Goal: Information Seeking & Learning: Learn about a topic

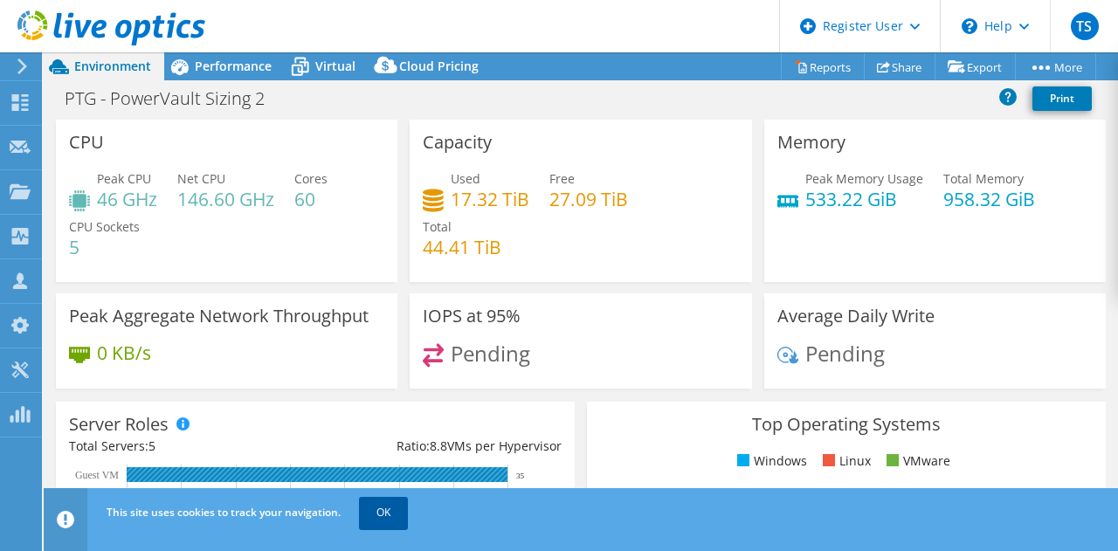
click at [391, 525] on link "OK" at bounding box center [383, 512] width 49 height 31
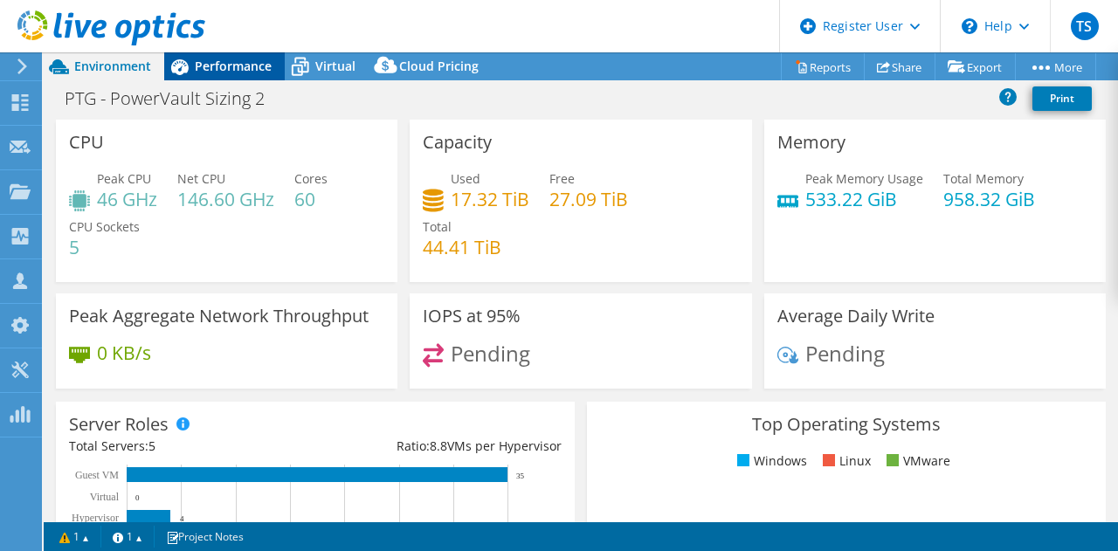
click at [232, 70] on span "Performance" at bounding box center [233, 66] width 77 height 17
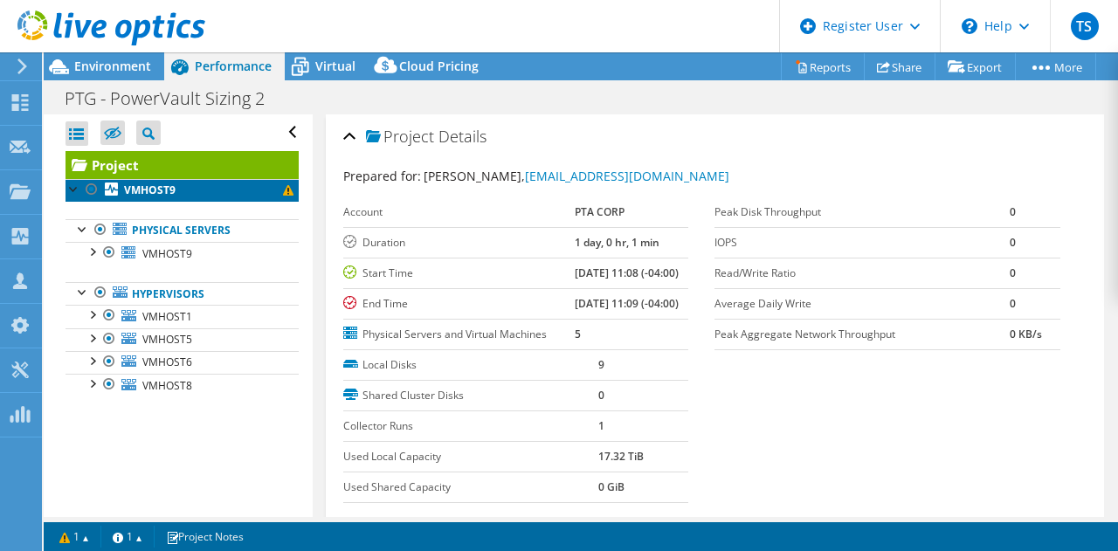
click at [204, 190] on link "VMHOST9" at bounding box center [182, 190] width 233 height 23
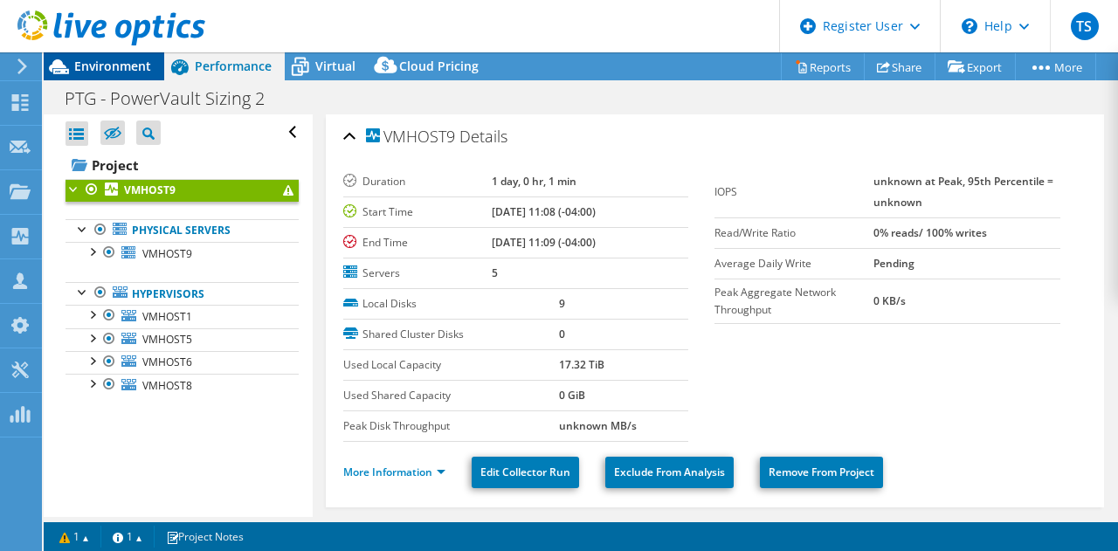
click at [108, 66] on span "Environment" at bounding box center [112, 66] width 77 height 17
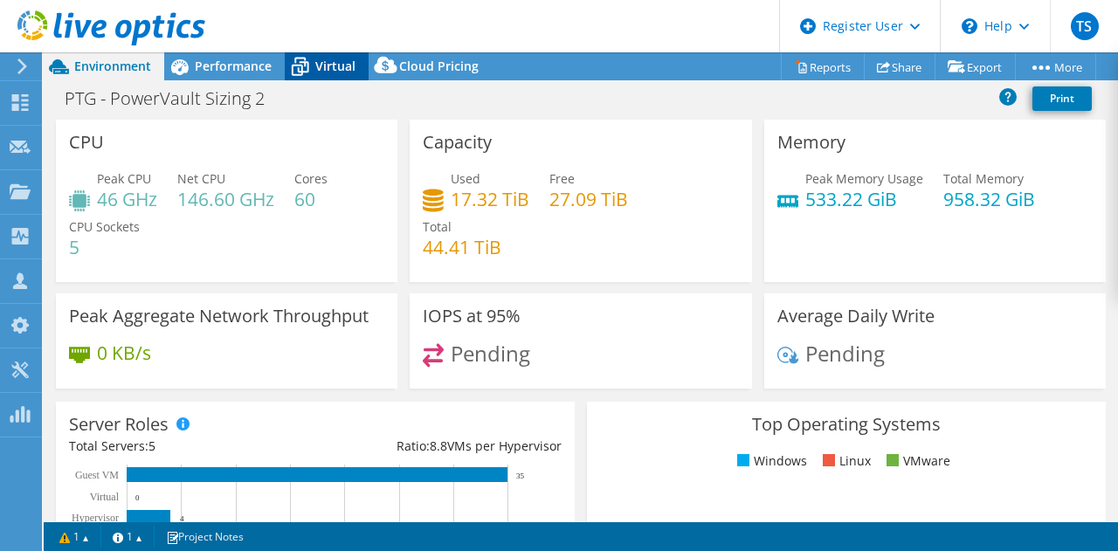
click at [307, 75] on icon at bounding box center [300, 67] width 31 height 31
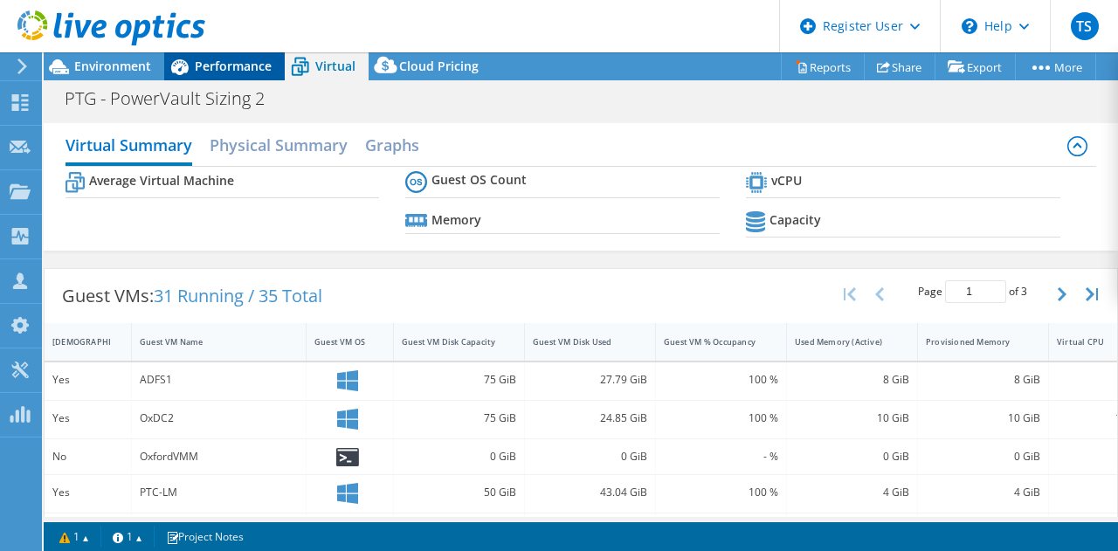
click at [241, 66] on span "Performance" at bounding box center [233, 66] width 77 height 17
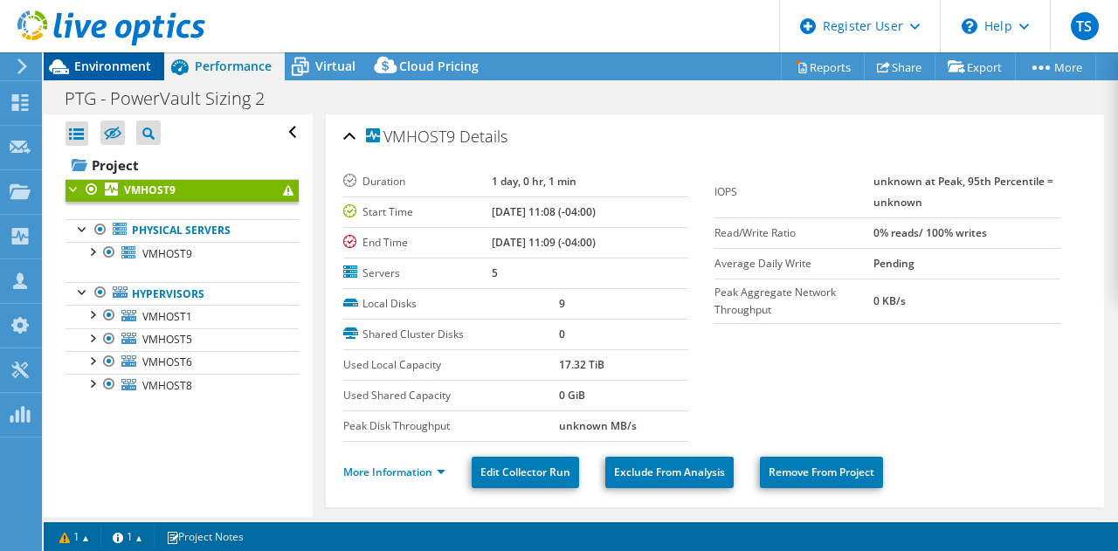
click at [124, 60] on span "Environment" at bounding box center [112, 66] width 77 height 17
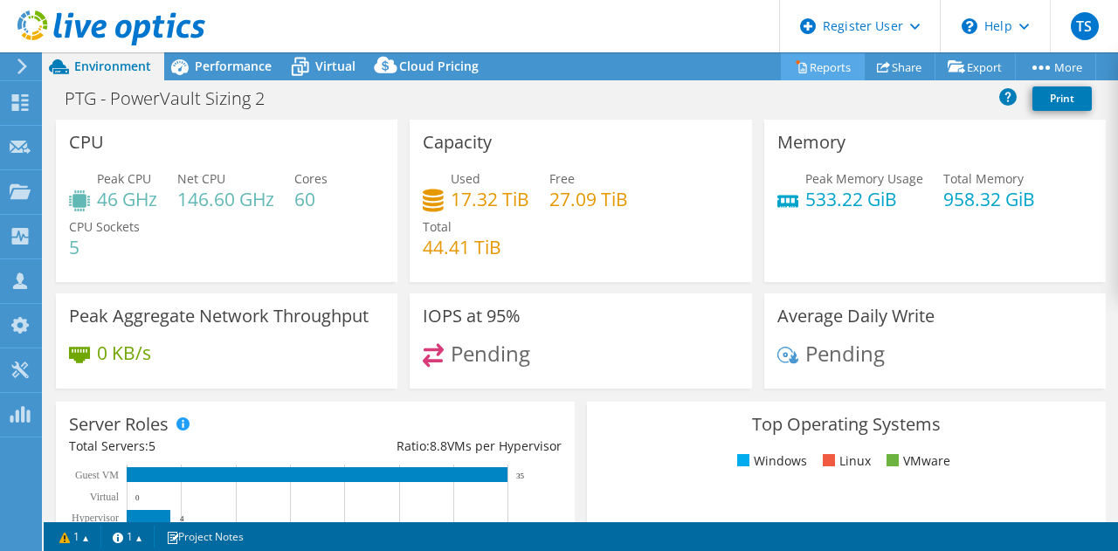
click at [795, 73] on icon at bounding box center [801, 66] width 13 height 13
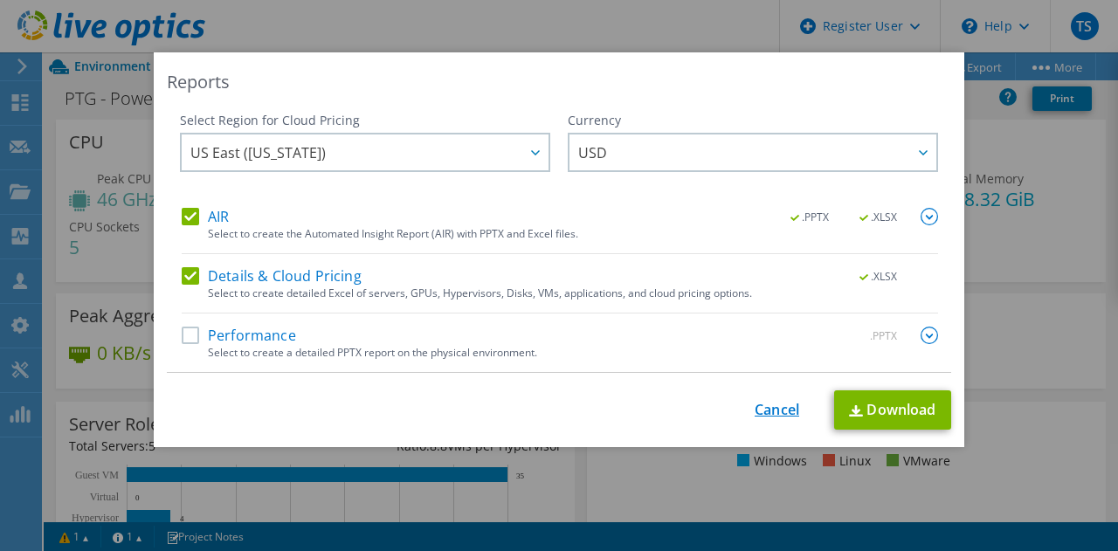
click at [755, 415] on link "Cancel" at bounding box center [777, 410] width 45 height 17
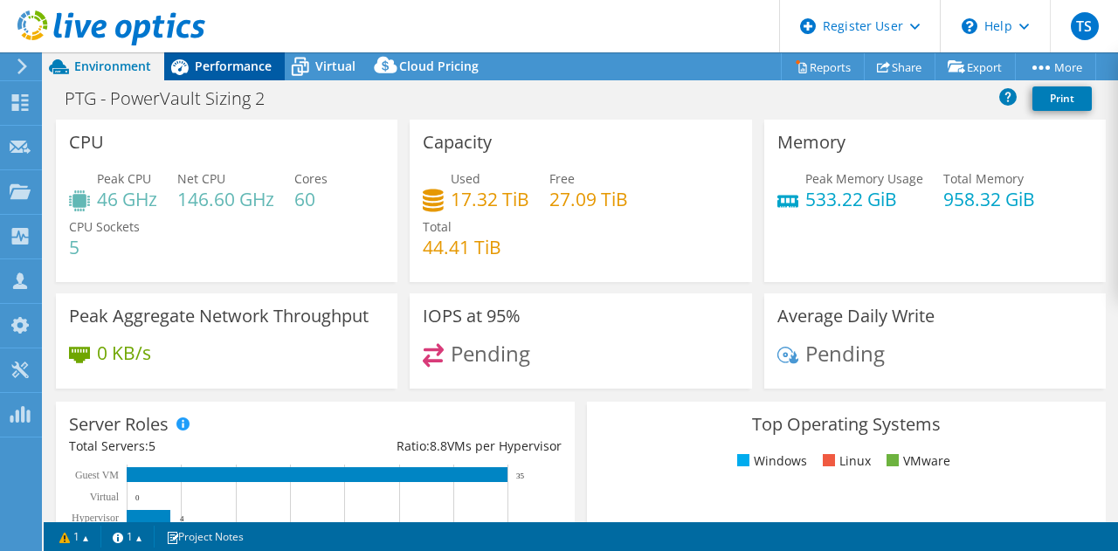
click at [252, 62] on span "Performance" at bounding box center [233, 66] width 77 height 17
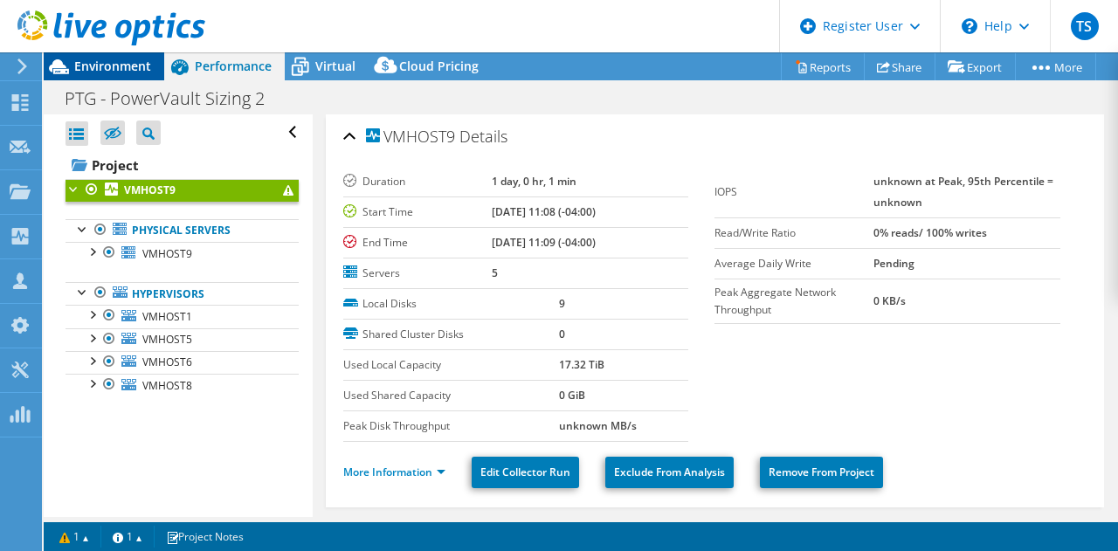
click at [139, 66] on span "Environment" at bounding box center [112, 66] width 77 height 17
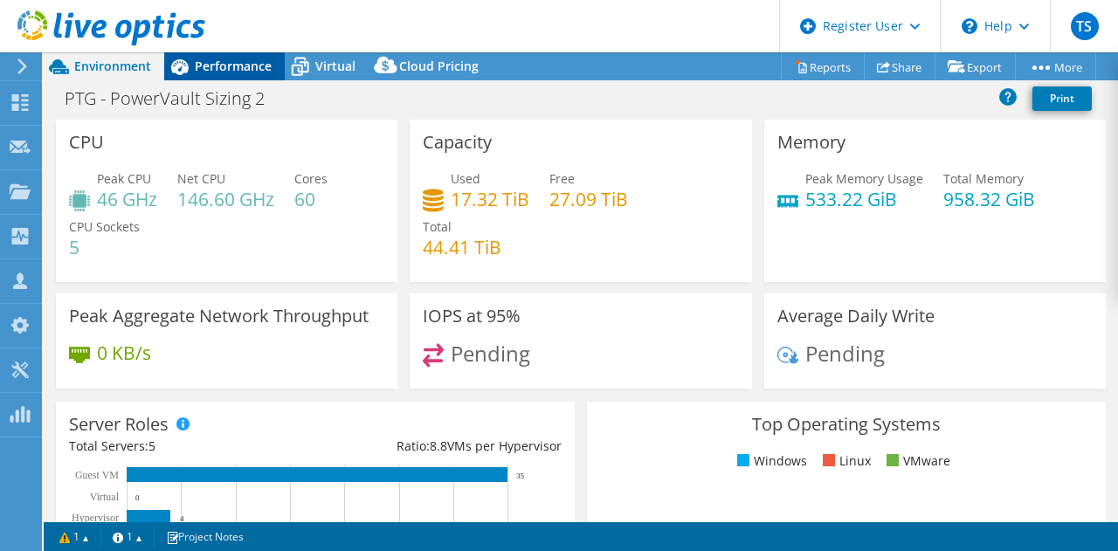
click at [225, 64] on span "Performance" at bounding box center [233, 66] width 77 height 17
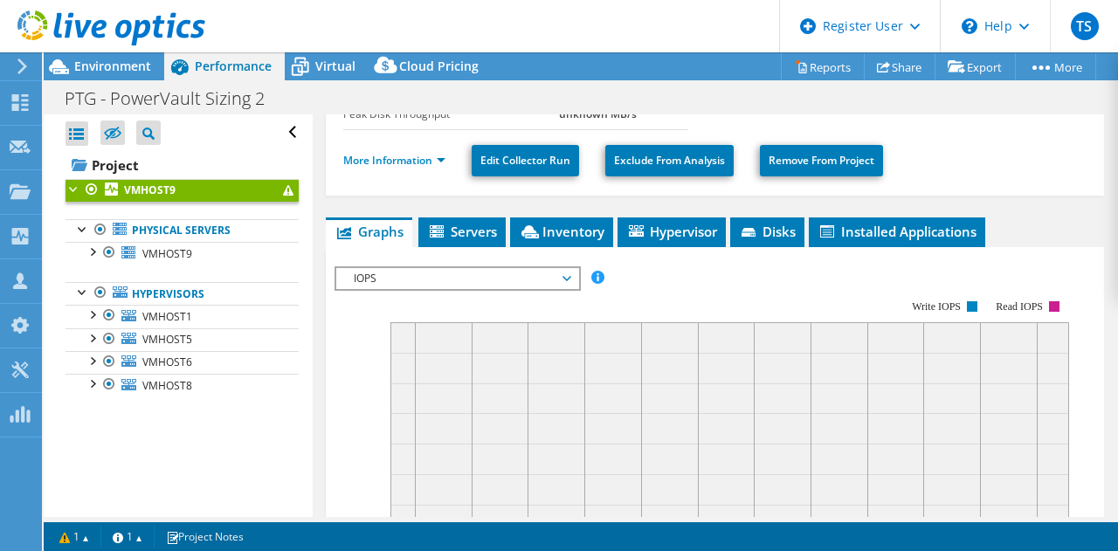
scroll to position [306, 0]
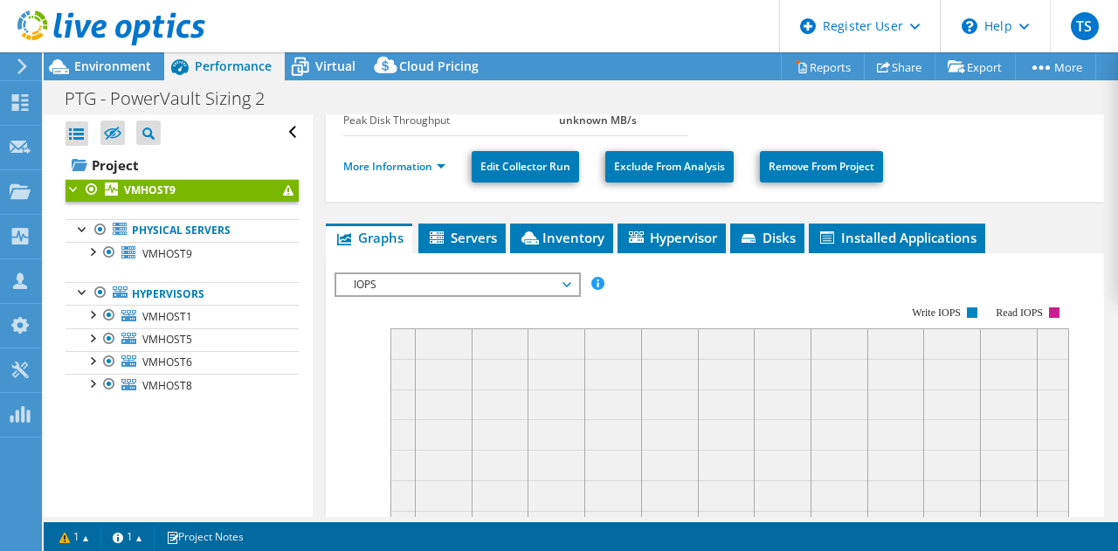
click at [394, 273] on div "IOPS IOPS Disk Throughput IO Size Latency Queue Depth CPU Percentage Memory Pag…" at bounding box center [458, 285] width 246 height 24
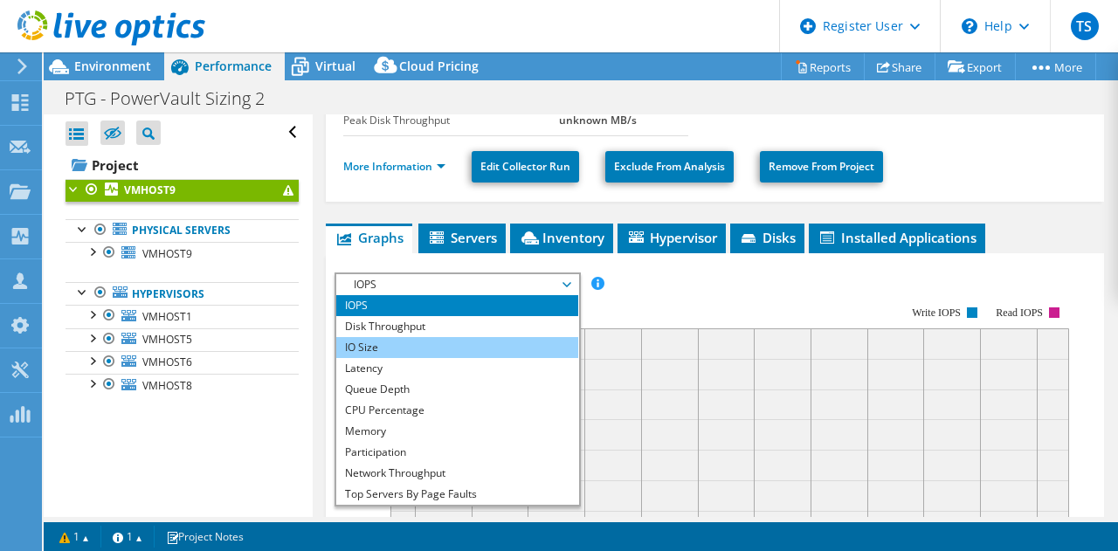
click at [379, 348] on li "IO Size" at bounding box center [457, 347] width 242 height 21
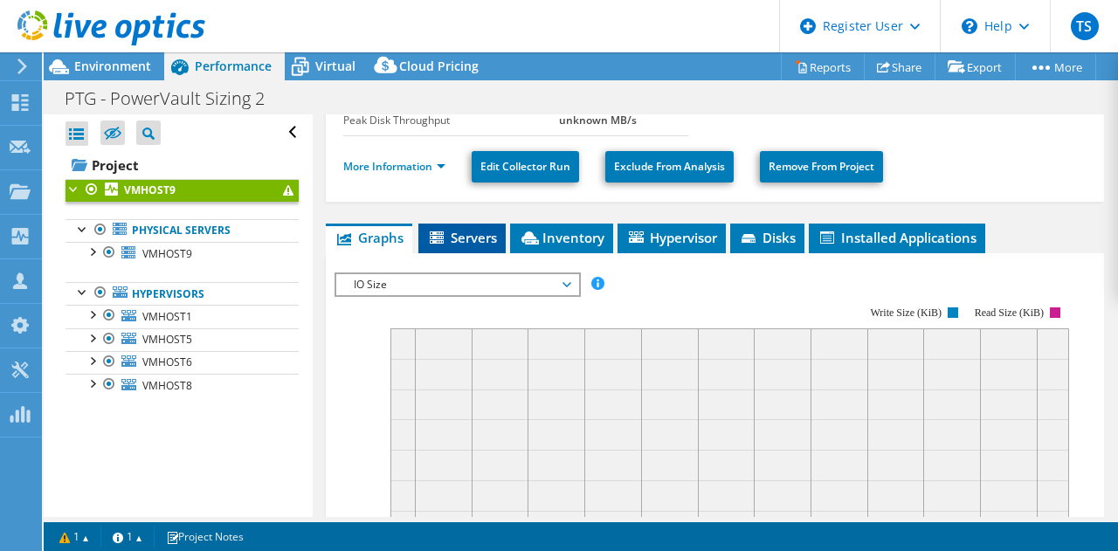
click at [461, 237] on span "Servers" at bounding box center [462, 237] width 70 height 17
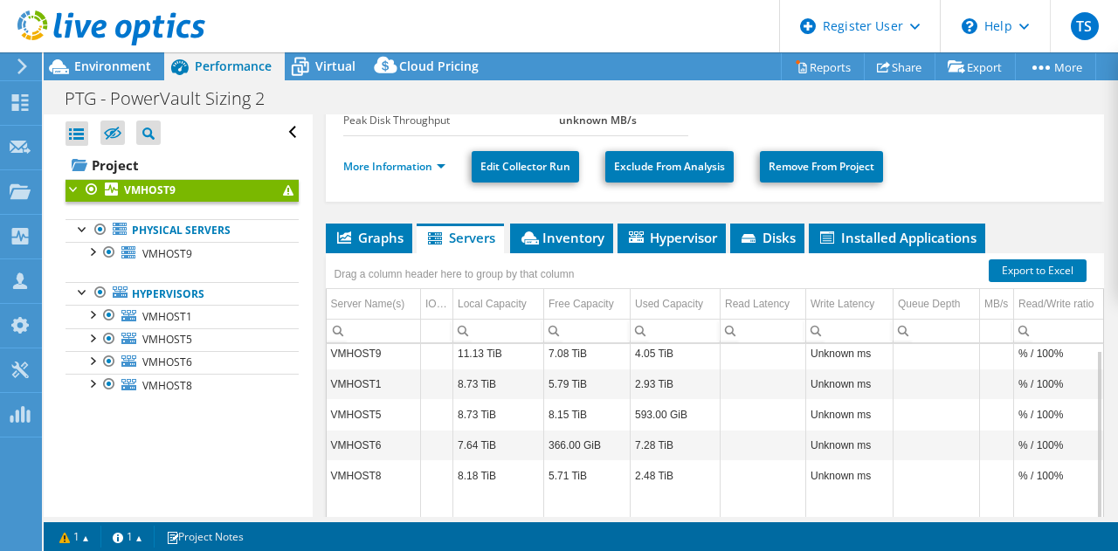
scroll to position [360, 0]
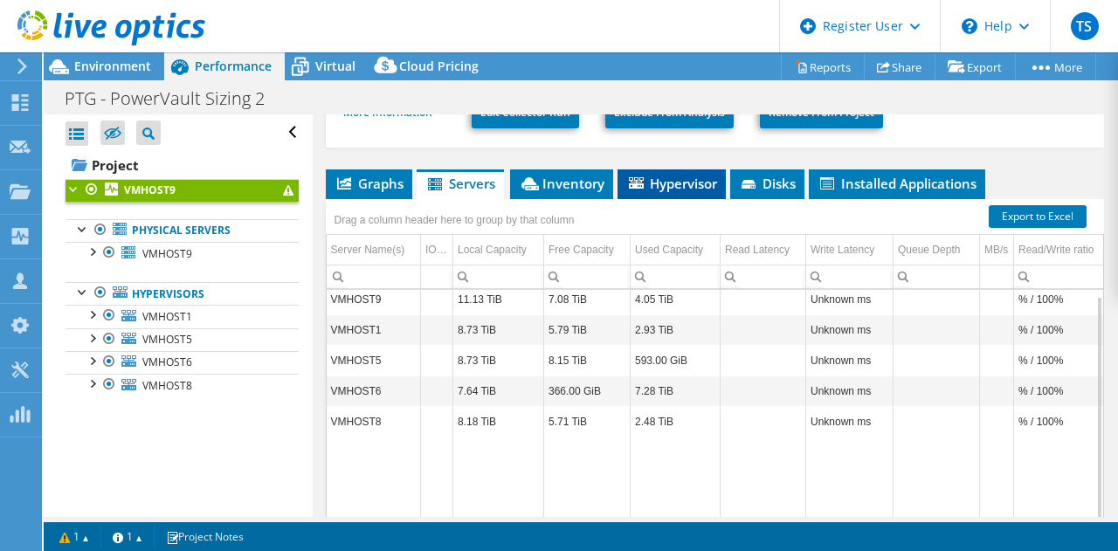
click at [689, 179] on span "Hypervisor" at bounding box center [671, 183] width 91 height 17
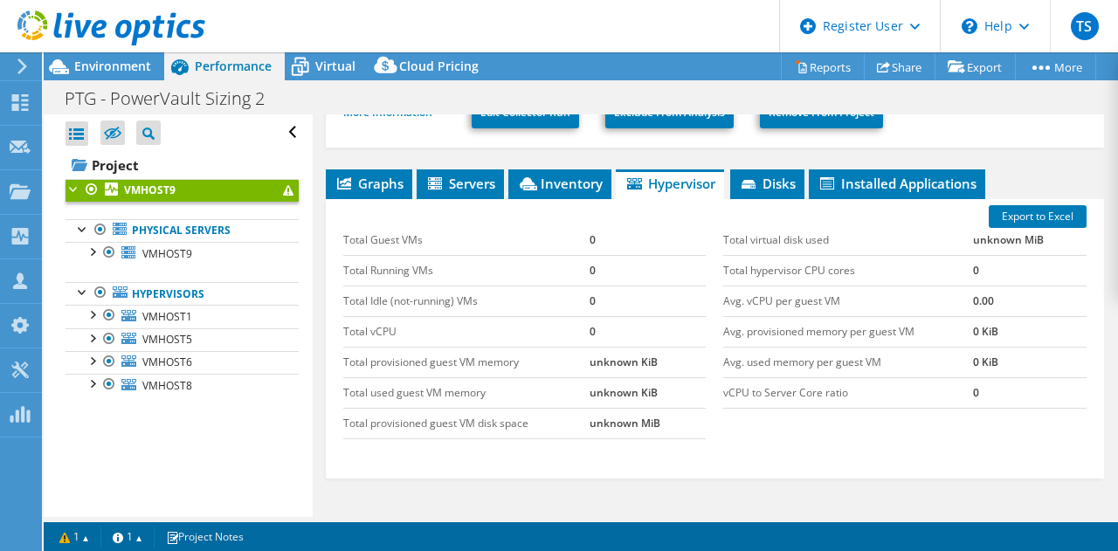
scroll to position [354, 0]
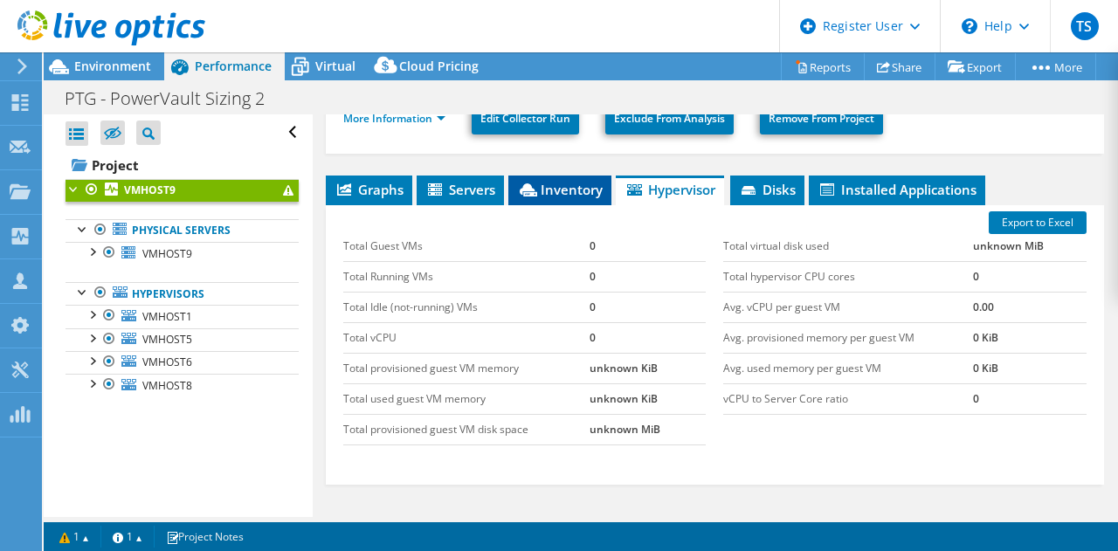
click at [566, 197] on li "Inventory" at bounding box center [559, 191] width 103 height 30
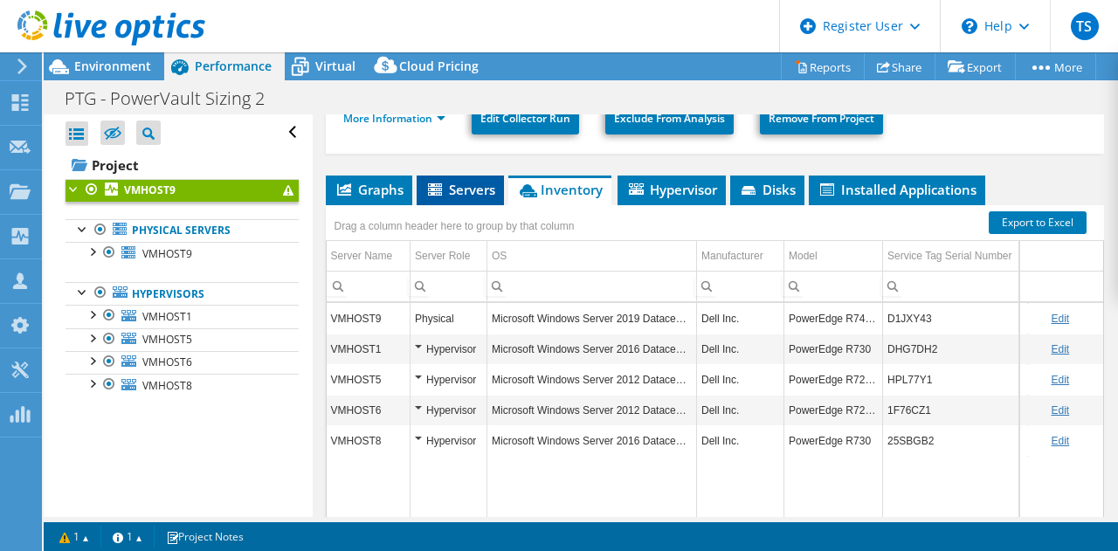
click at [455, 187] on span "Servers" at bounding box center [460, 189] width 70 height 17
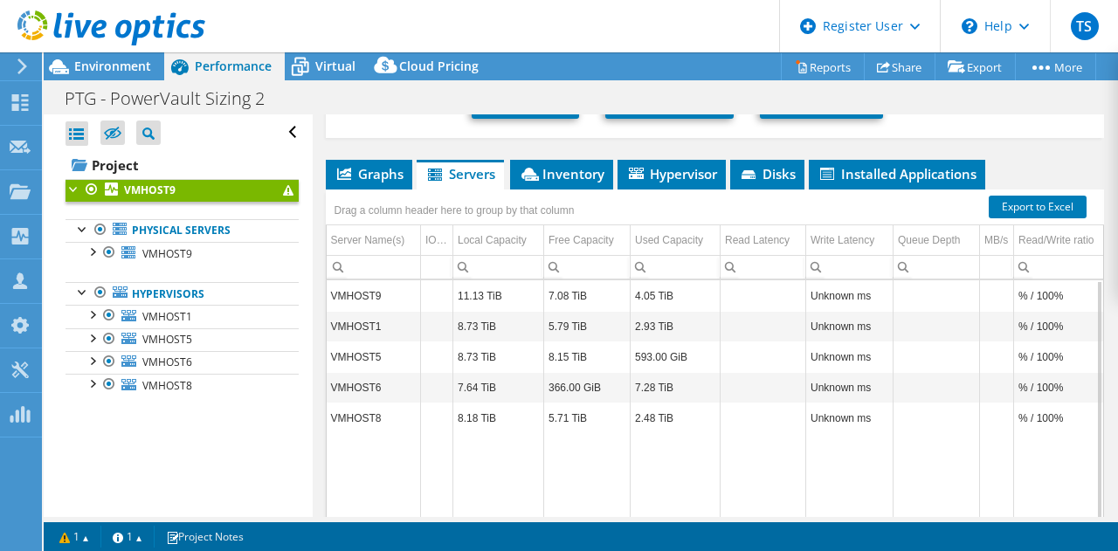
scroll to position [367, 0]
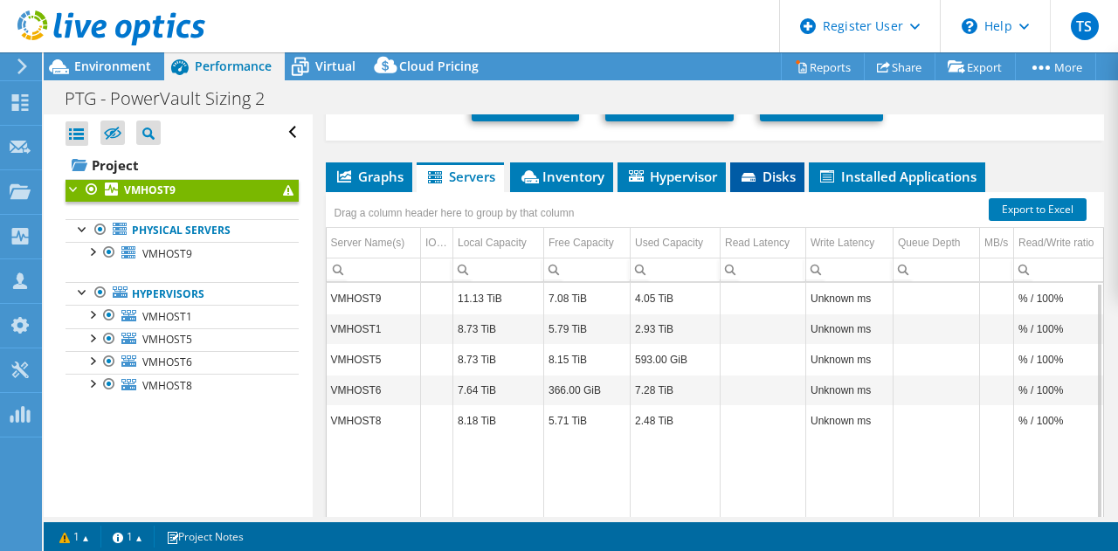
click at [753, 174] on icon at bounding box center [749, 177] width 14 height 9
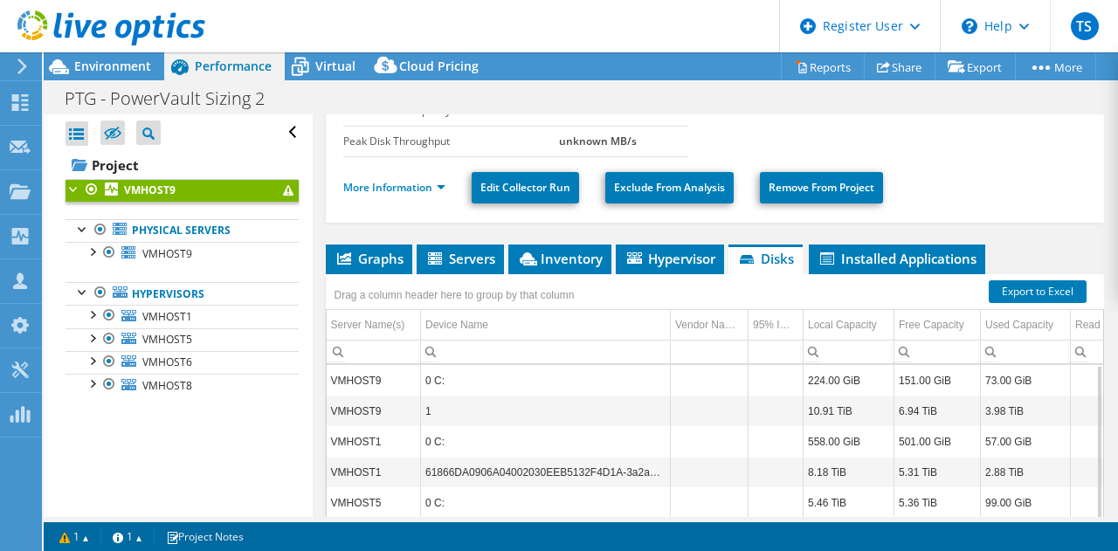
scroll to position [290, 0]
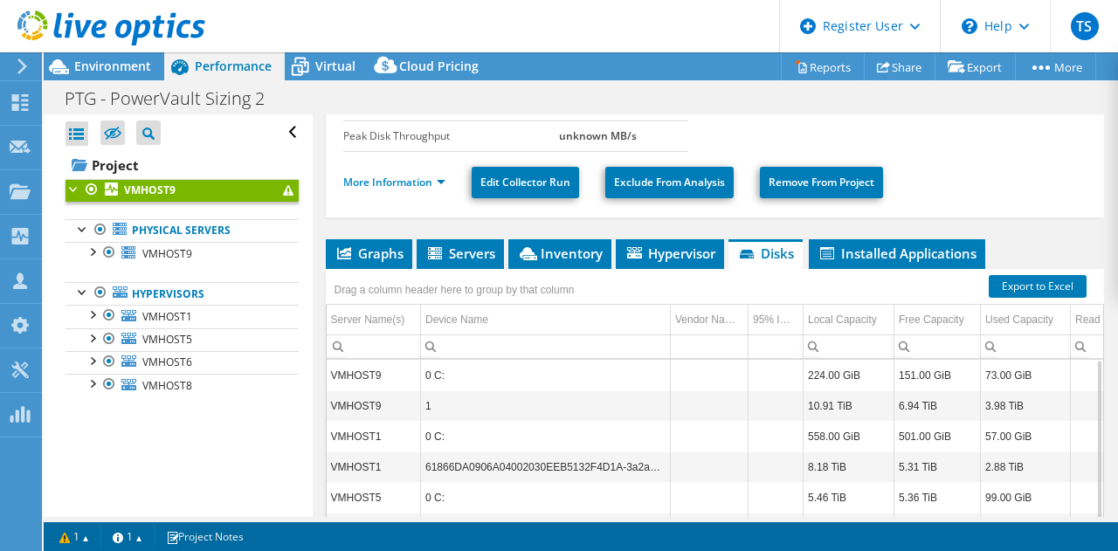
click at [587, 269] on div "Drag a column header here to group by that column" at bounding box center [461, 288] width 271 height 38
click at [578, 256] on span "Inventory" at bounding box center [560, 253] width 86 height 17
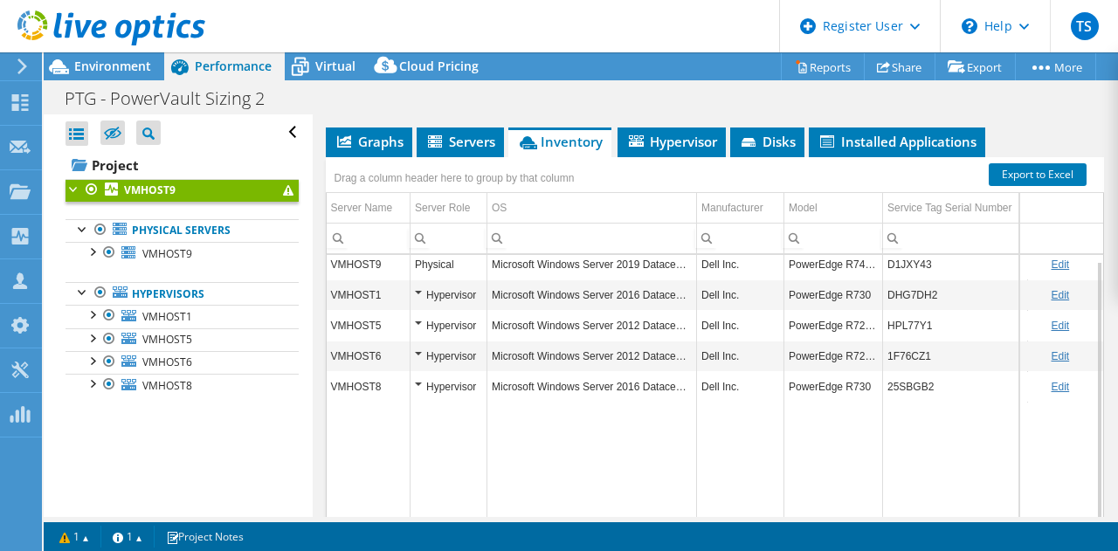
scroll to position [404, 0]
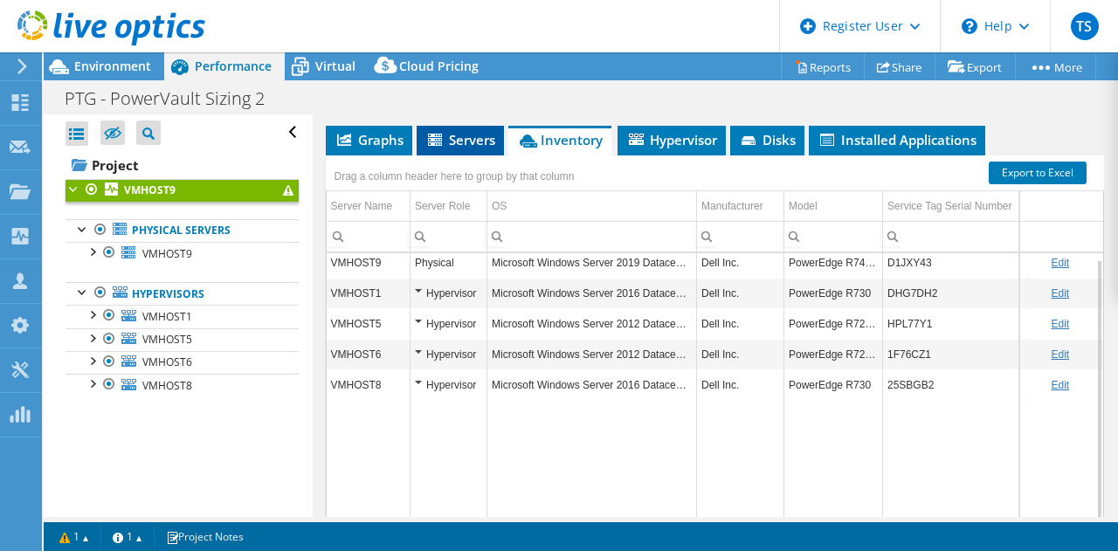
click at [461, 131] on span "Servers" at bounding box center [460, 139] width 70 height 17
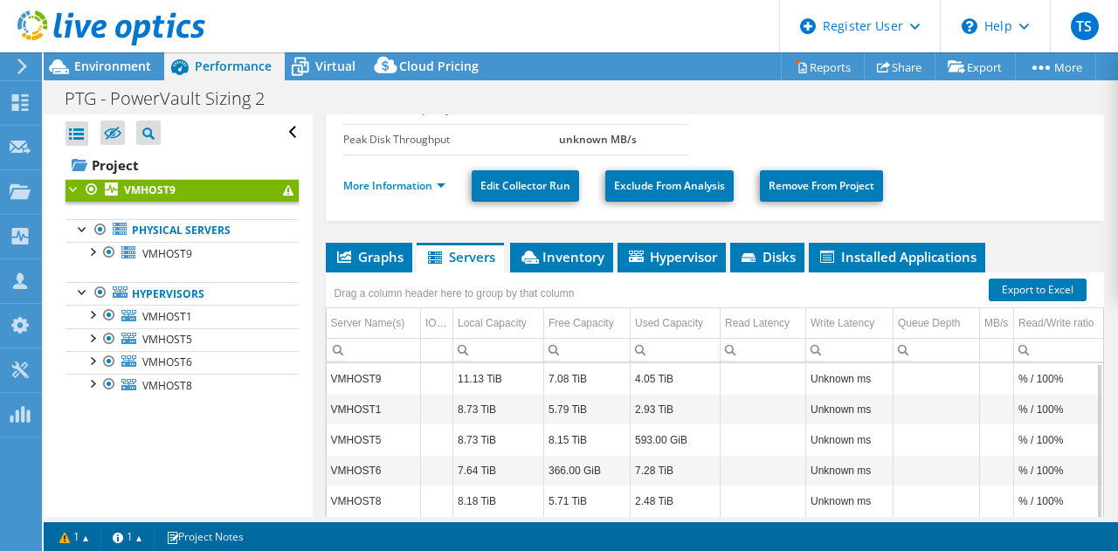
scroll to position [281, 0]
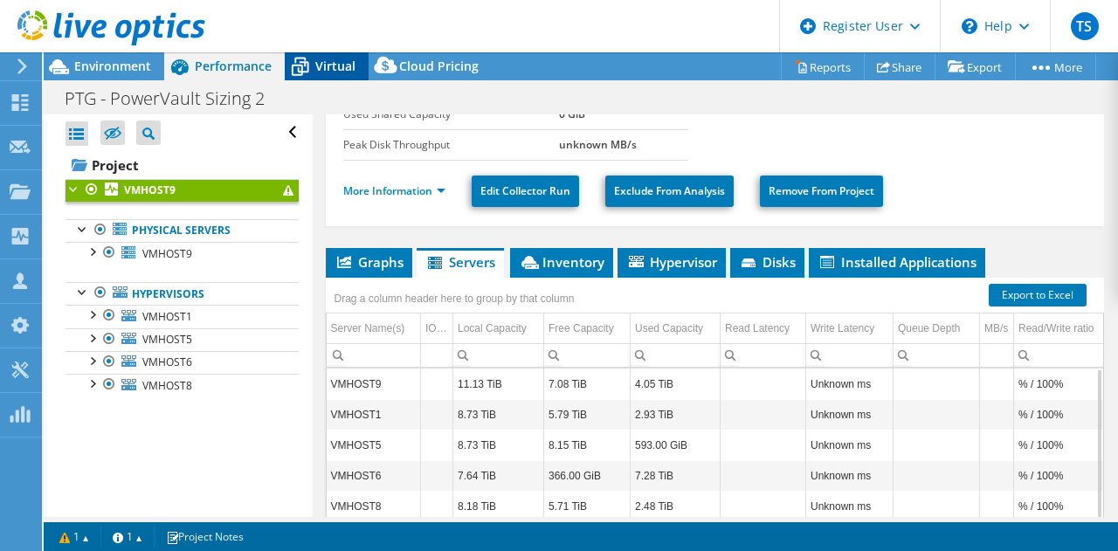
click at [321, 68] on span "Virtual" at bounding box center [335, 66] width 40 height 17
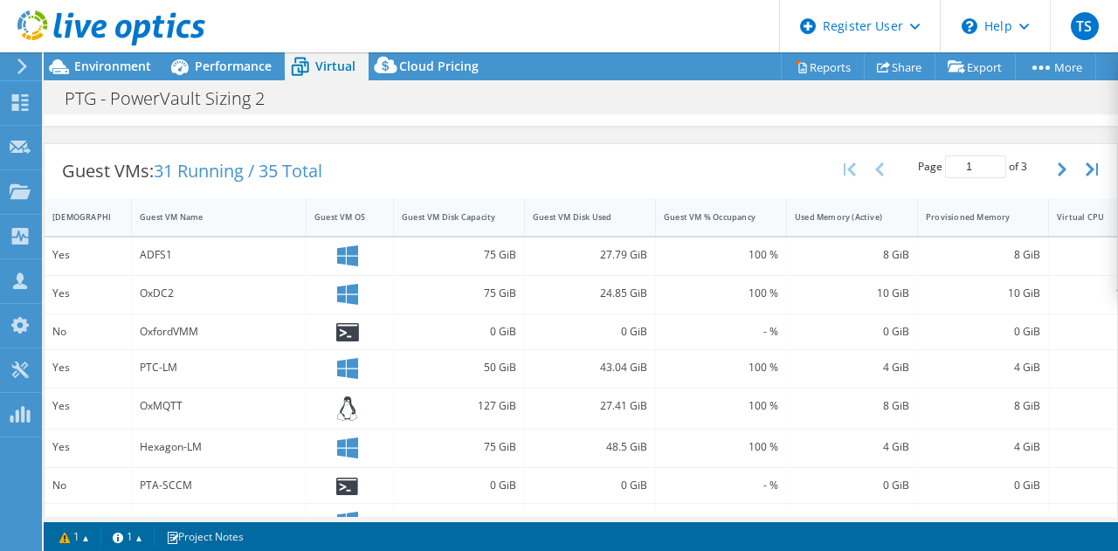
scroll to position [0, 0]
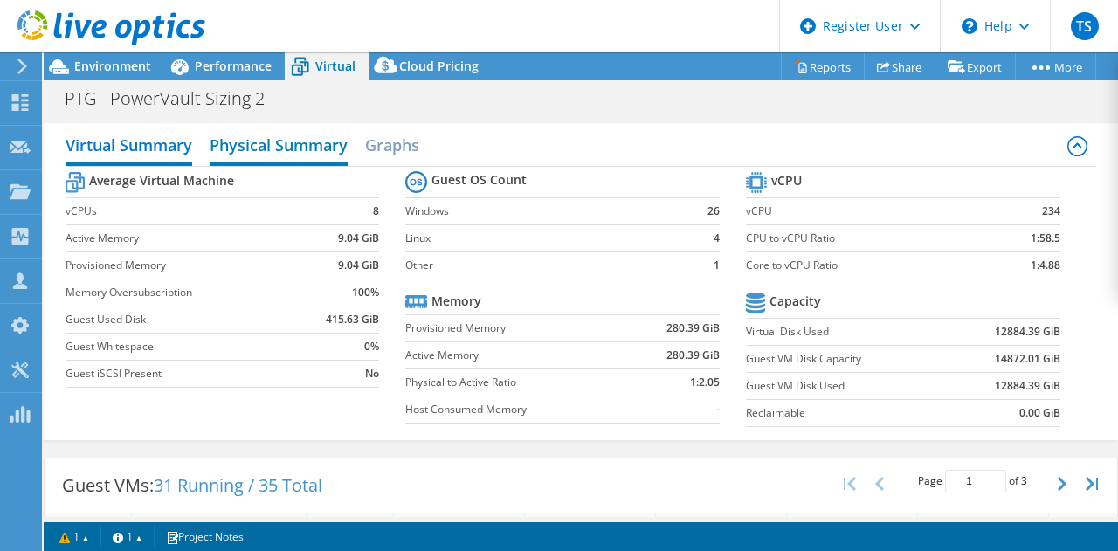
click at [313, 144] on h2 "Physical Summary" at bounding box center [279, 147] width 138 height 38
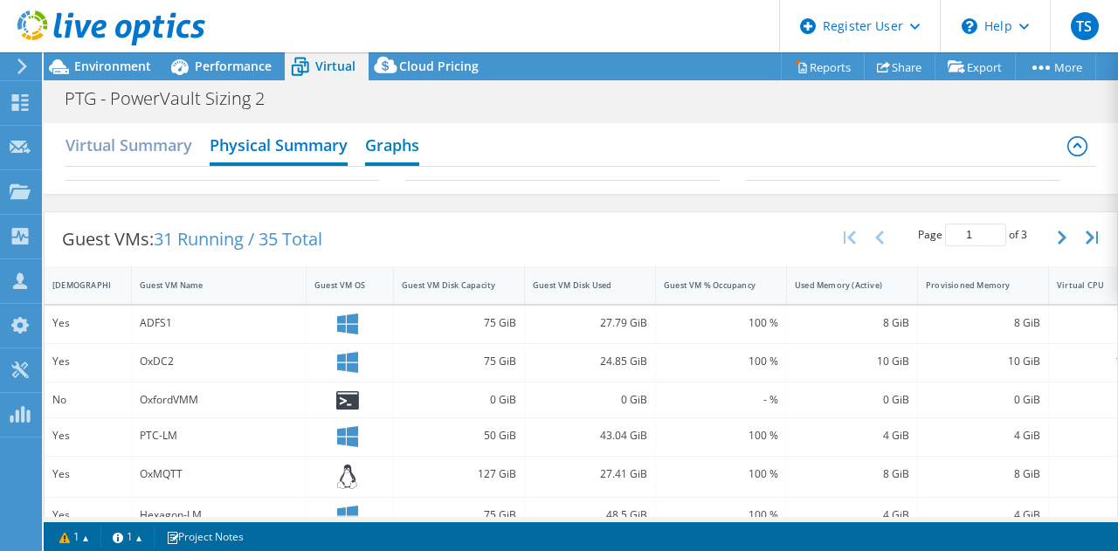
click at [391, 158] on h2 "Graphs" at bounding box center [392, 147] width 54 height 38
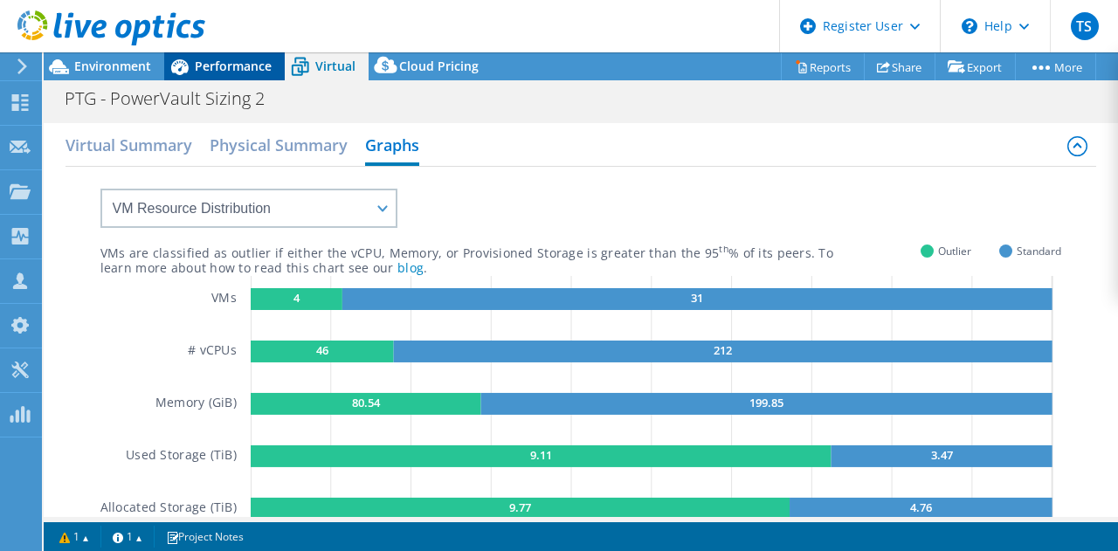
click at [251, 67] on span "Performance" at bounding box center [233, 66] width 77 height 17
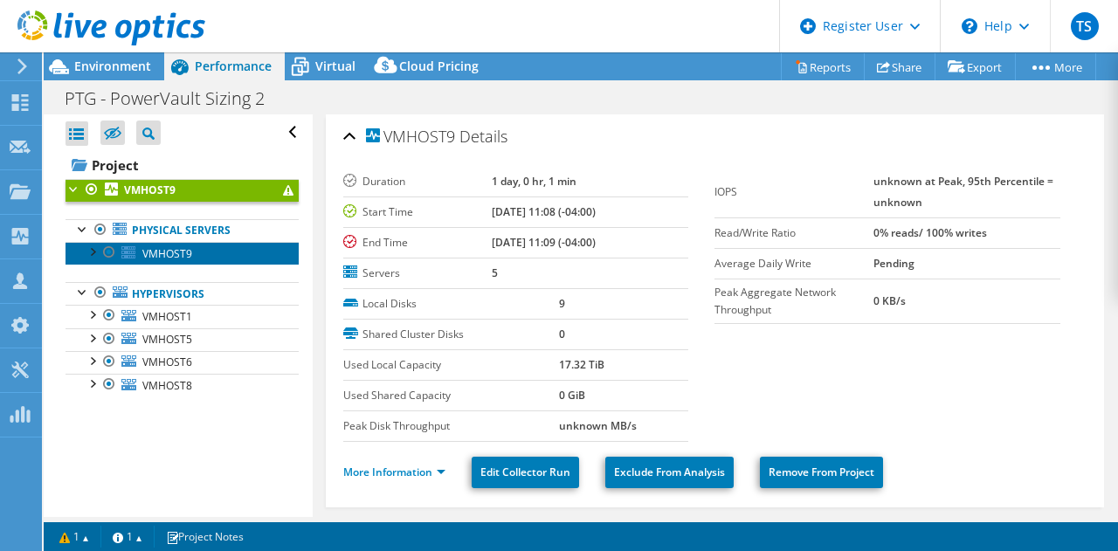
click at [159, 242] on link "VMHOST9" at bounding box center [182, 253] width 233 height 23
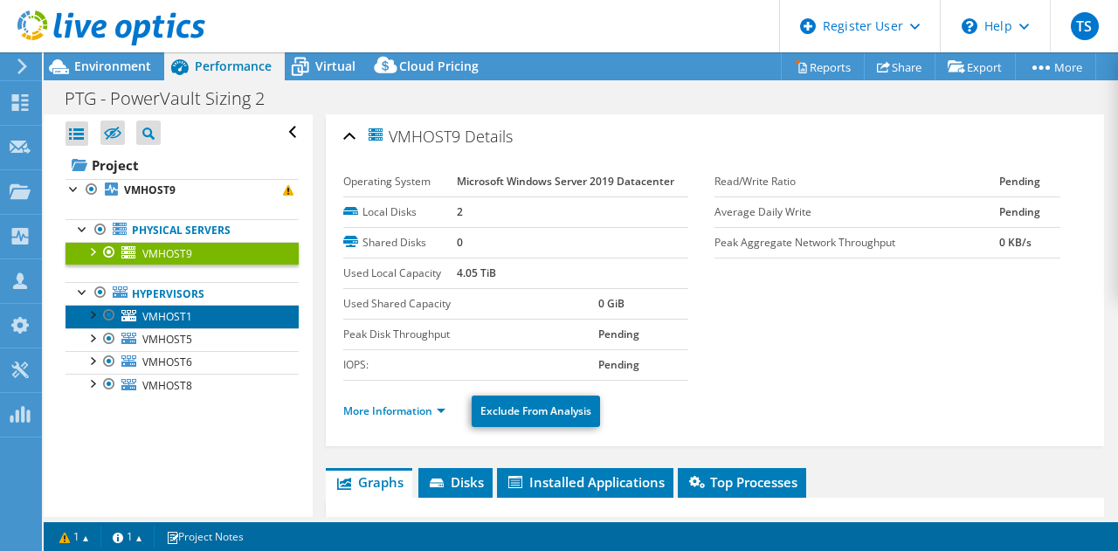
click at [155, 310] on span "VMHOST1" at bounding box center [167, 316] width 50 height 15
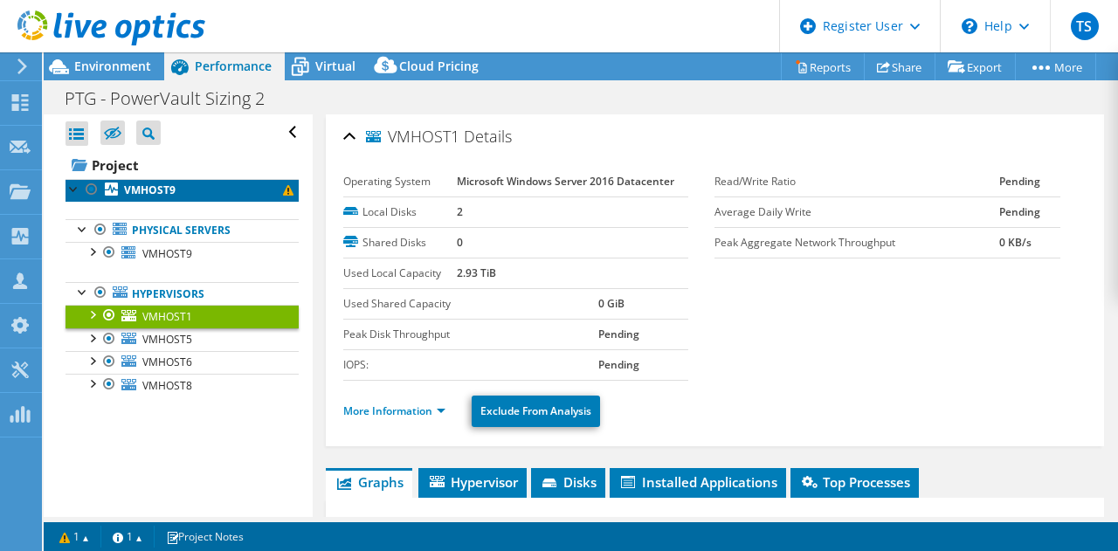
click at [242, 190] on link "VMHOST9" at bounding box center [182, 190] width 233 height 23
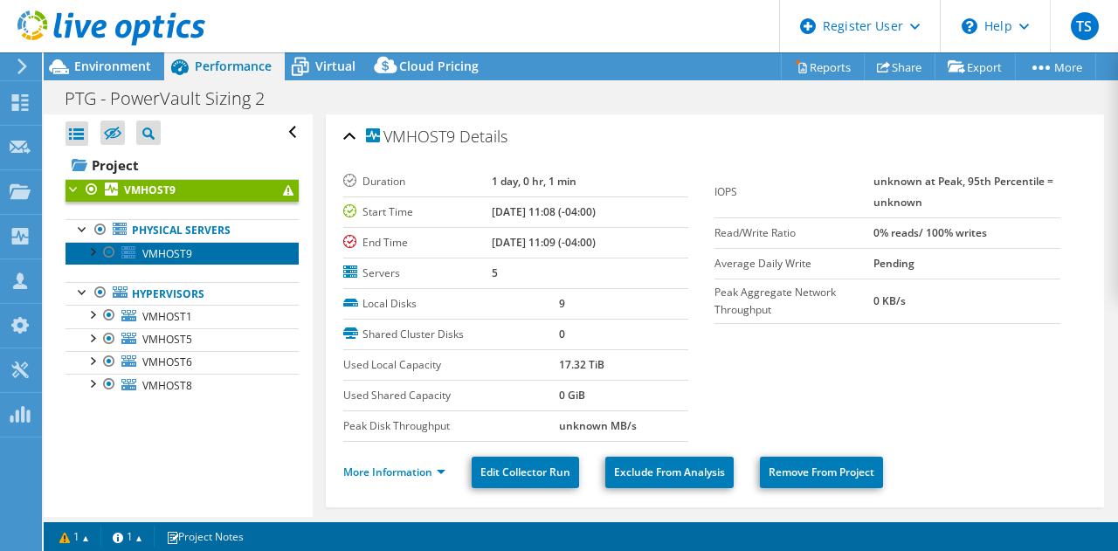
click at [183, 246] on span "VMHOST9" at bounding box center [167, 253] width 50 height 15
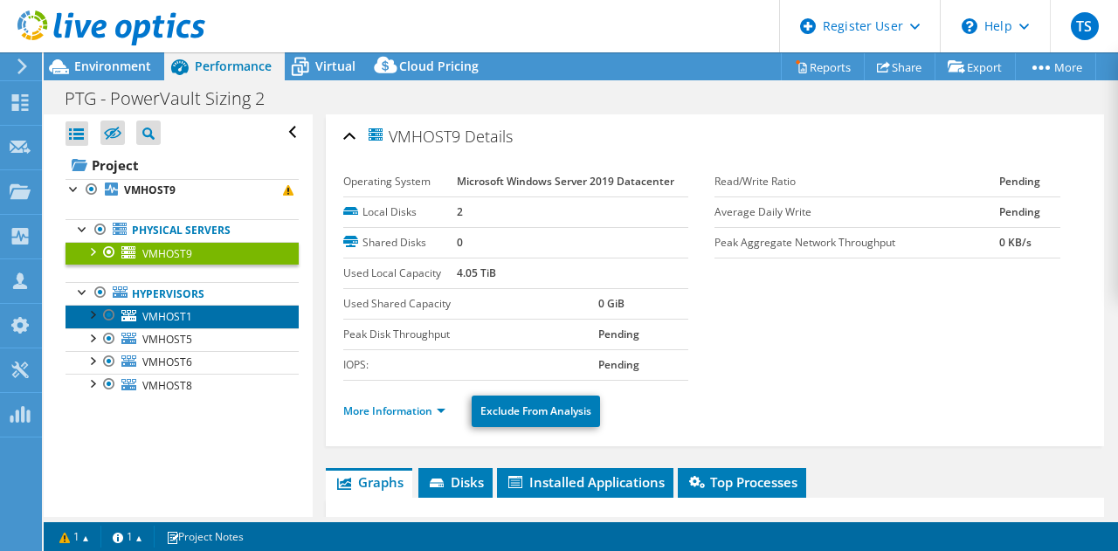
click at [164, 305] on link "VMHOST1" at bounding box center [182, 316] width 233 height 23
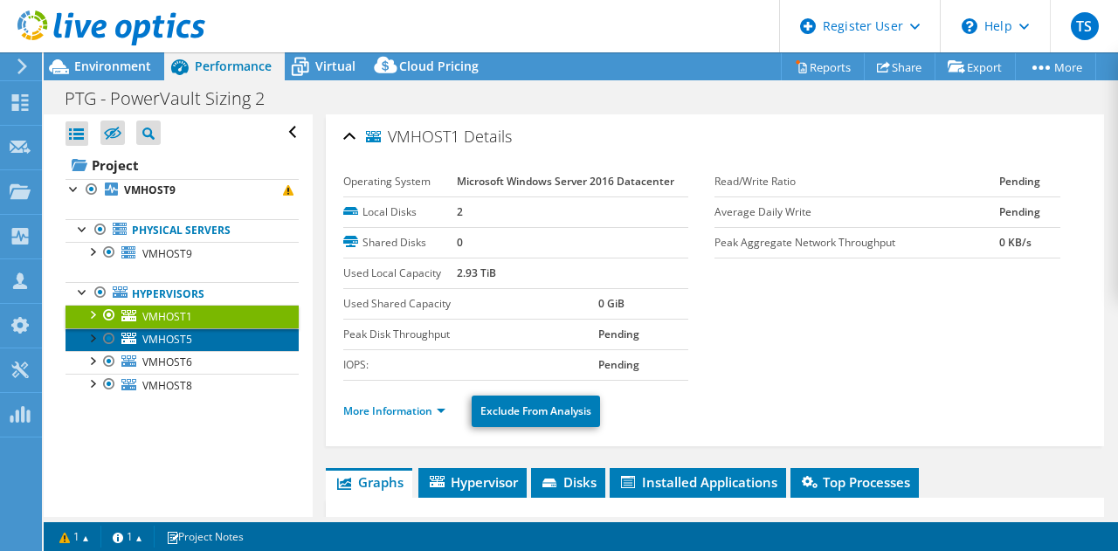
click at [171, 329] on link "VMHOST5" at bounding box center [182, 339] width 233 height 23
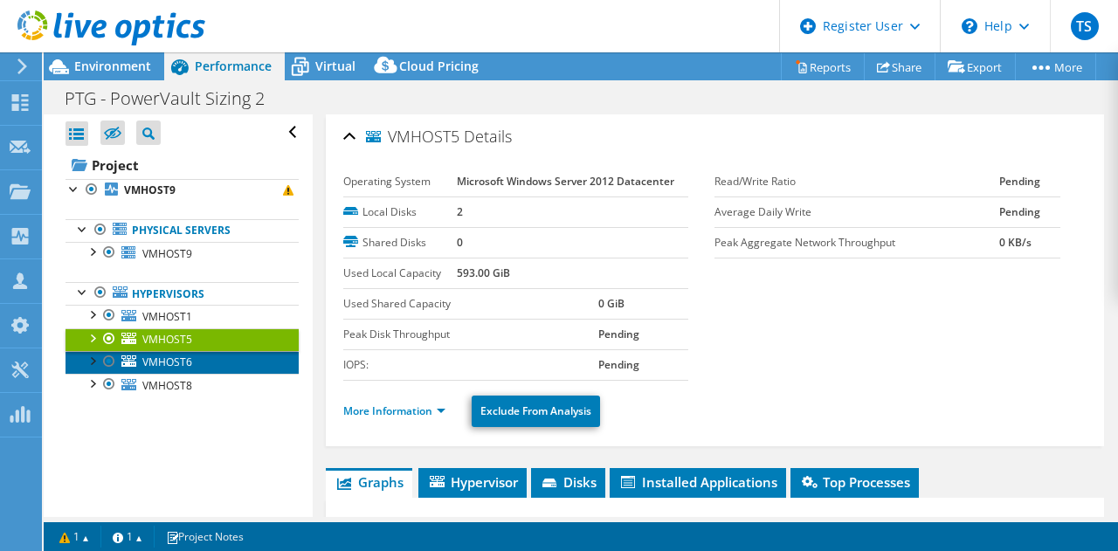
click at [172, 356] on span "VMHOST6" at bounding box center [167, 362] width 50 height 15
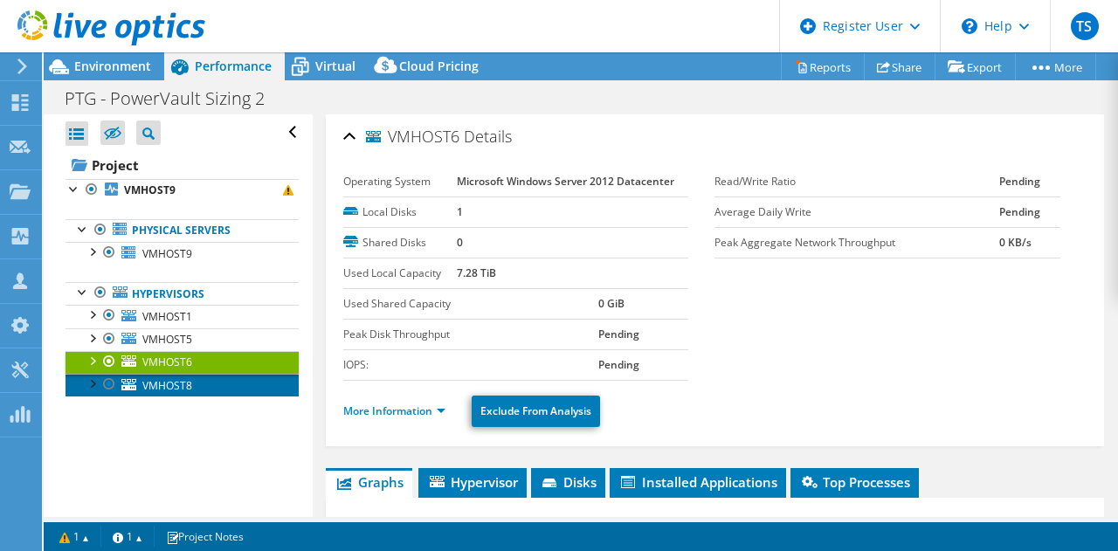
click at [166, 378] on span "VMHOST8" at bounding box center [167, 385] width 50 height 15
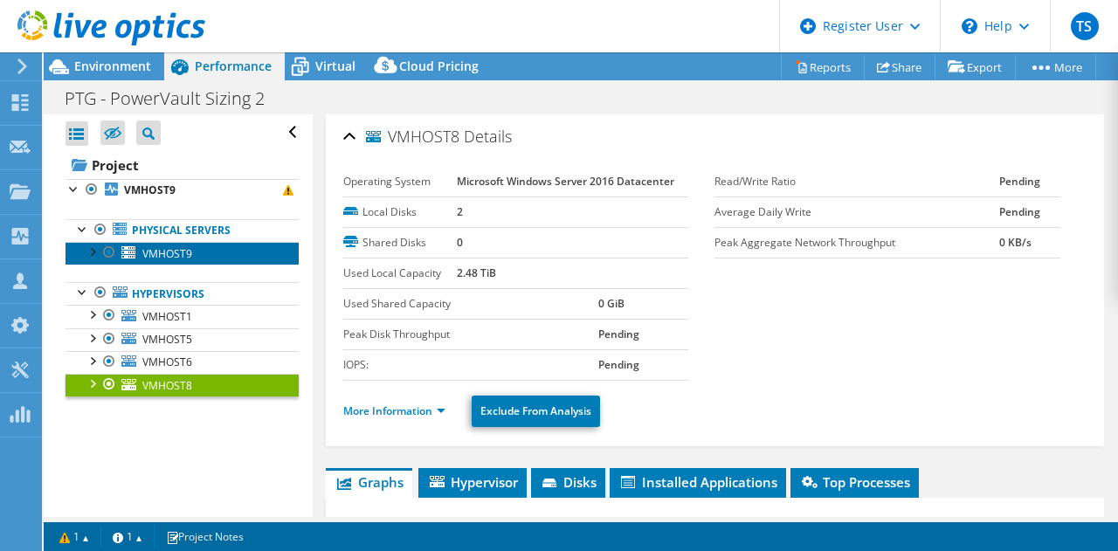
click at [182, 260] on link "VMHOST9" at bounding box center [182, 253] width 233 height 23
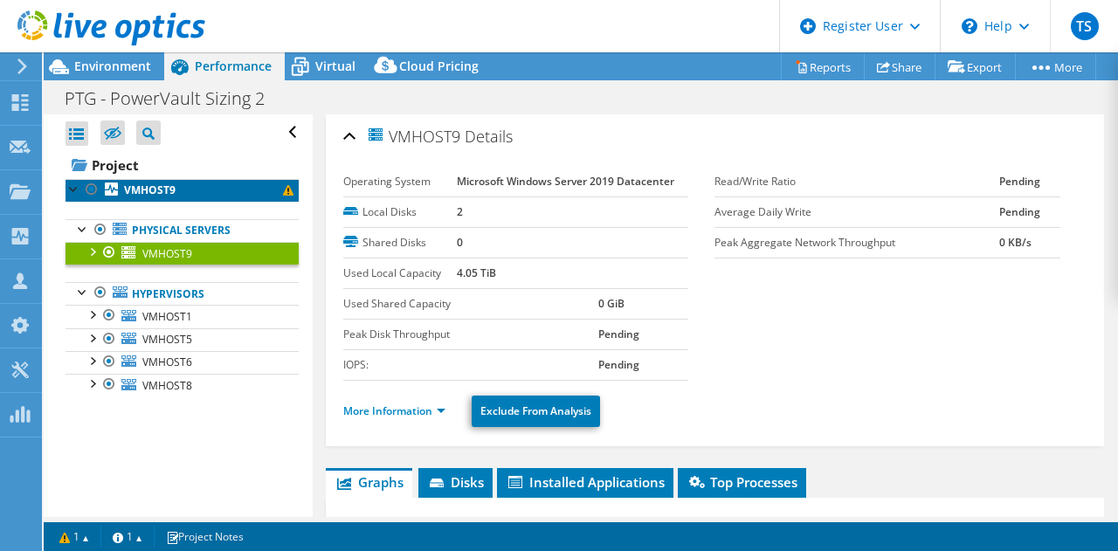
click at [177, 191] on link "VMHOST9" at bounding box center [182, 190] width 233 height 23
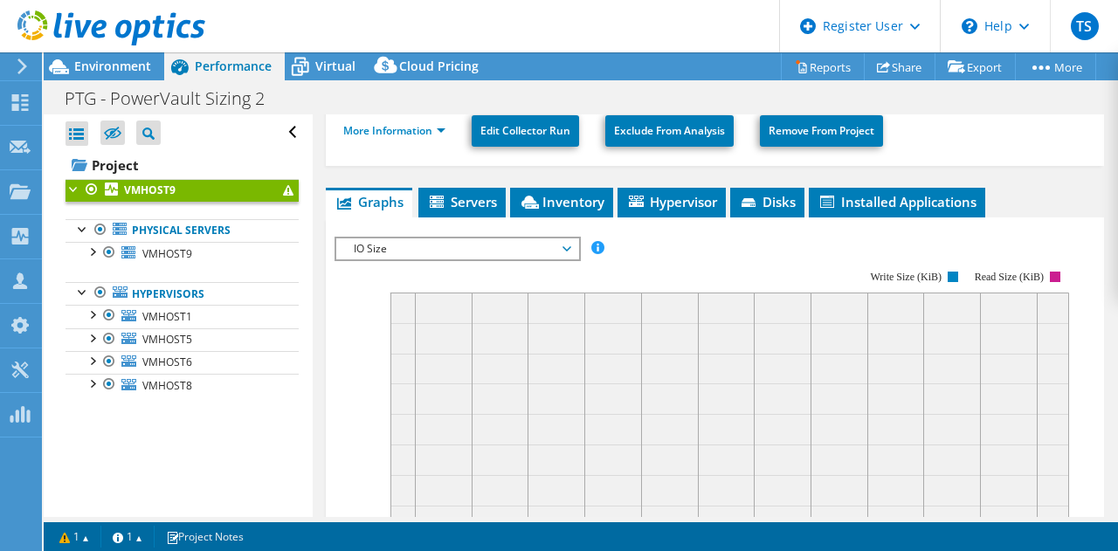
scroll to position [327, 0]
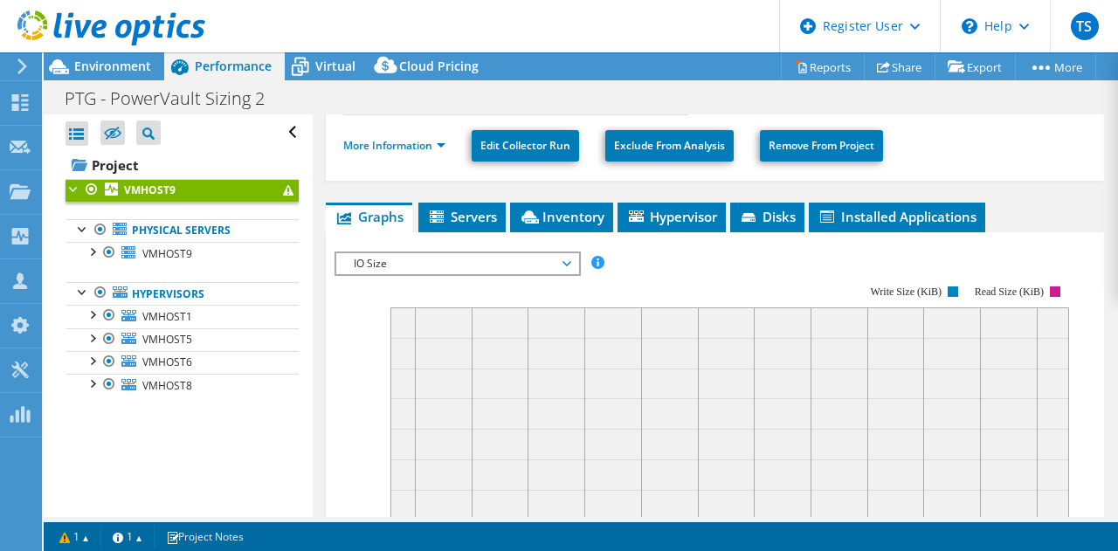
click at [546, 255] on span "IO Size" at bounding box center [457, 263] width 225 height 21
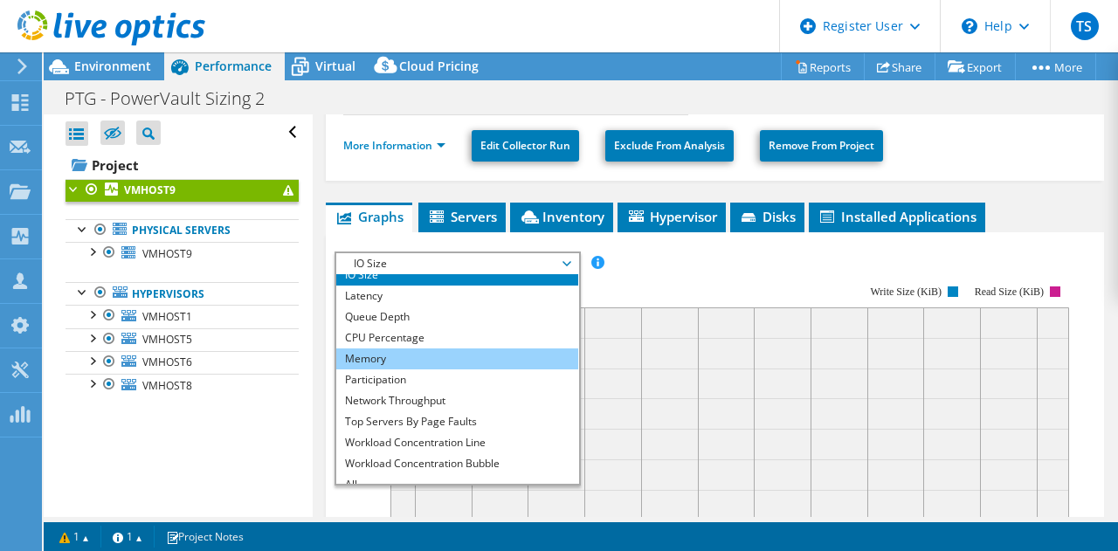
scroll to position [51, 0]
click at [400, 356] on li "Memory" at bounding box center [457, 359] width 242 height 21
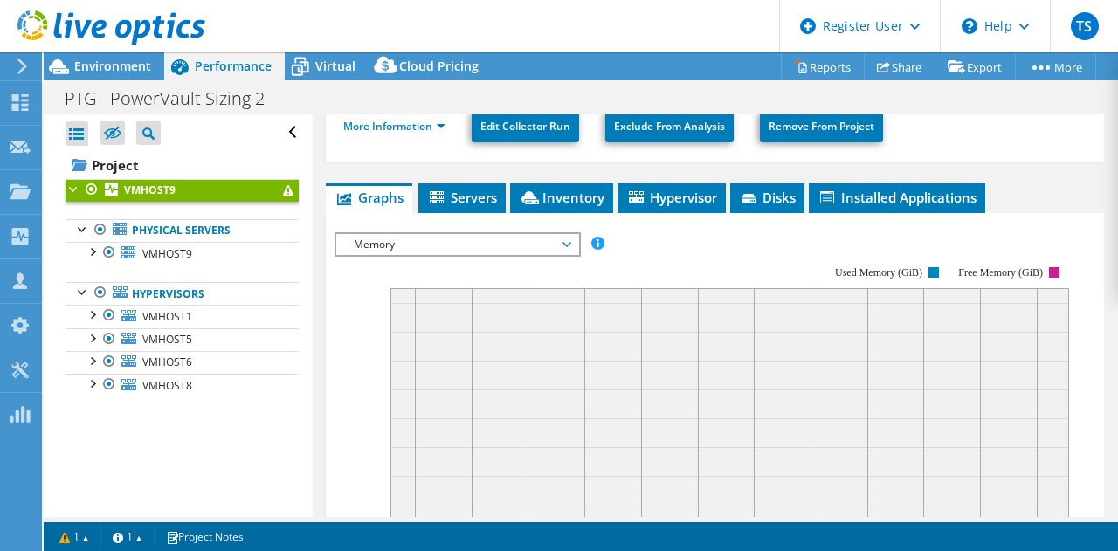
scroll to position [346, 0]
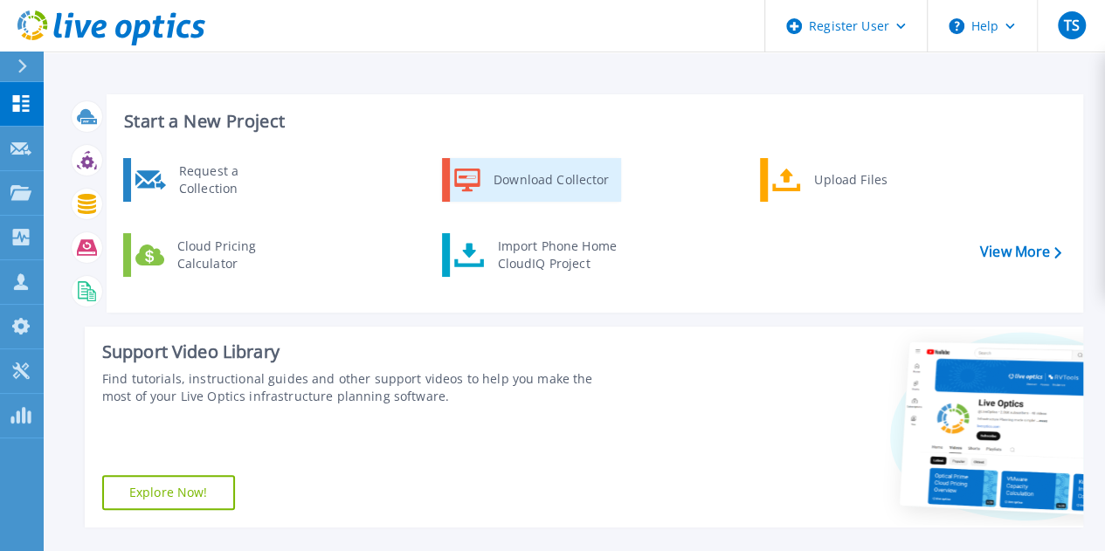
click at [467, 179] on icon at bounding box center [467, 180] width 26 height 25
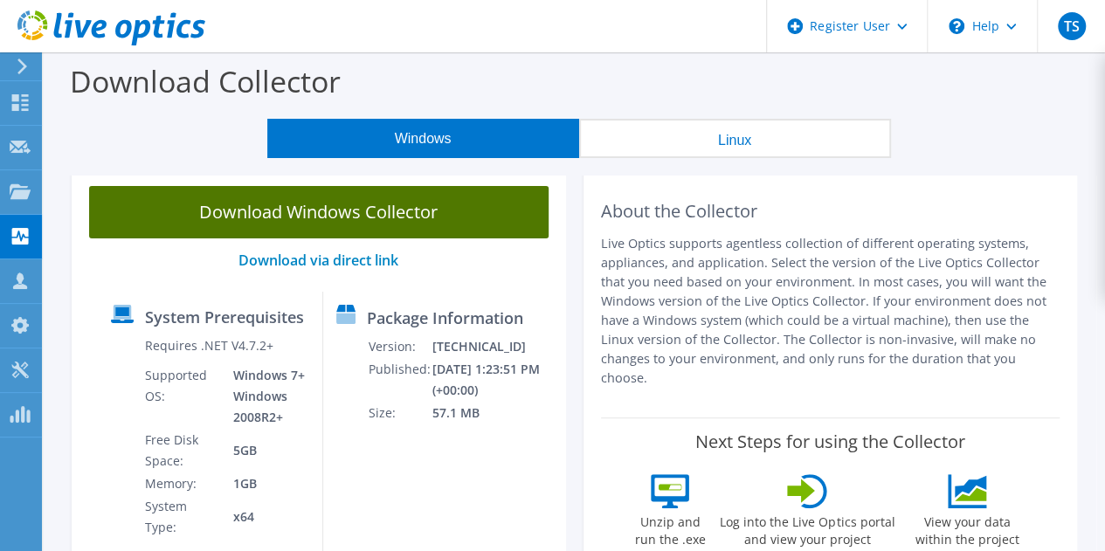
click at [273, 208] on link "Download Windows Collector" at bounding box center [319, 212] width 460 height 52
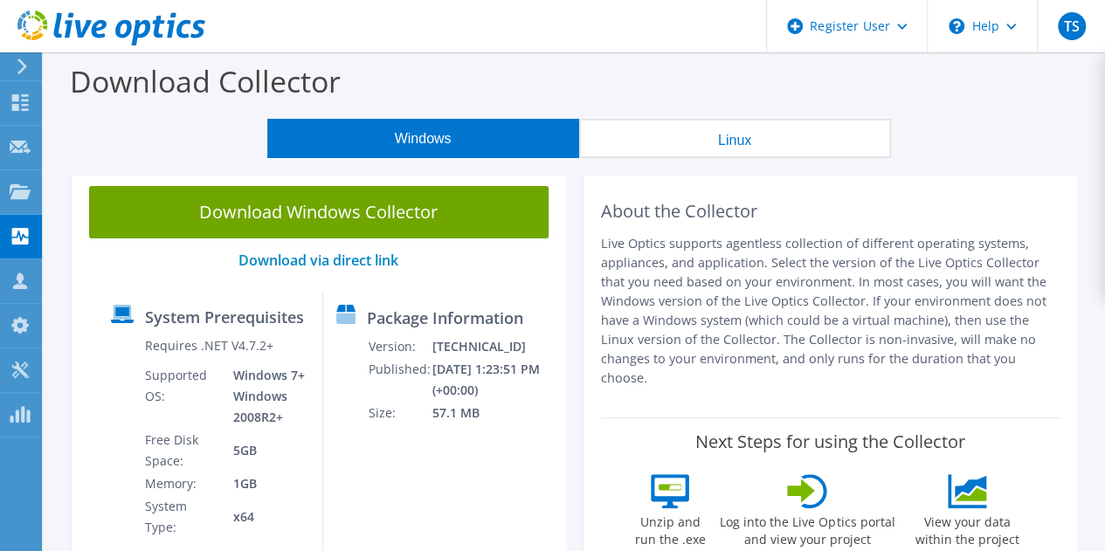
click at [701, 66] on div "Download Collector" at bounding box center [574, 85] width 1044 height 66
click at [1065, 43] on div "TS" at bounding box center [1071, 26] width 68 height 52
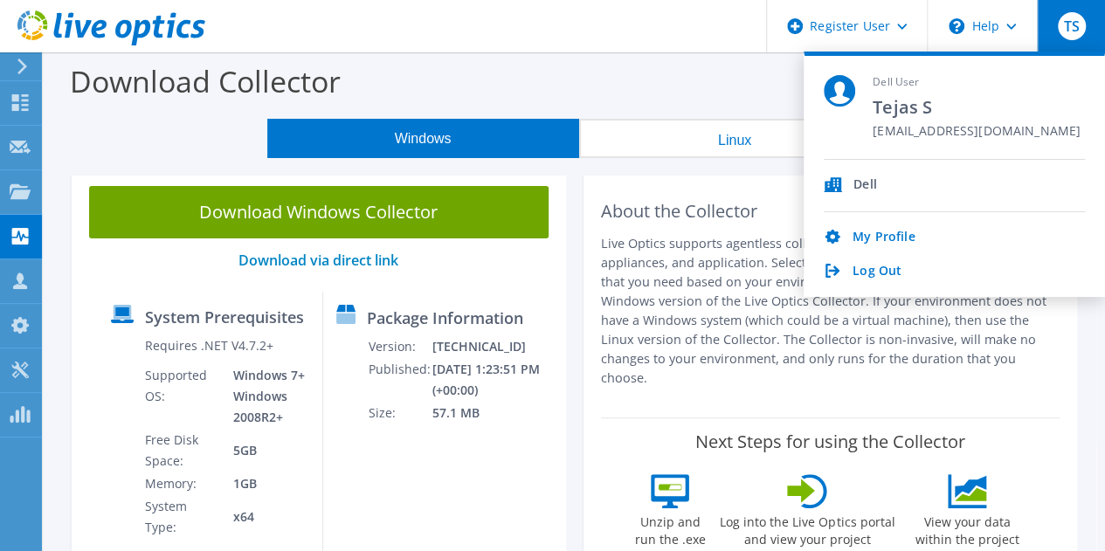
click at [29, 71] on icon at bounding box center [22, 67] width 13 height 16
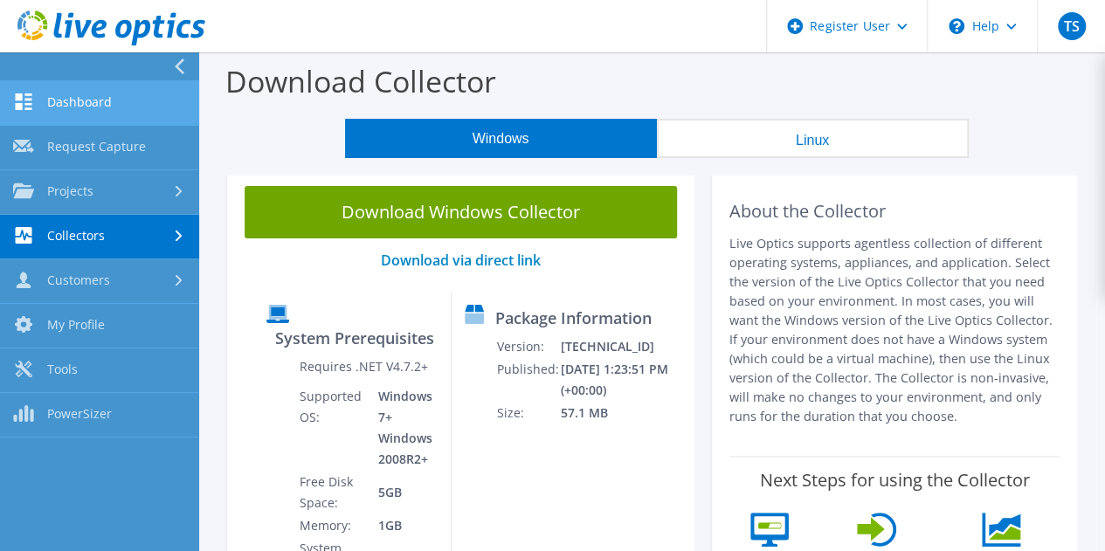
click at [60, 115] on link "Dashboard" at bounding box center [99, 103] width 199 height 45
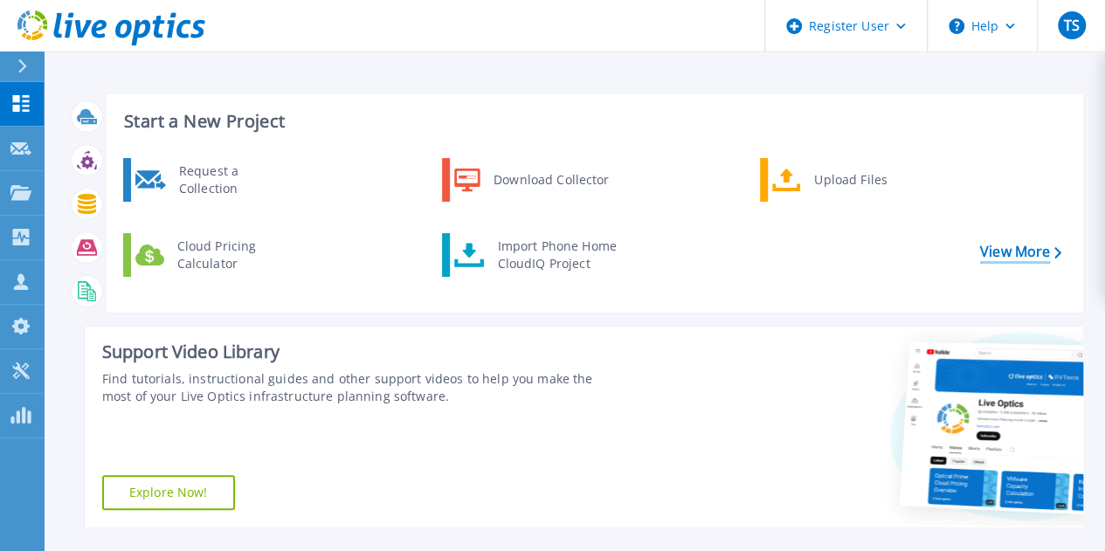
click at [1027, 250] on link "View More" at bounding box center [1020, 252] width 81 height 17
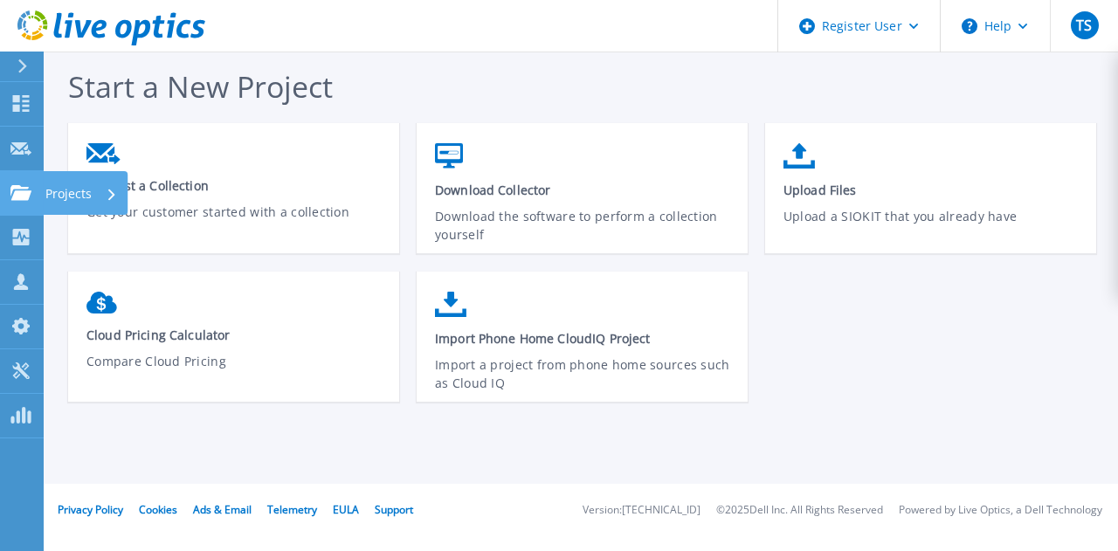
click at [24, 183] on link "Projects Projects" at bounding box center [22, 193] width 44 height 45
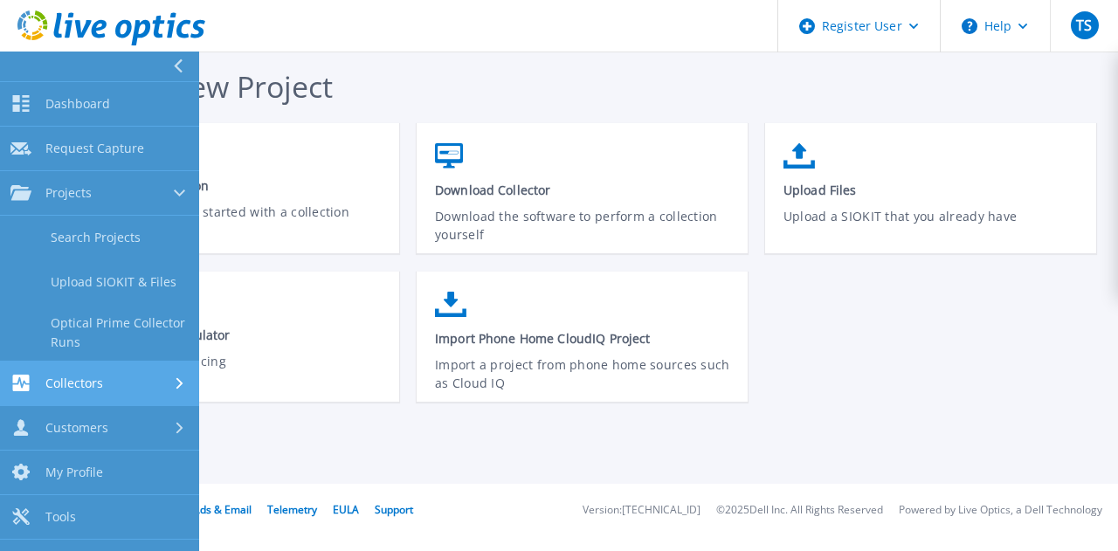
click at [72, 377] on span "Collectors" at bounding box center [74, 384] width 58 height 16
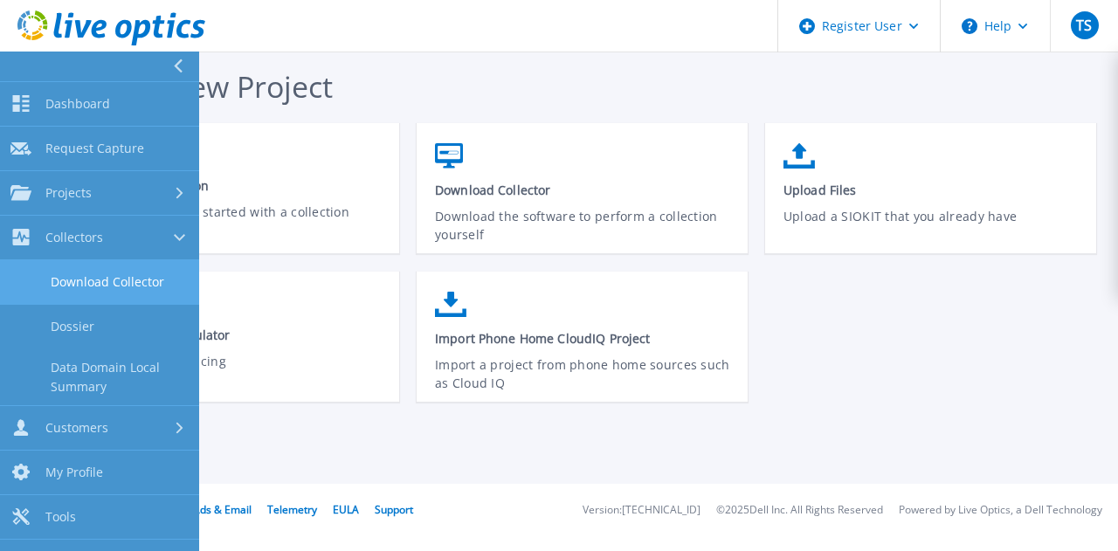
scroll to position [31, 0]
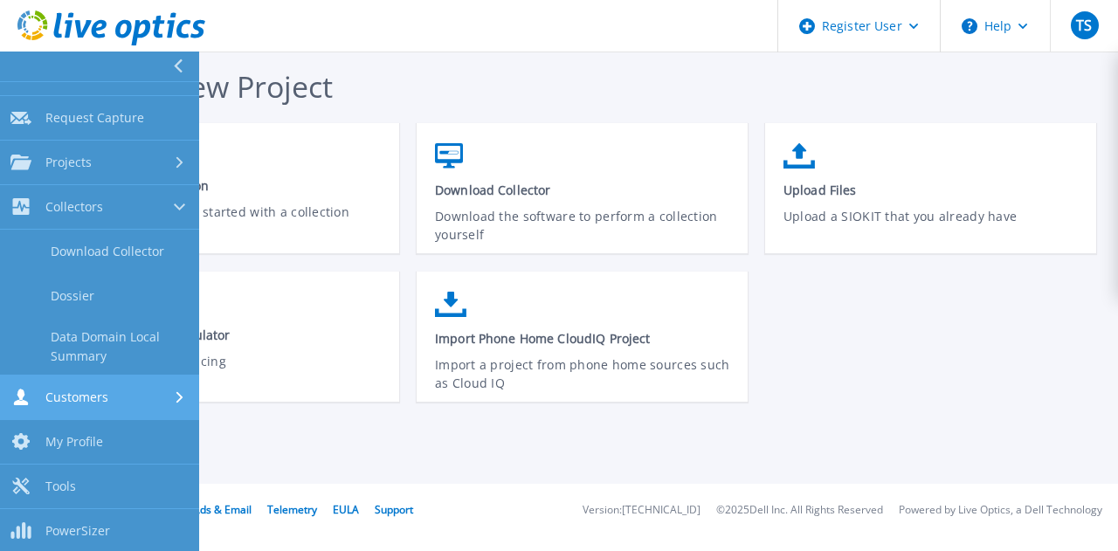
click at [92, 391] on span "Customers" at bounding box center [76, 398] width 63 height 16
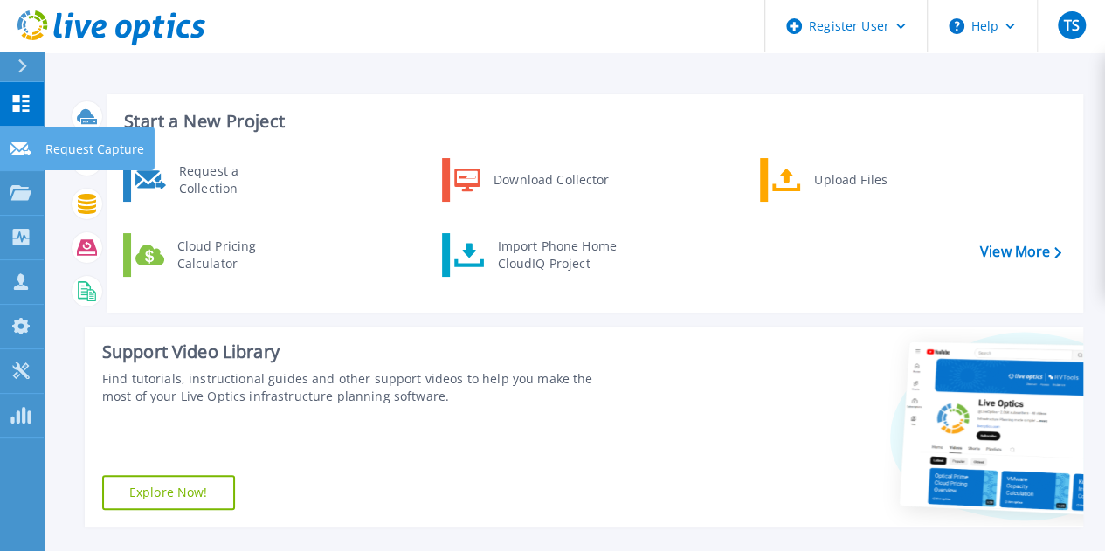
click at [16, 142] on div at bounding box center [20, 148] width 21 height 16
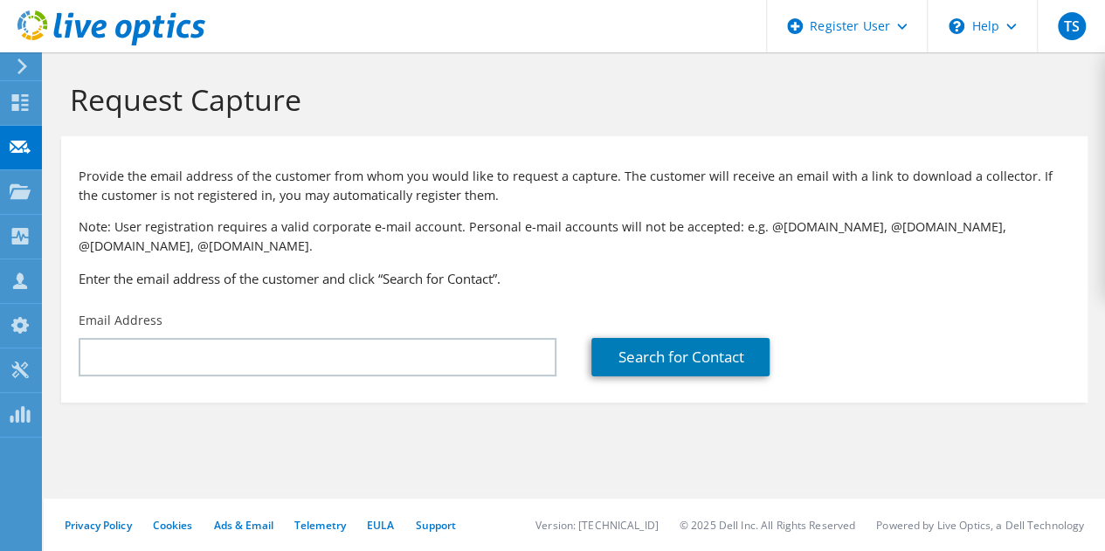
click at [19, 200] on div at bounding box center [20, 193] width 21 height 19
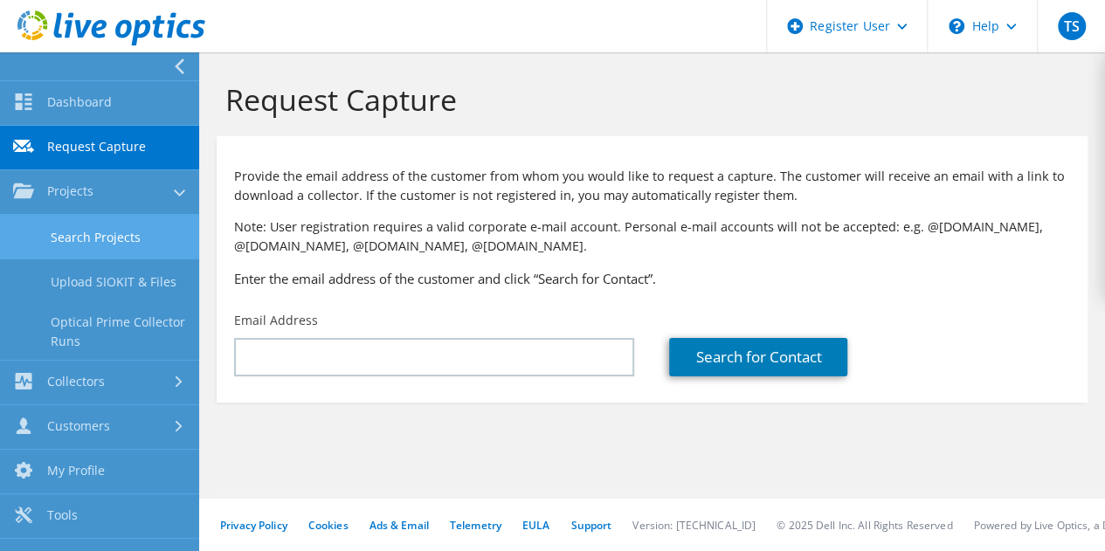
click at [57, 234] on link "Search Projects" at bounding box center [99, 237] width 199 height 45
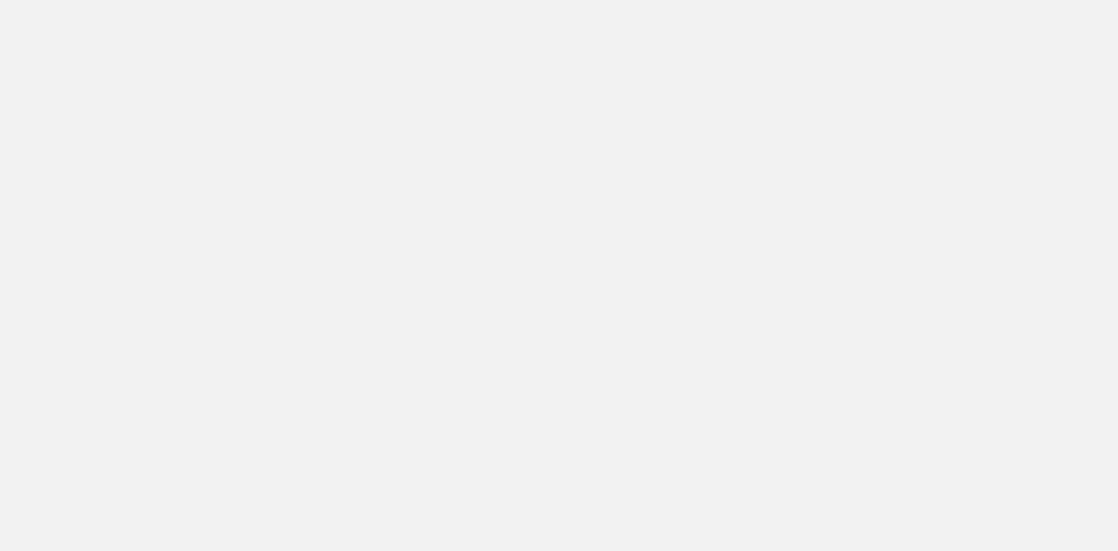
click at [57, 0] on html at bounding box center [559, 0] width 1118 height 0
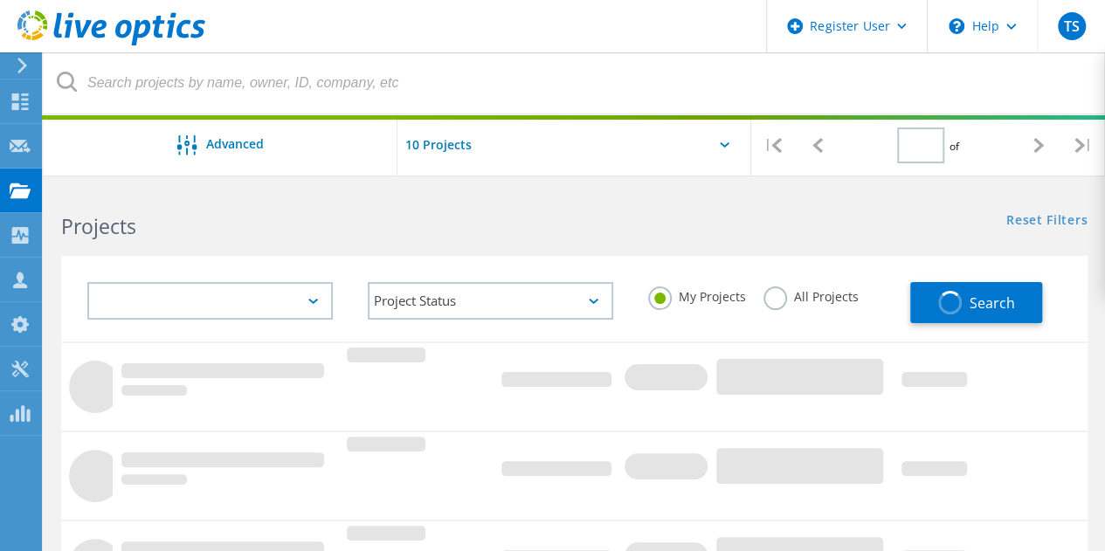
type input "1"
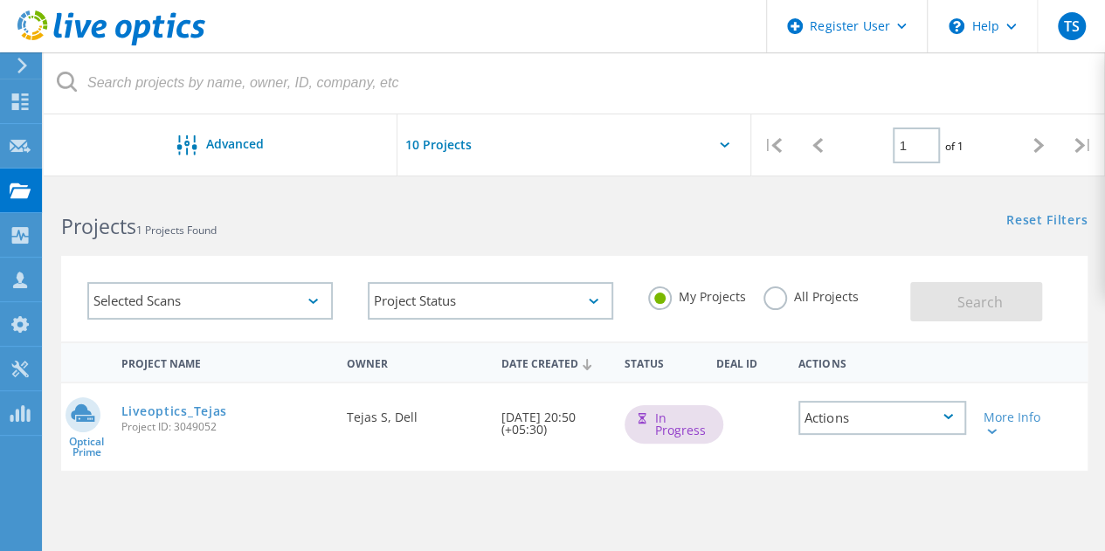
click at [751, 144] on div "|" at bounding box center [773, 145] width 45 height 62
click at [777, 292] on label "All Projects" at bounding box center [811, 295] width 95 height 17
click at [0, 0] on input "All Projects" at bounding box center [0, 0] width 0 height 0
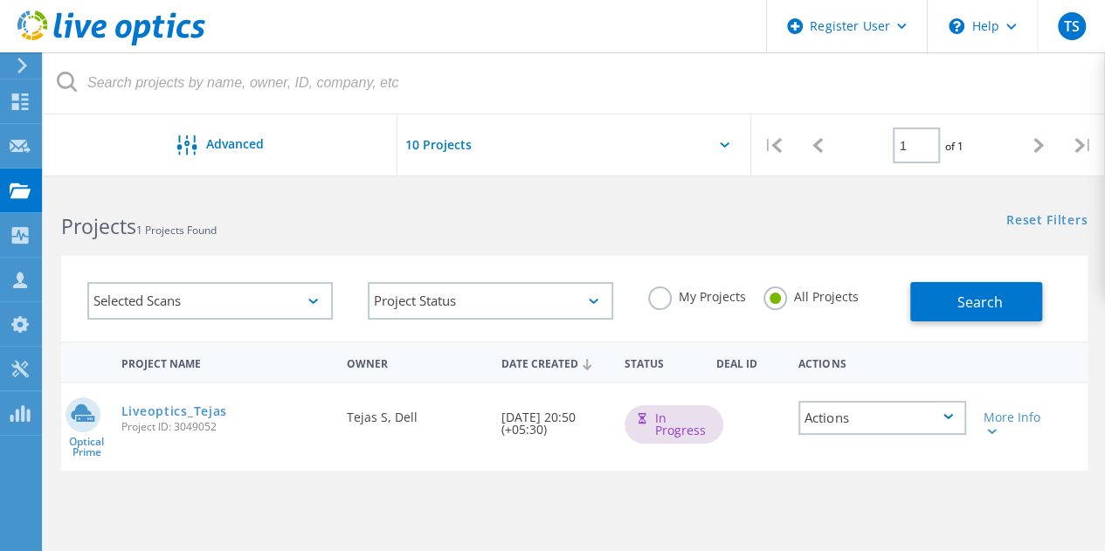
click at [659, 298] on label "My Projects" at bounding box center [697, 295] width 98 height 17
click at [0, 0] on input "My Projects" at bounding box center [0, 0] width 0 height 0
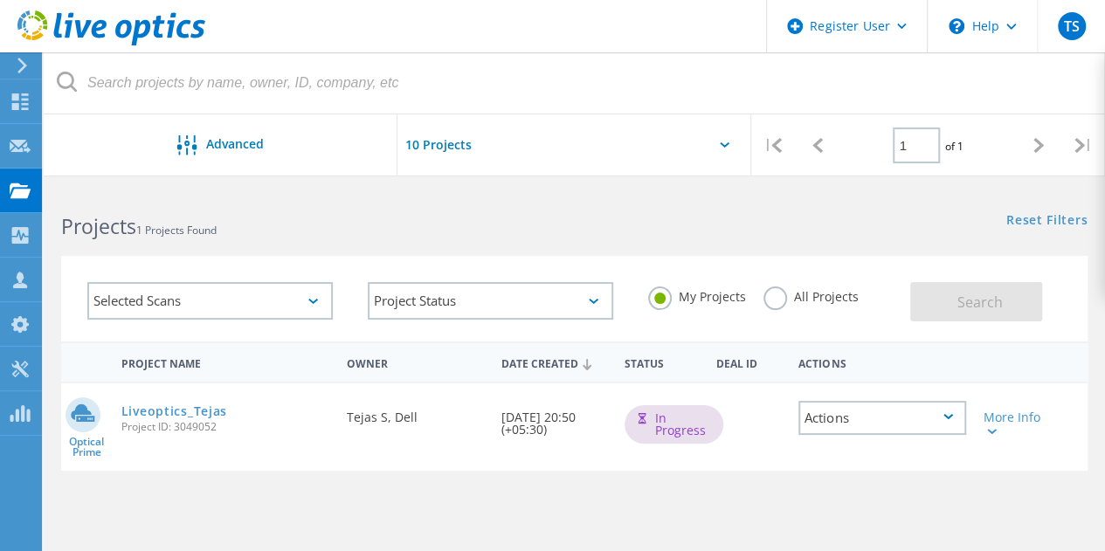
click at [860, 431] on div "Actions" at bounding box center [883, 418] width 168 height 34
click at [867, 396] on div "Actions" at bounding box center [882, 418] width 185 height 69
click at [857, 424] on div "Actions" at bounding box center [883, 418] width 168 height 34
click at [985, 435] on div at bounding box center [990, 430] width 13 height 10
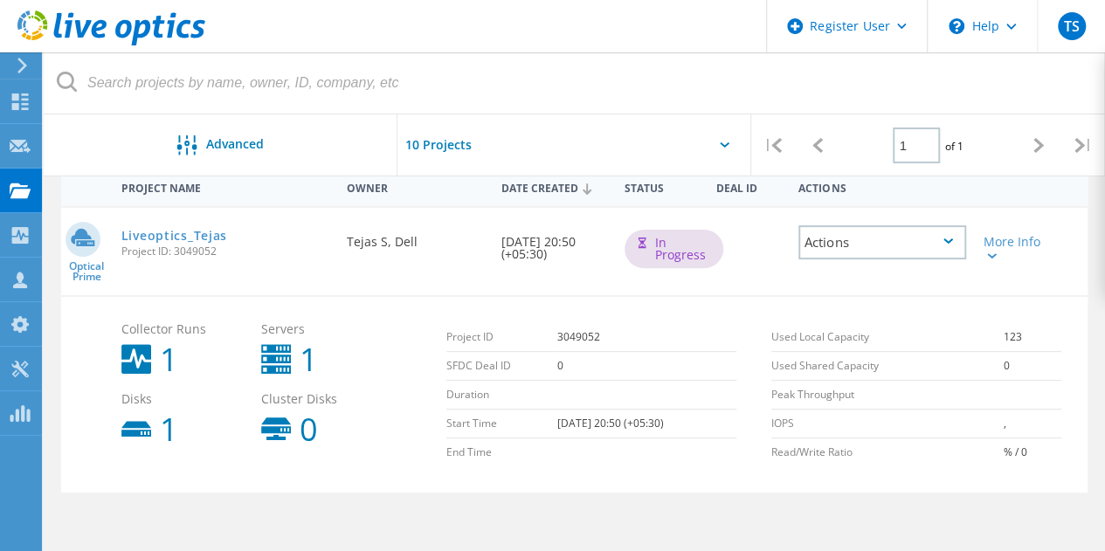
scroll to position [175, 0]
click at [849, 250] on div "Actions" at bounding box center [883, 243] width 168 height 34
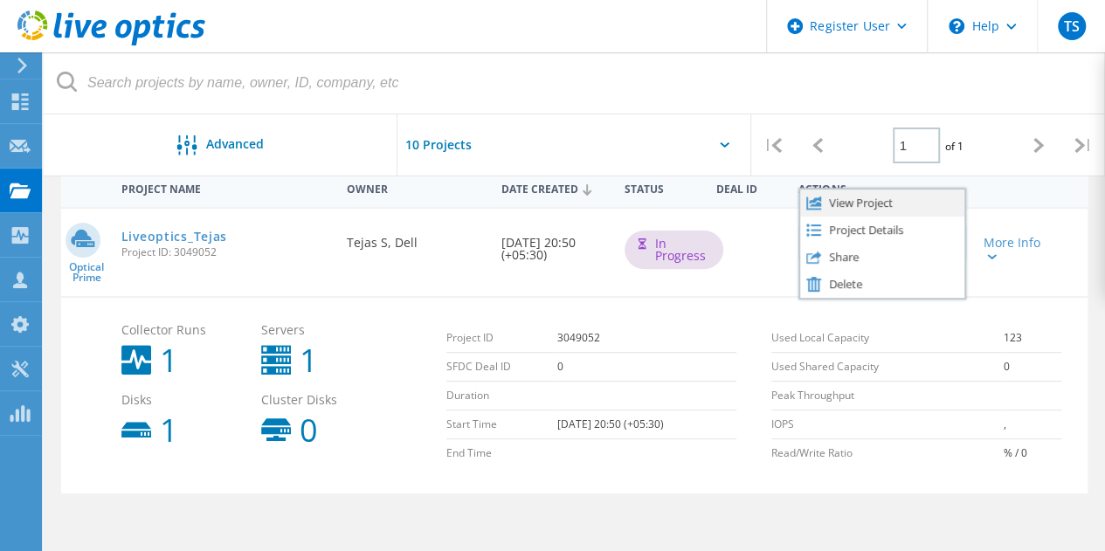
click at [842, 205] on div "View Project" at bounding box center [882, 203] width 164 height 27
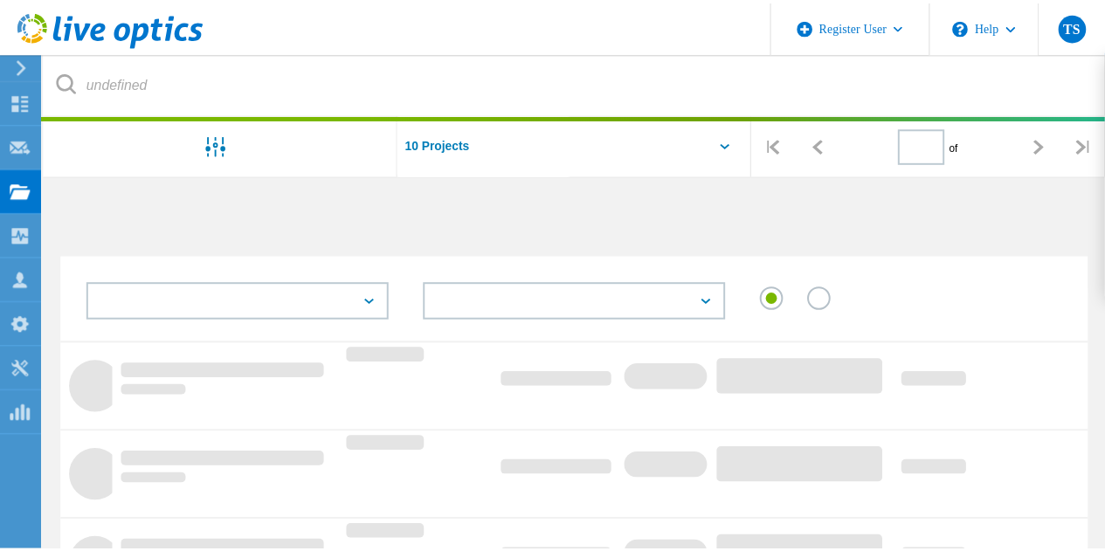
scroll to position [175, 0]
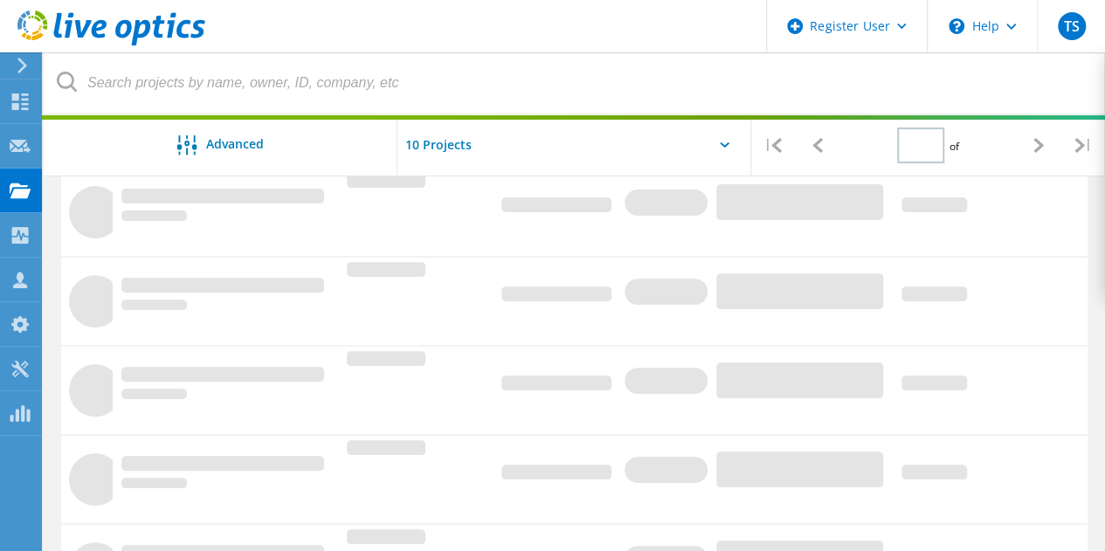
type input "1"
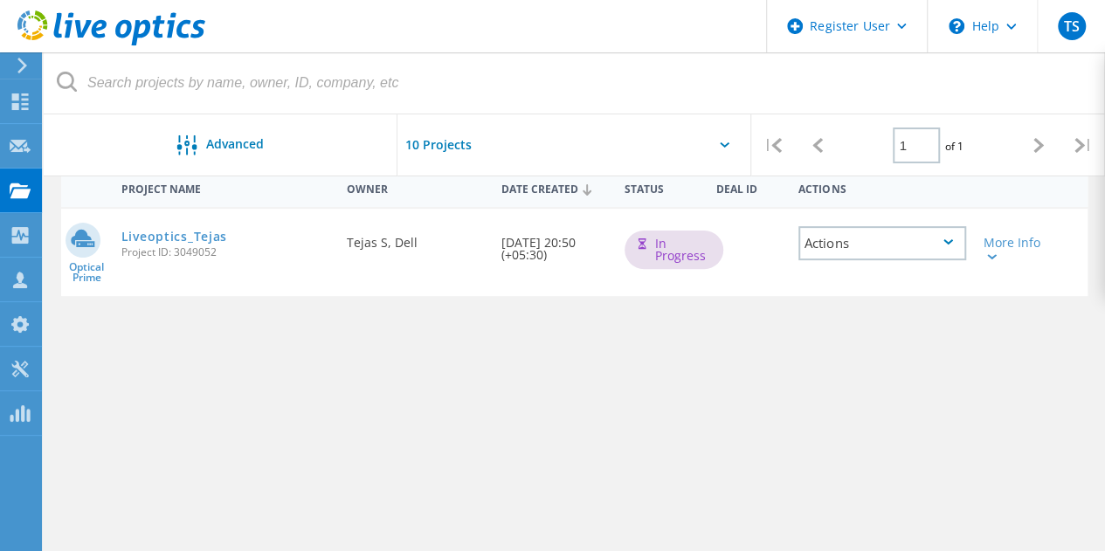
scroll to position [0, 0]
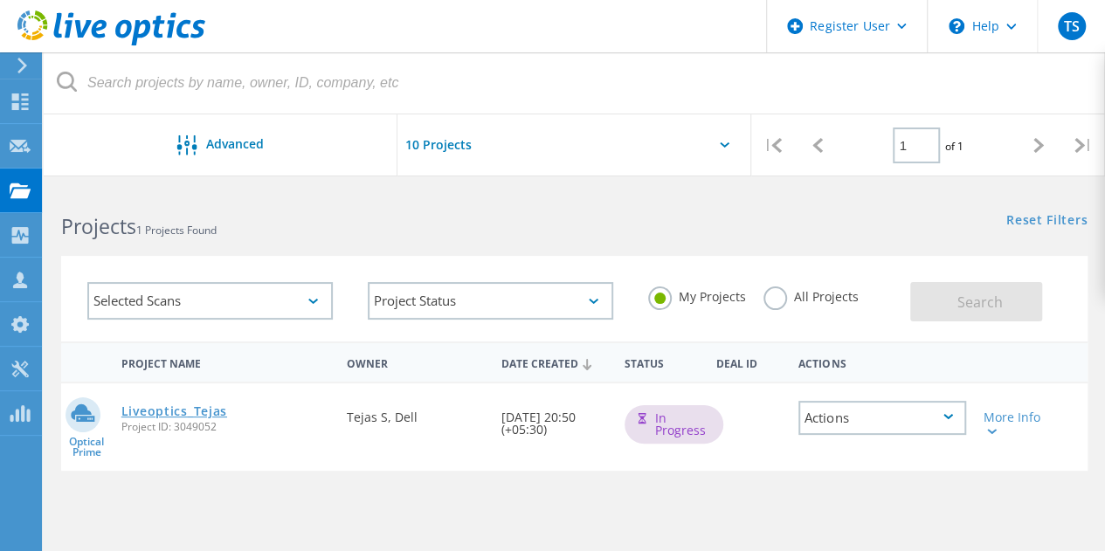
click at [213, 411] on link "Liveoptics_Tejas" at bounding box center [174, 411] width 106 height 12
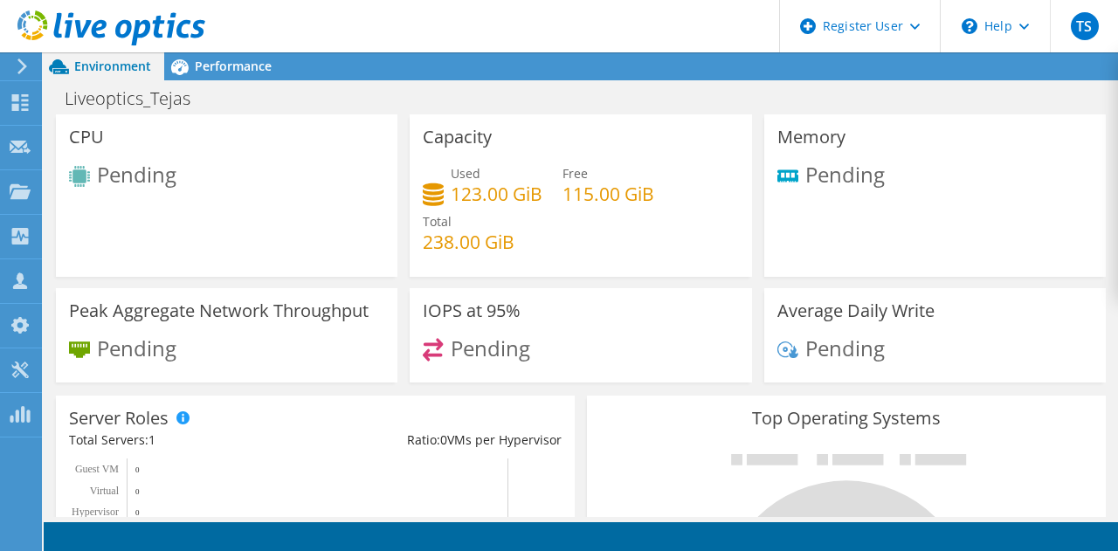
click at [201, 58] on div at bounding box center [102, 29] width 205 height 59
click at [202, 66] on span "Performance" at bounding box center [233, 66] width 77 height 17
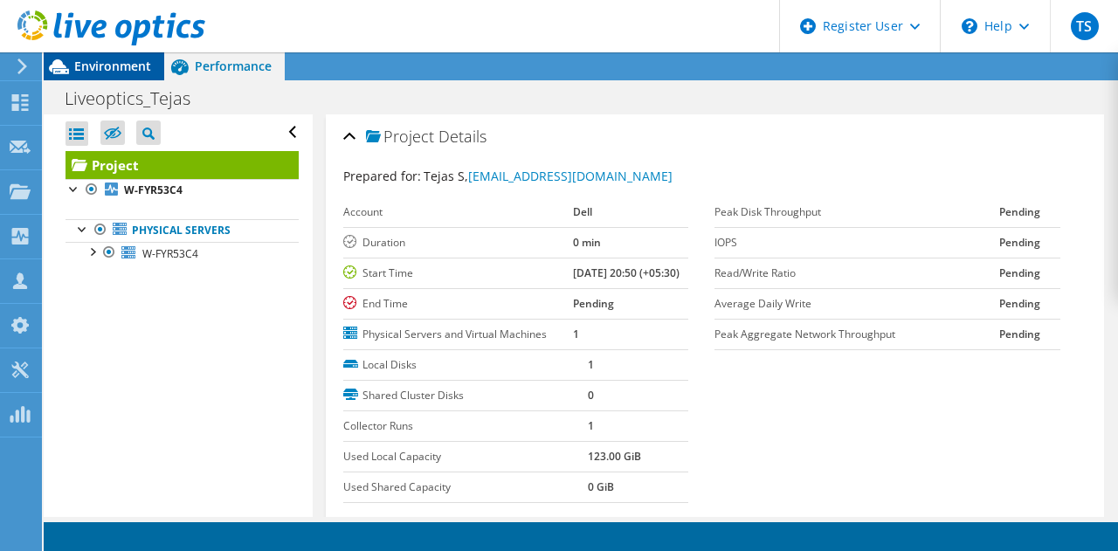
click at [143, 70] on span "Environment" at bounding box center [112, 66] width 77 height 17
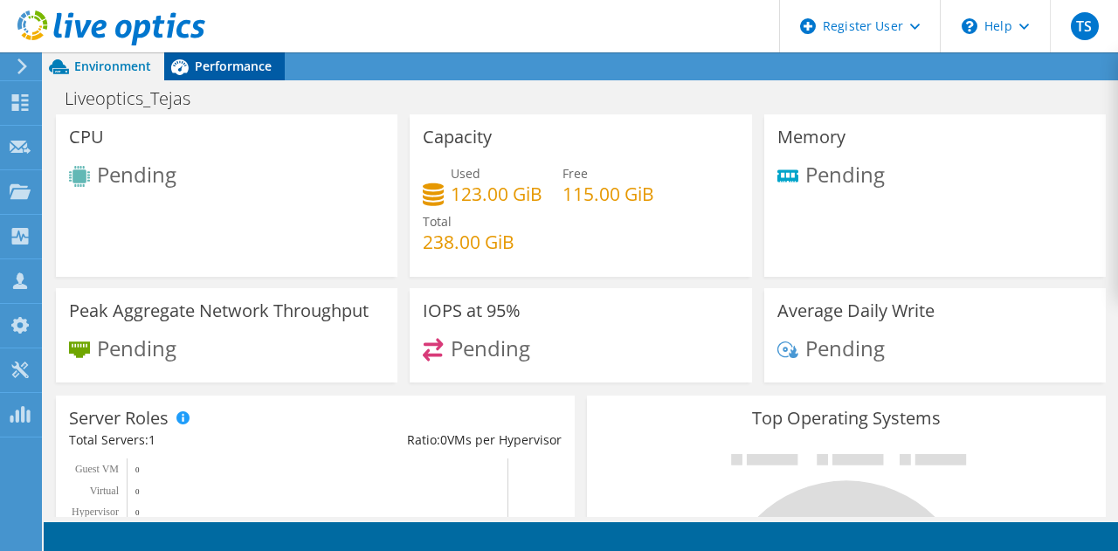
click at [203, 74] on div "Performance" at bounding box center [224, 66] width 121 height 28
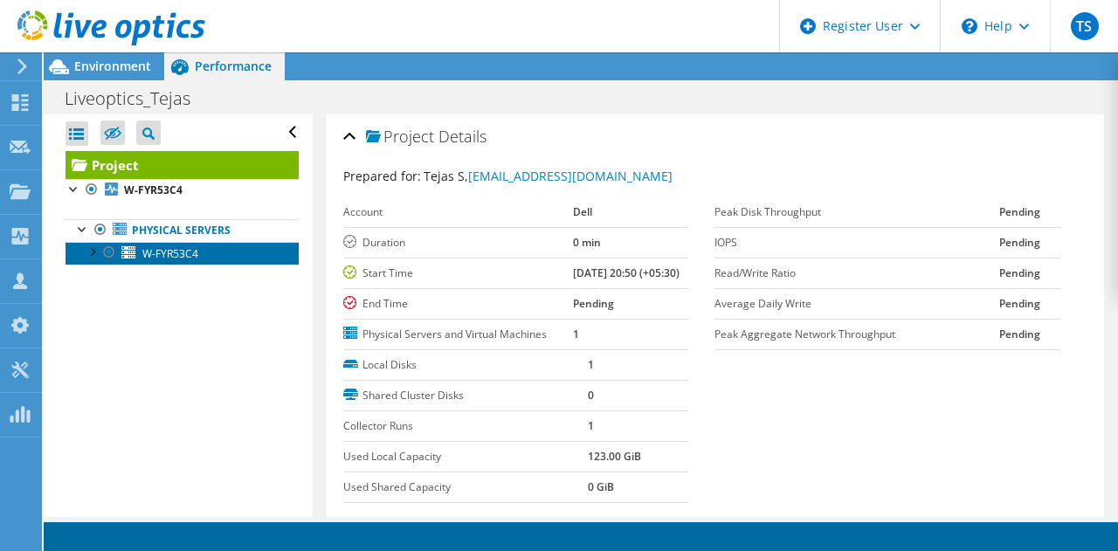
click at [156, 242] on link "W-FYR53C4" at bounding box center [182, 253] width 233 height 23
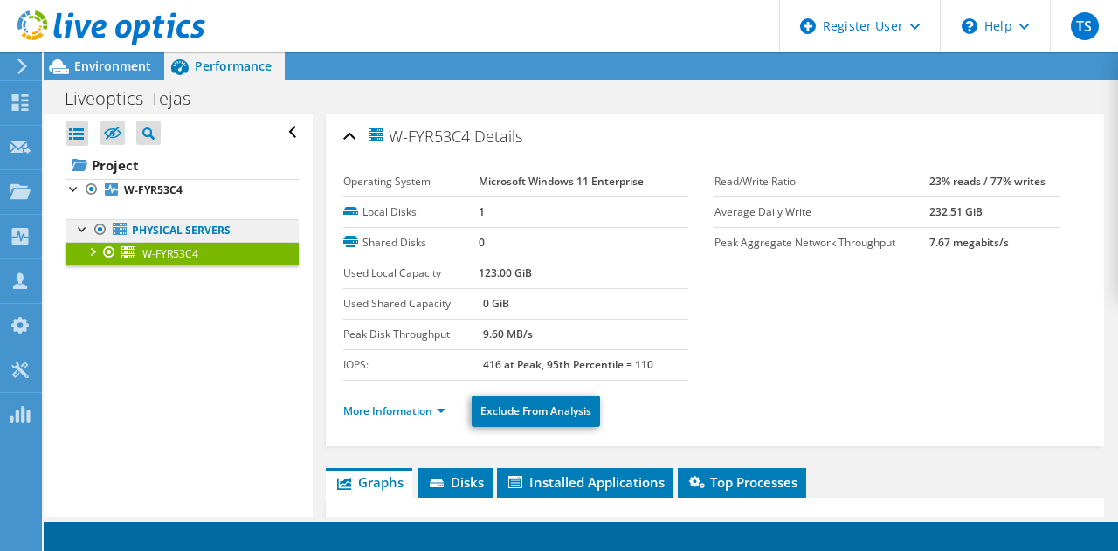
click at [165, 226] on link "Physical Servers" at bounding box center [182, 230] width 233 height 23
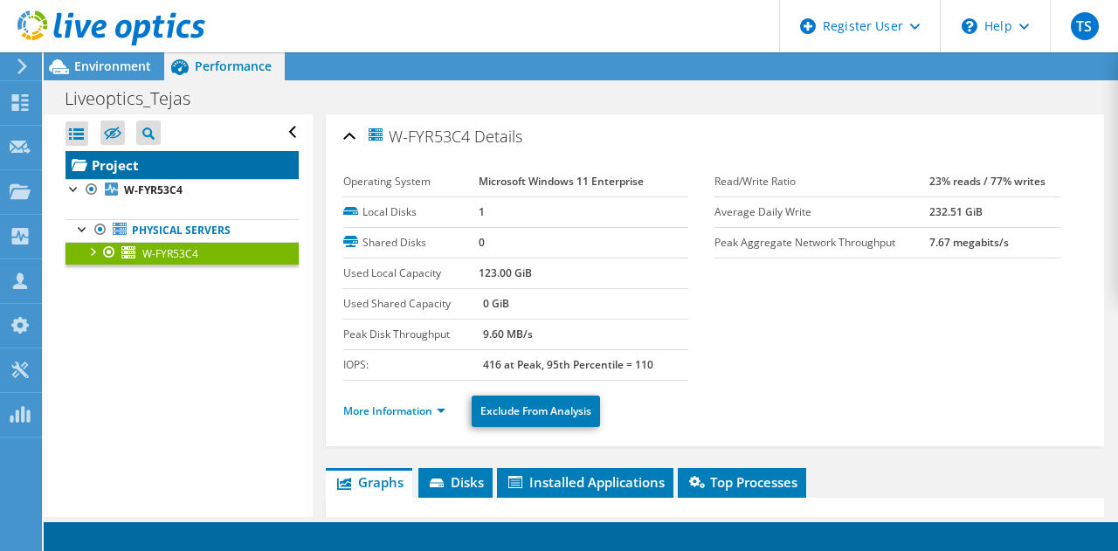
click at [119, 151] on link "Project" at bounding box center [182, 165] width 233 height 28
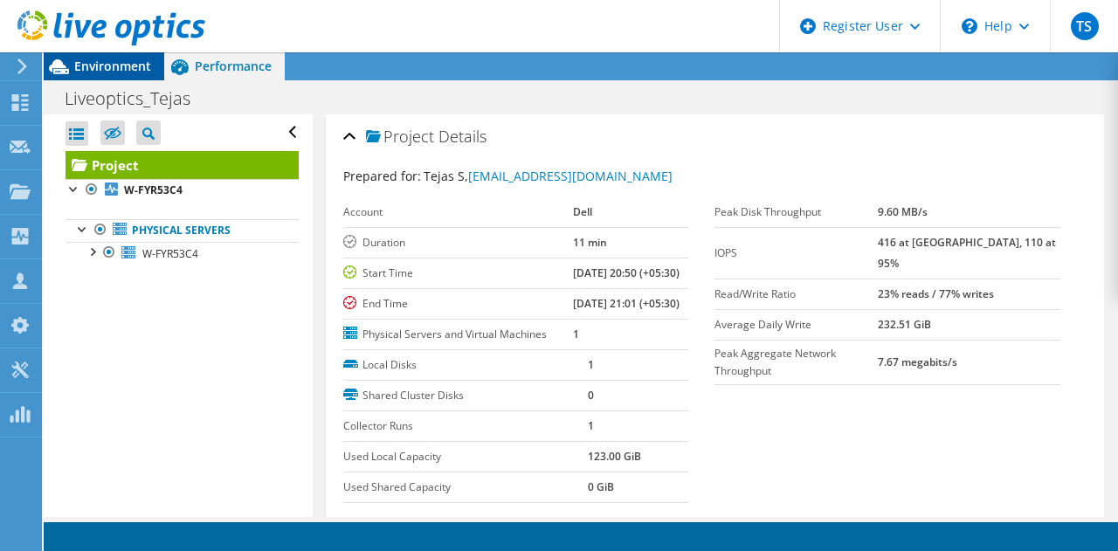
click at [104, 78] on div "Environment" at bounding box center [104, 66] width 121 height 28
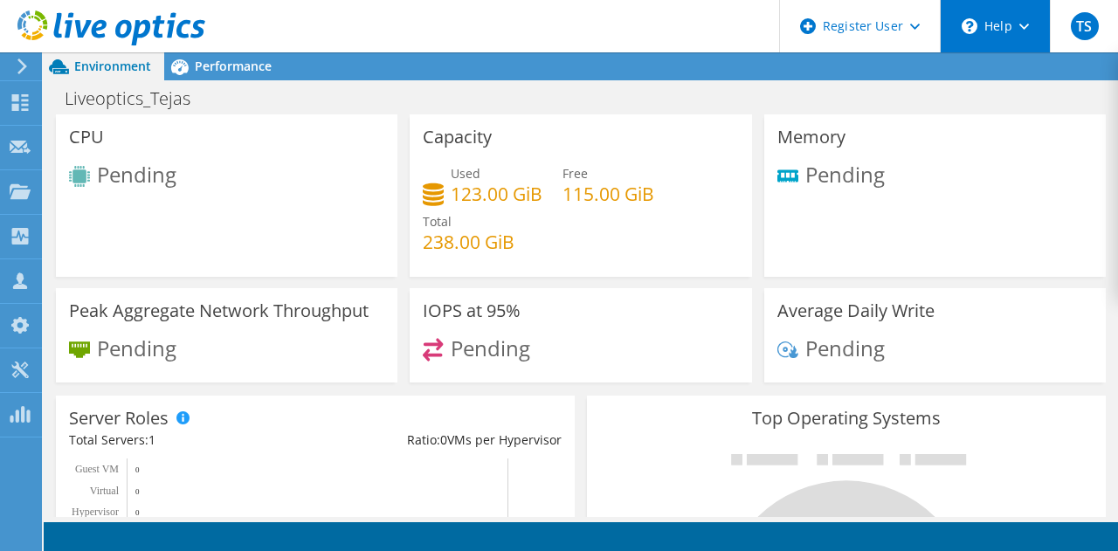
click at [974, 31] on icon at bounding box center [970, 26] width 16 height 16
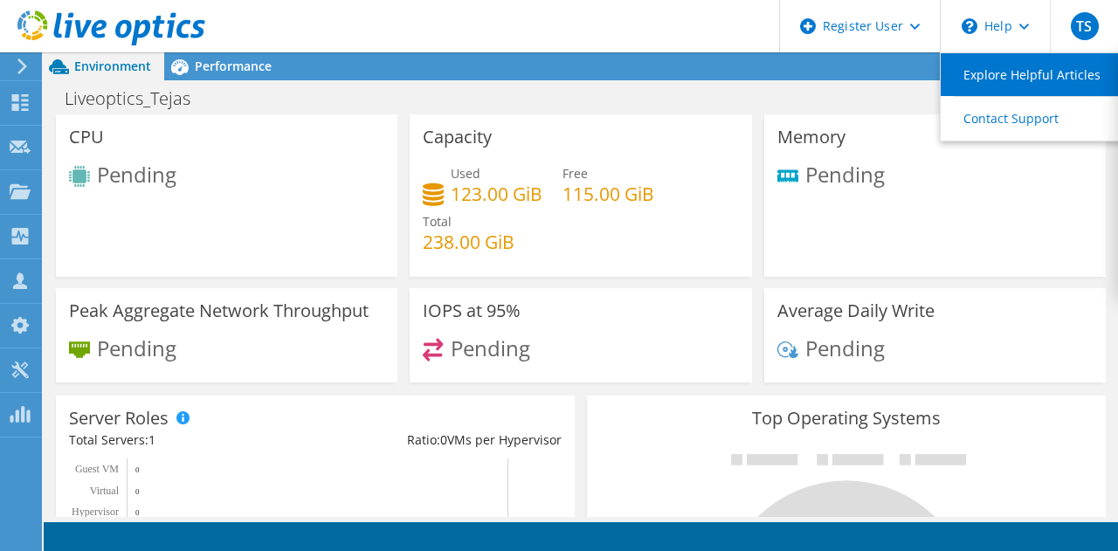
click at [989, 67] on link "Explore Helpful Articles" at bounding box center [1038, 74] width 195 height 43
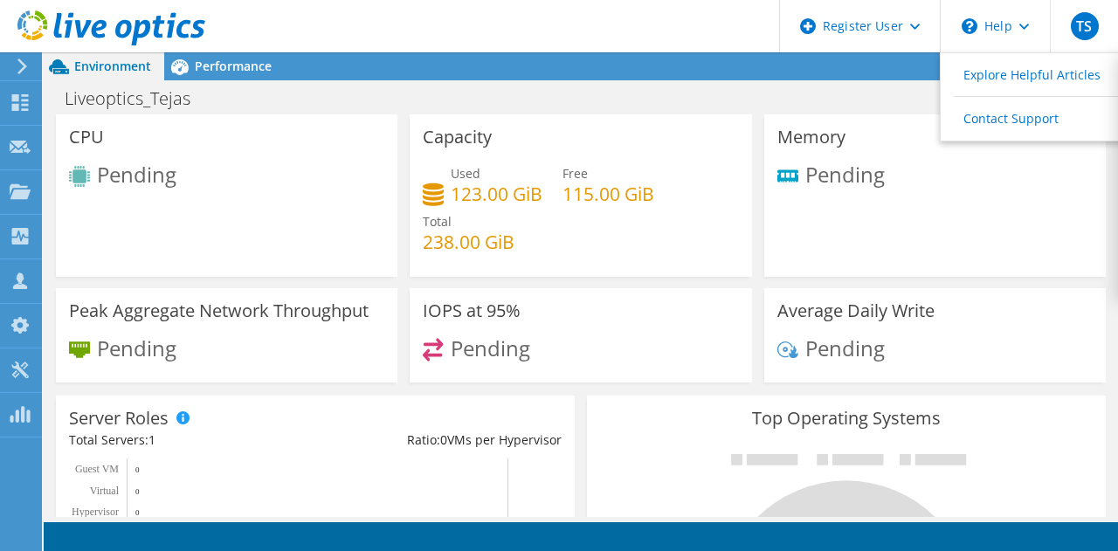
click at [858, 197] on div "Pending" at bounding box center [935, 183] width 315 height 38
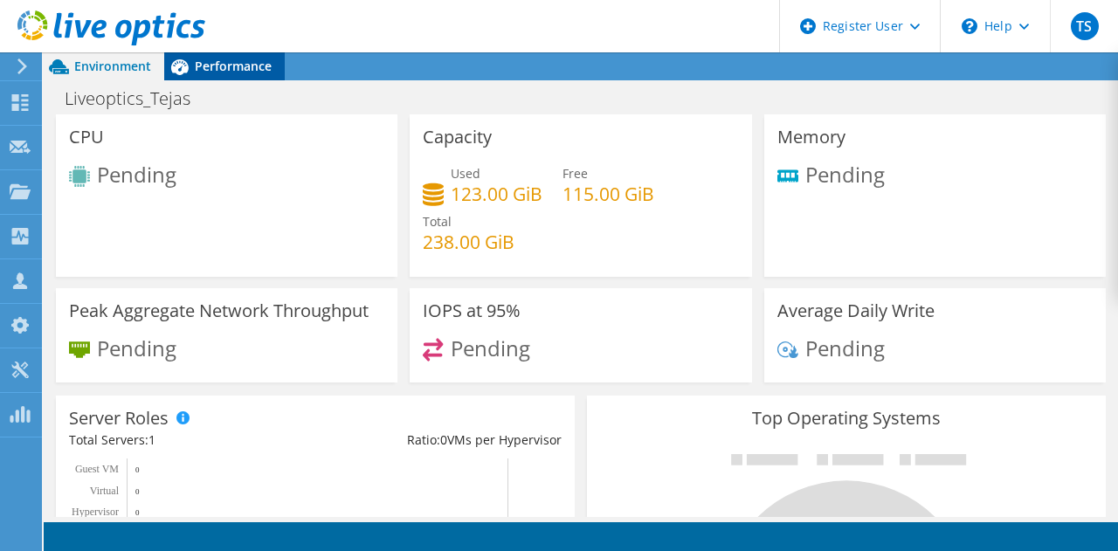
click at [250, 59] on span "Performance" at bounding box center [233, 66] width 77 height 17
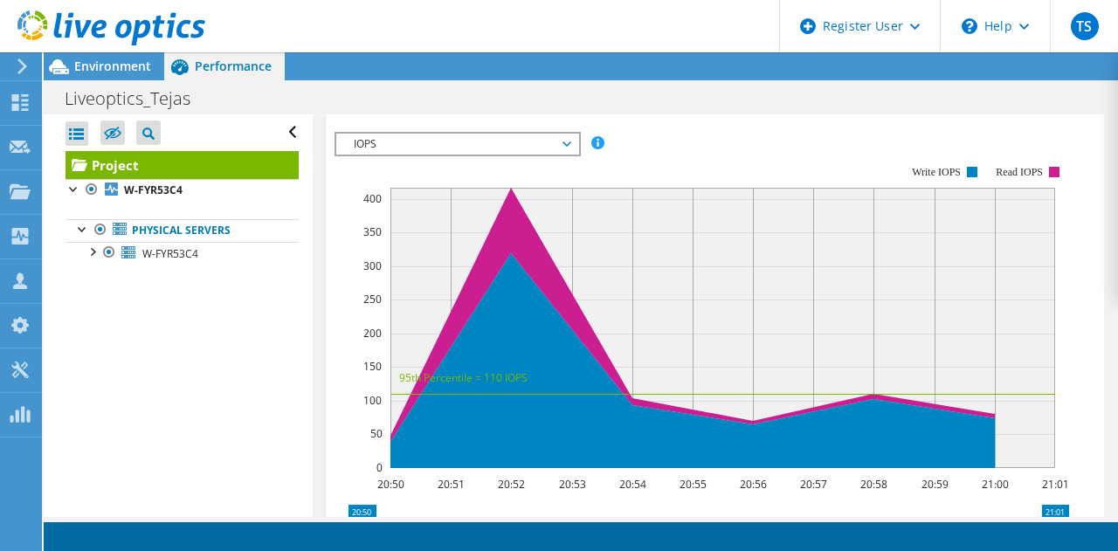
scroll to position [494, 0]
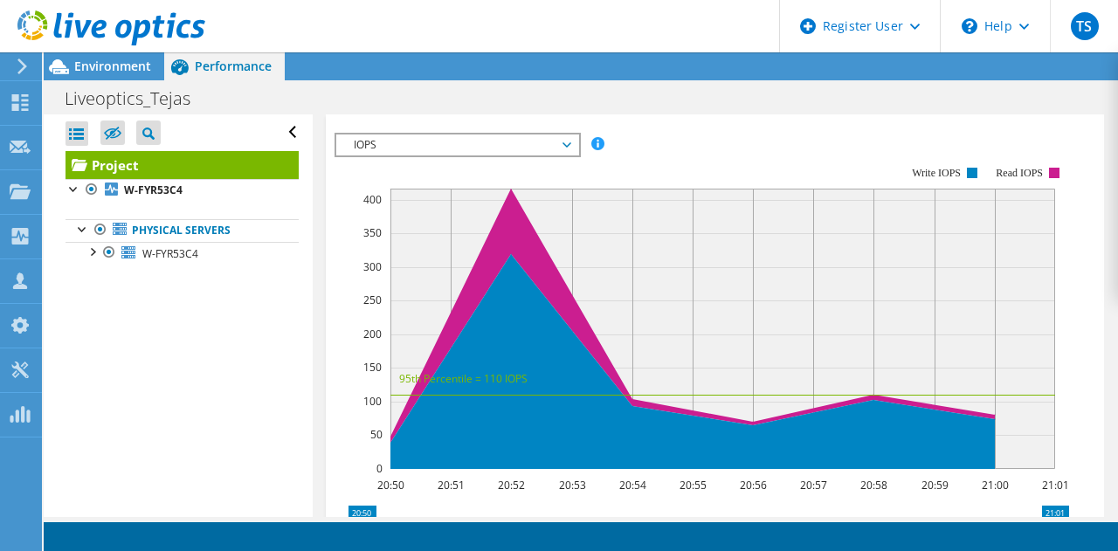
click at [400, 156] on span "IOPS" at bounding box center [457, 145] width 225 height 21
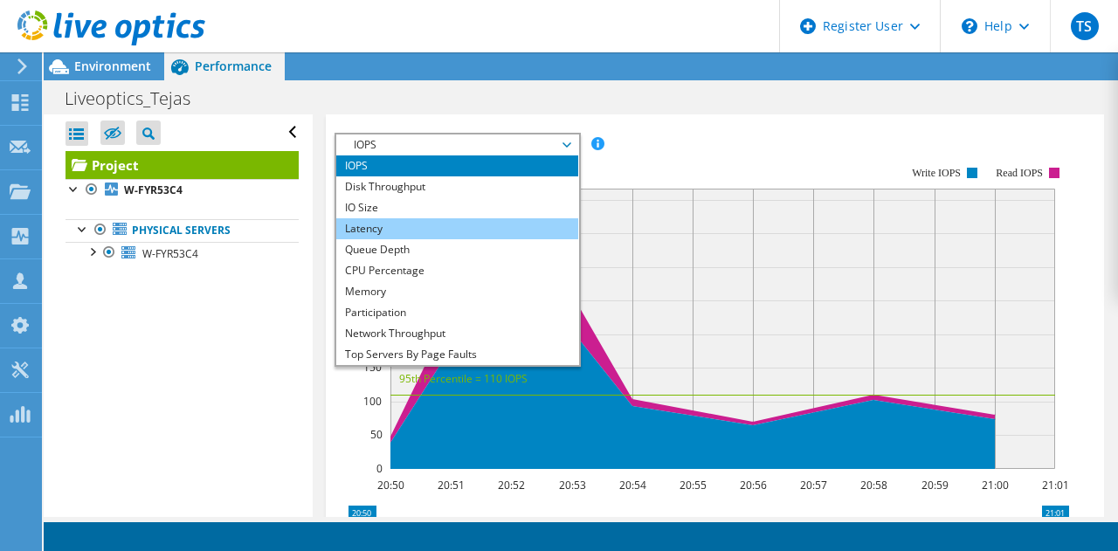
click at [391, 239] on li "Latency" at bounding box center [457, 228] width 242 height 21
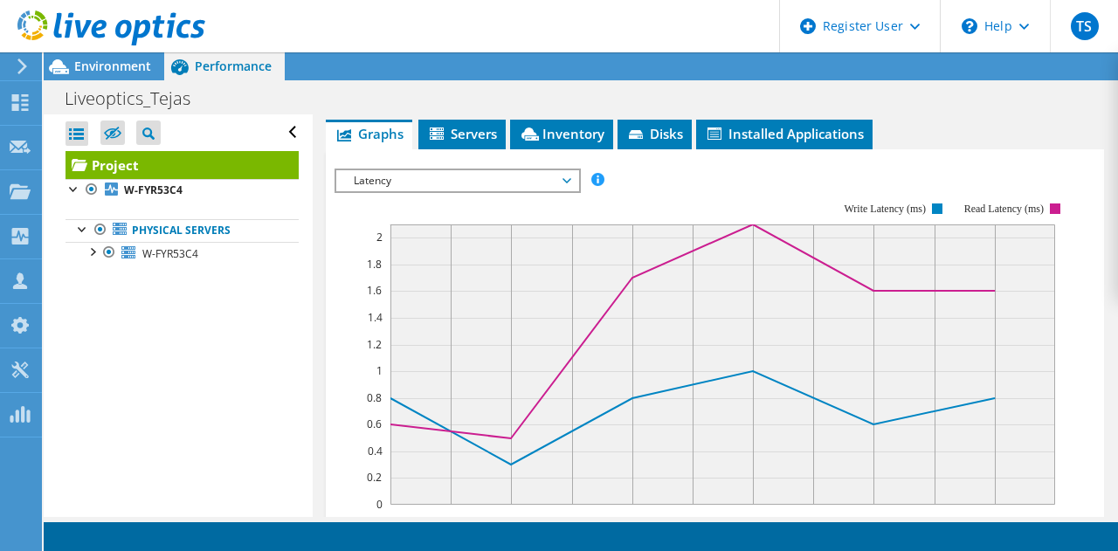
scroll to position [455, 0]
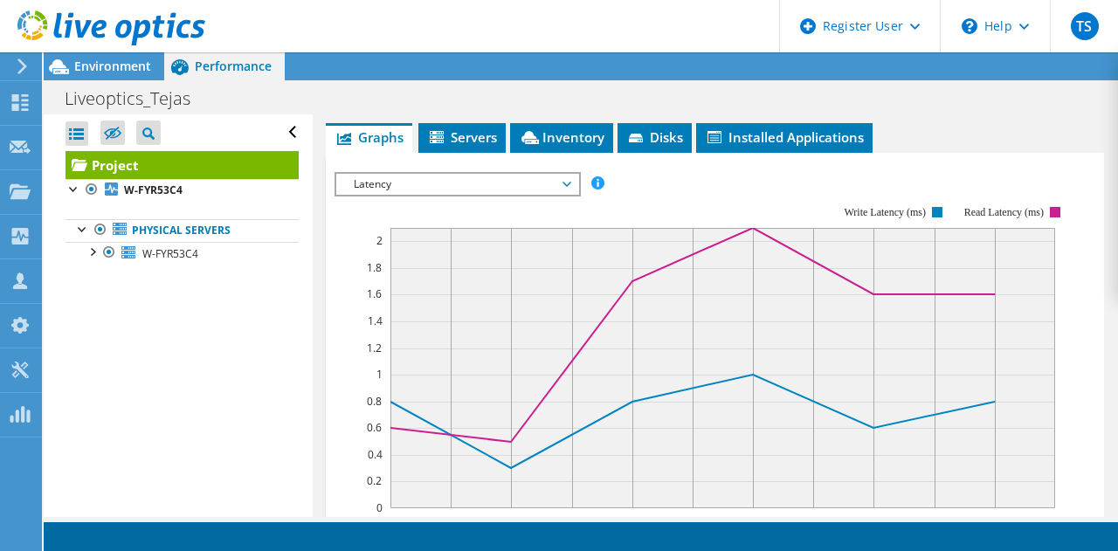
click at [482, 195] on span "Latency" at bounding box center [457, 184] width 225 height 21
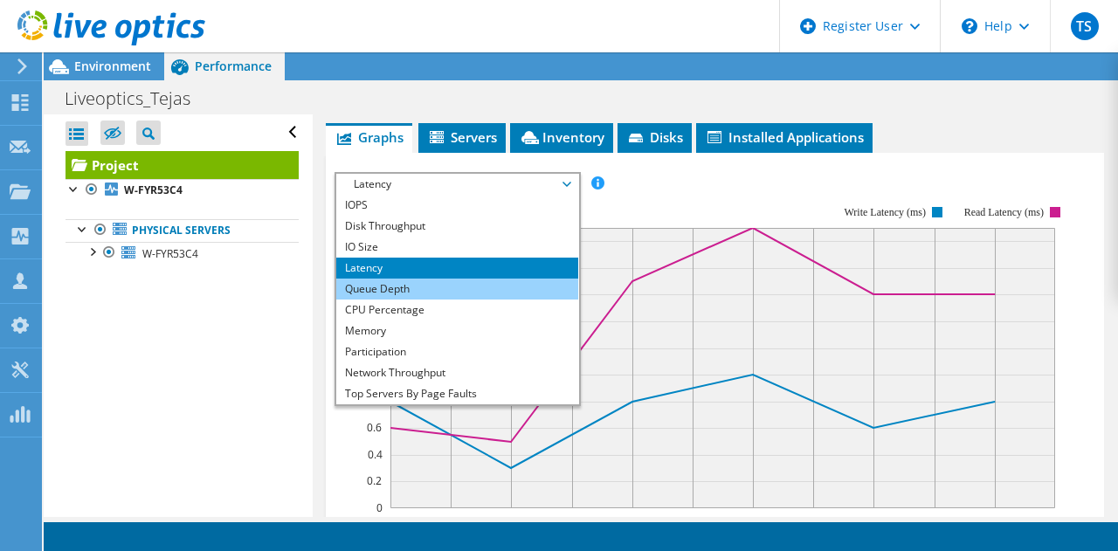
scroll to position [21, 0]
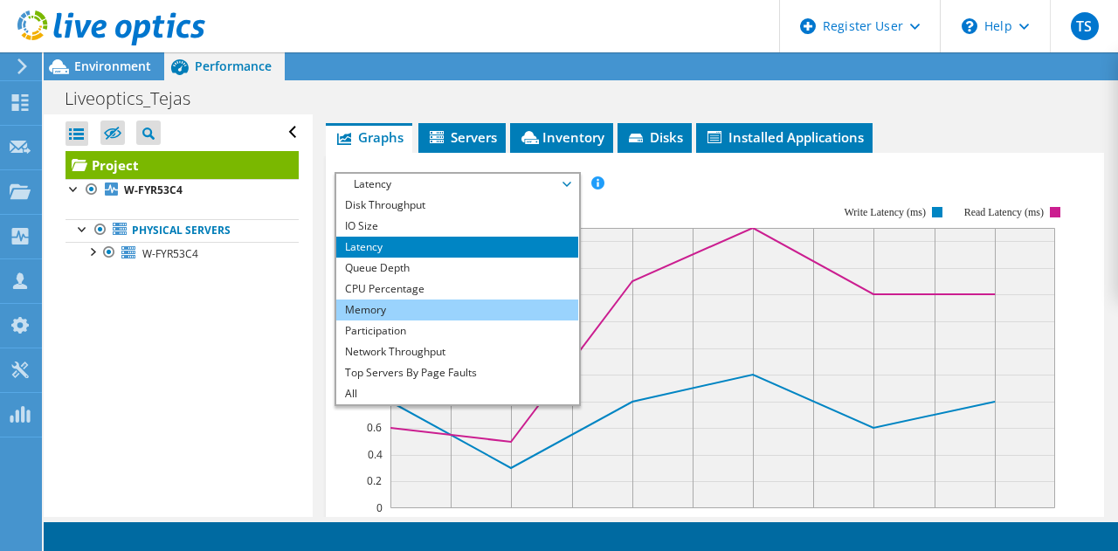
click at [439, 321] on li "Memory" at bounding box center [457, 310] width 242 height 21
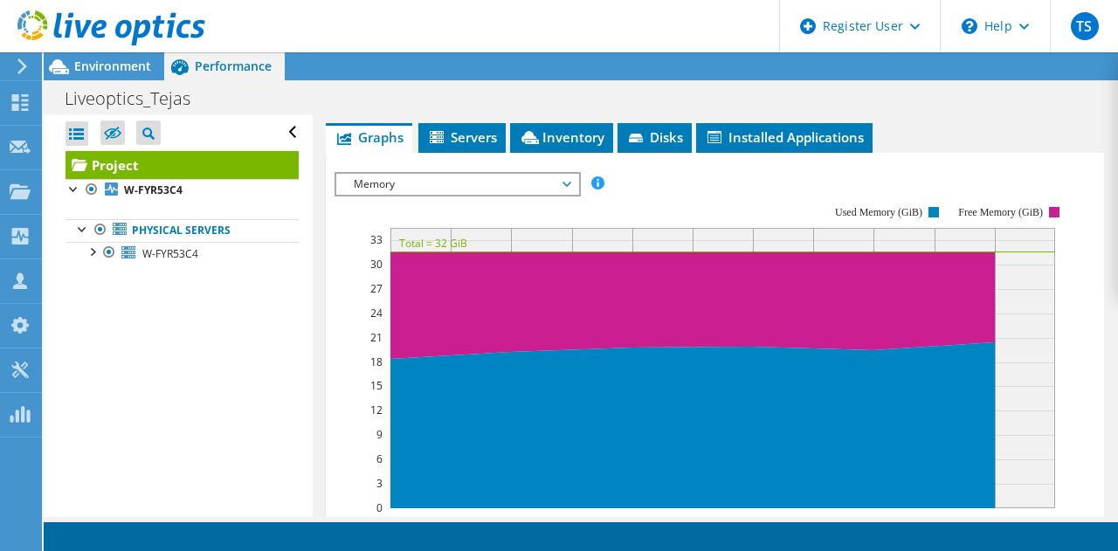
click at [454, 195] on span "Memory" at bounding box center [457, 184] width 225 height 21
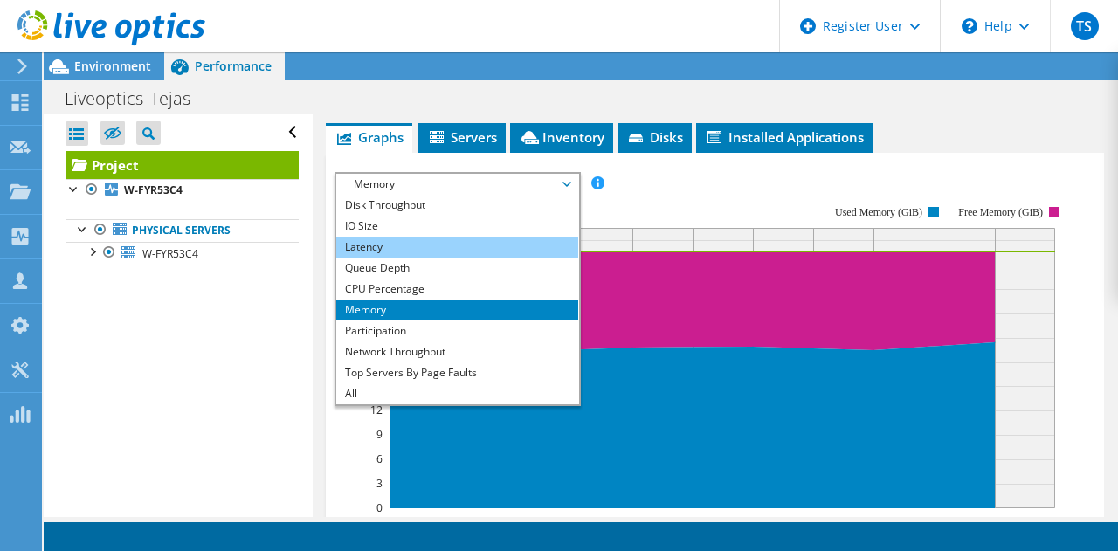
click at [396, 258] on li "Latency" at bounding box center [457, 247] width 242 height 21
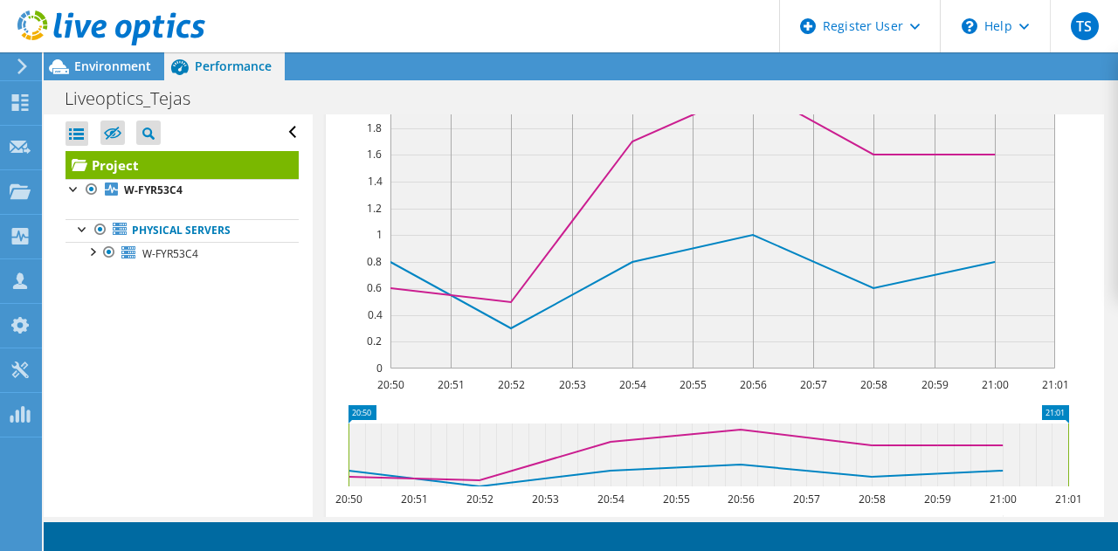
scroll to position [597, 0]
click at [127, 58] on div at bounding box center [102, 29] width 205 height 59
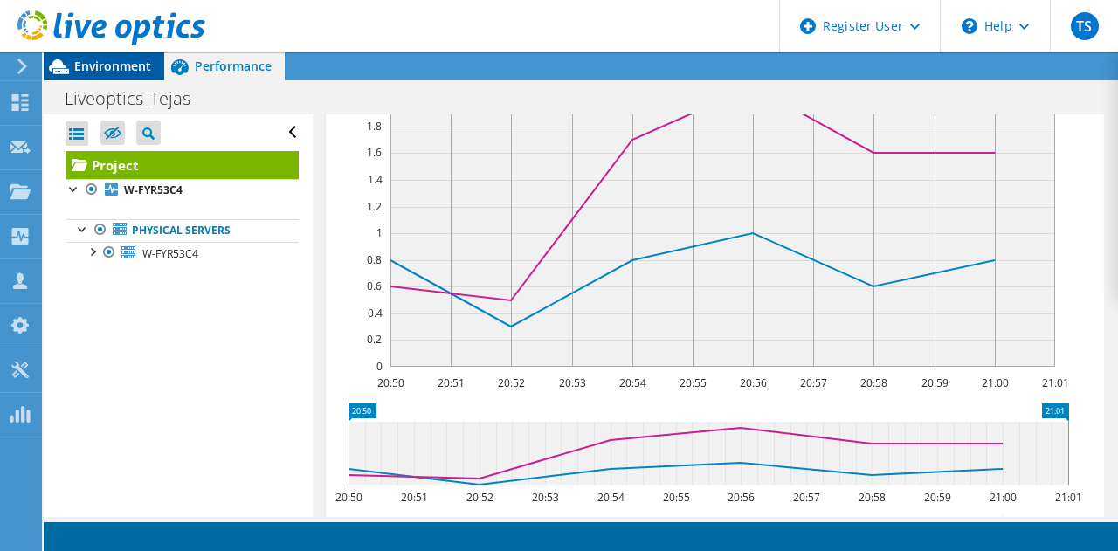
click at [129, 69] on span "Environment" at bounding box center [112, 66] width 77 height 17
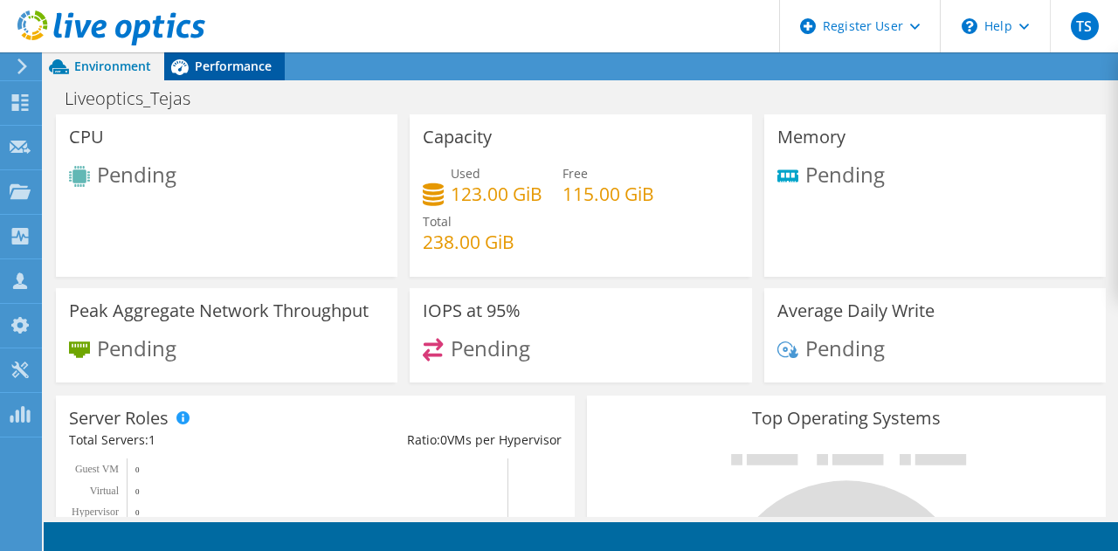
click at [235, 62] on span "Performance" at bounding box center [233, 66] width 77 height 17
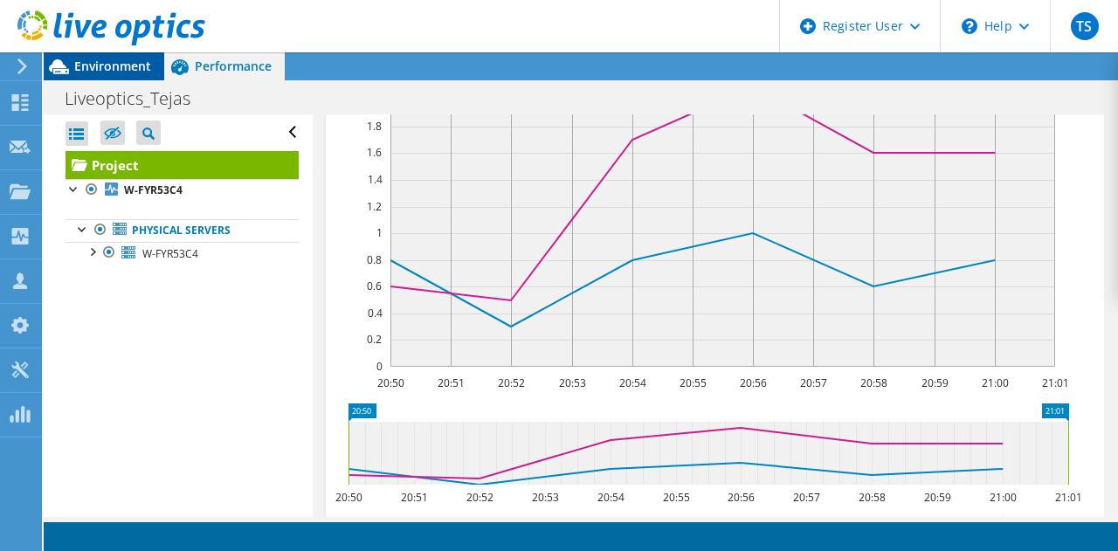
click at [128, 59] on span "Environment" at bounding box center [112, 66] width 77 height 17
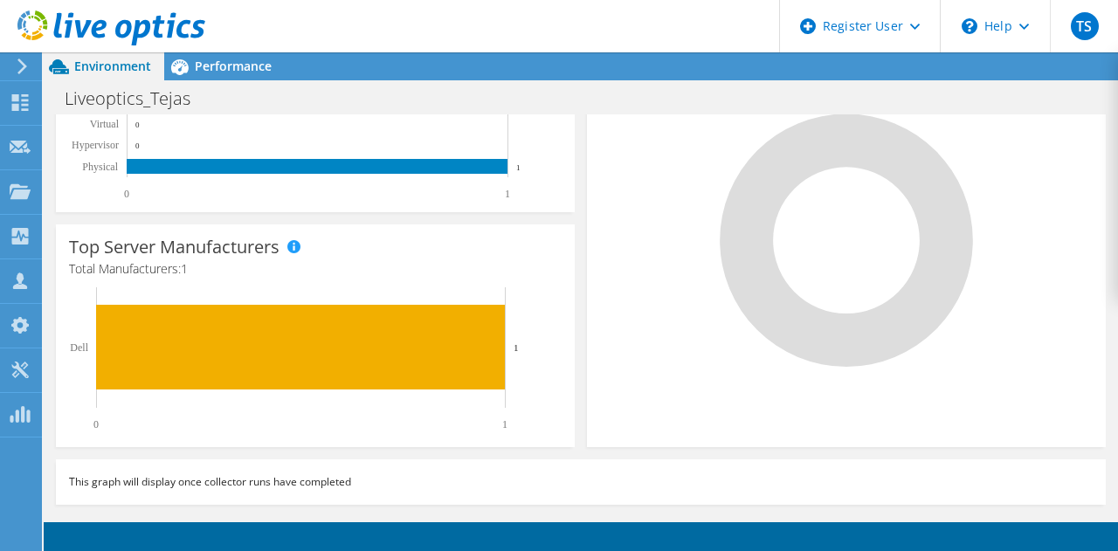
scroll to position [0, 0]
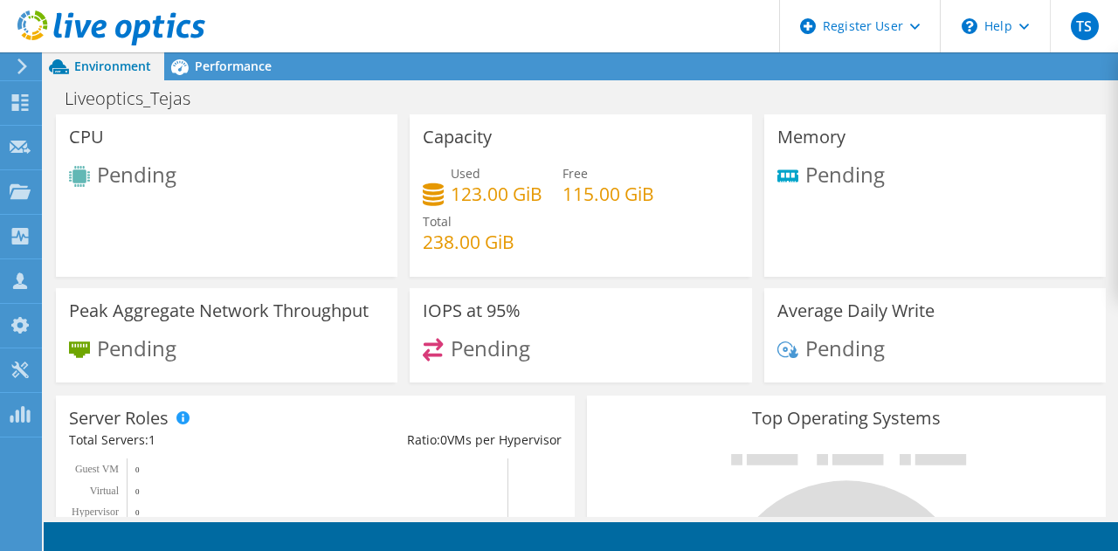
click at [68, 64] on icon at bounding box center [59, 67] width 31 height 31
click at [199, 59] on span "Performance" at bounding box center [233, 66] width 77 height 17
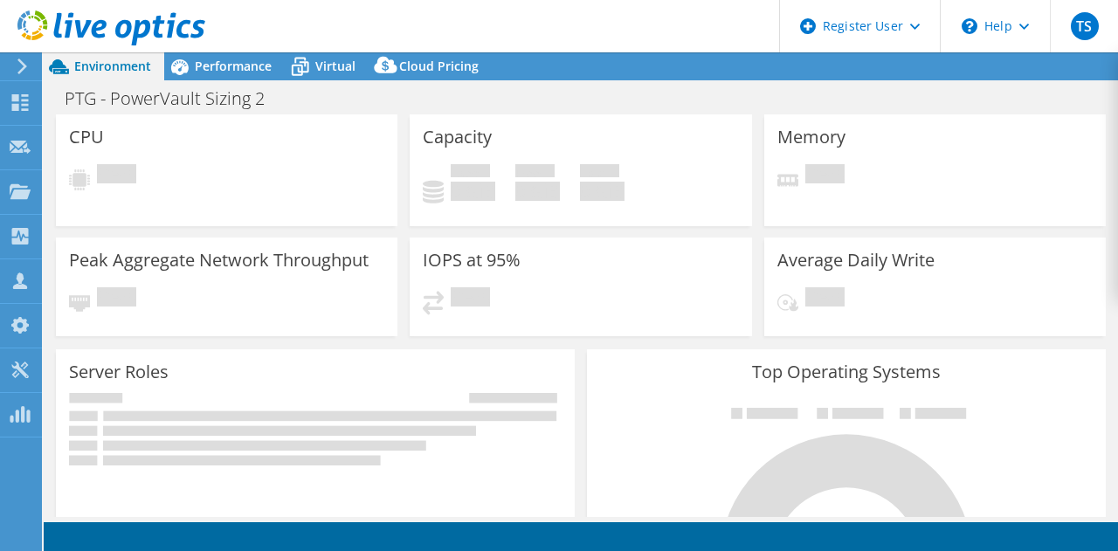
select select "USD"
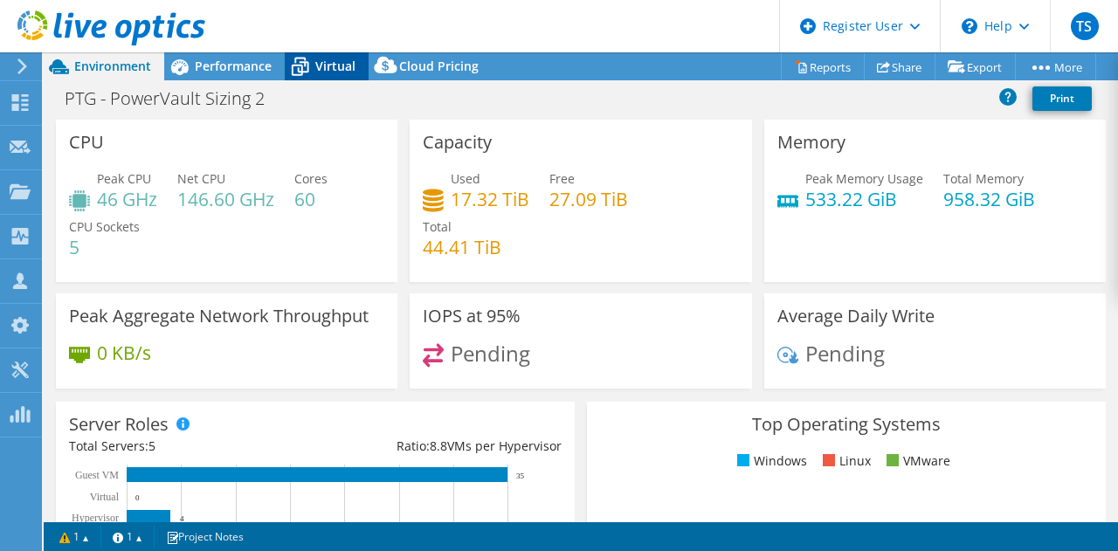
click at [337, 71] on span "Virtual" at bounding box center [335, 66] width 40 height 17
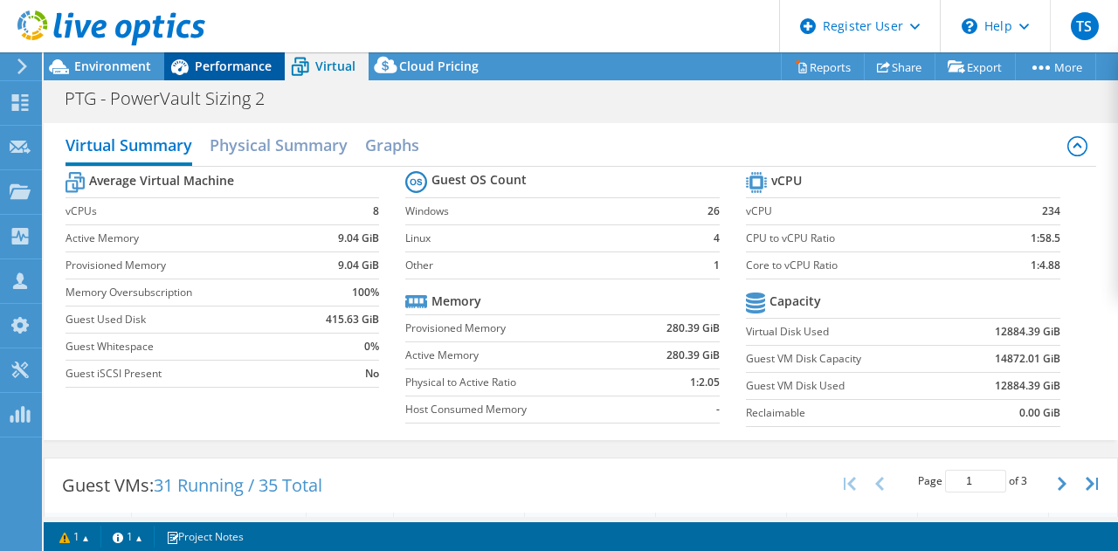
click at [259, 64] on span "Performance" at bounding box center [233, 66] width 77 height 17
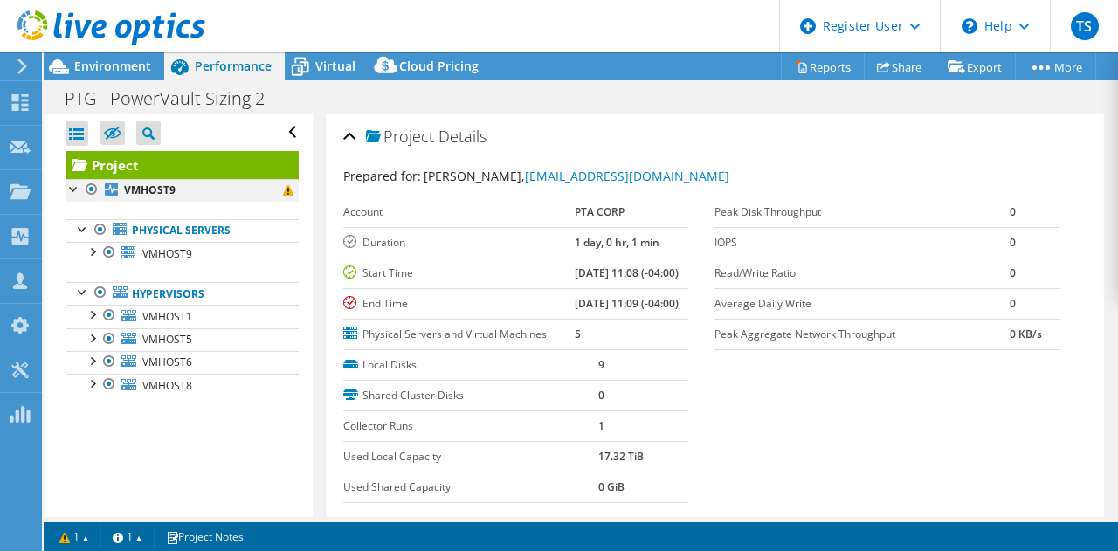
click at [71, 190] on div at bounding box center [74, 187] width 17 height 17
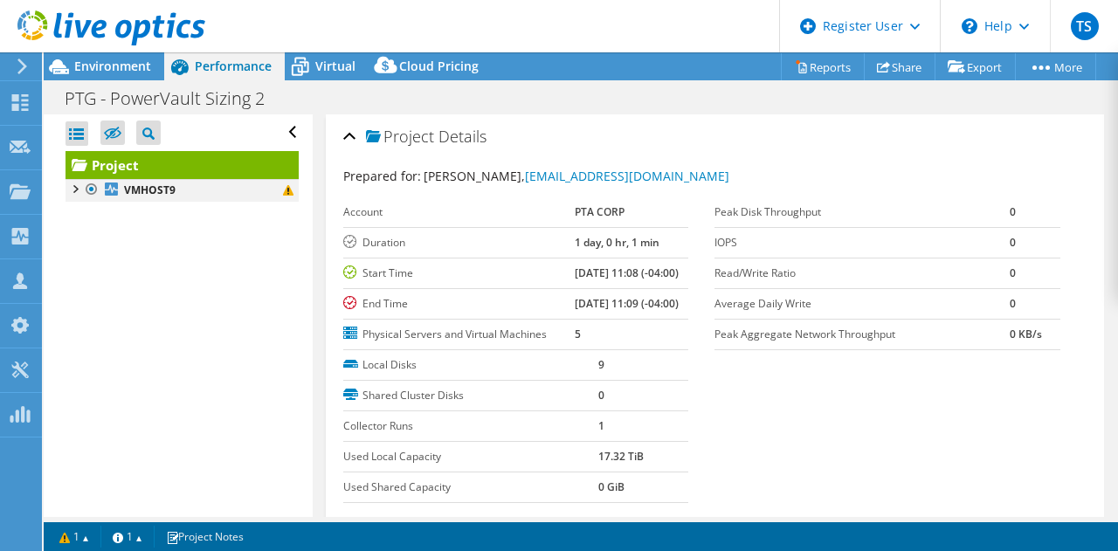
click at [71, 190] on div at bounding box center [74, 187] width 17 height 17
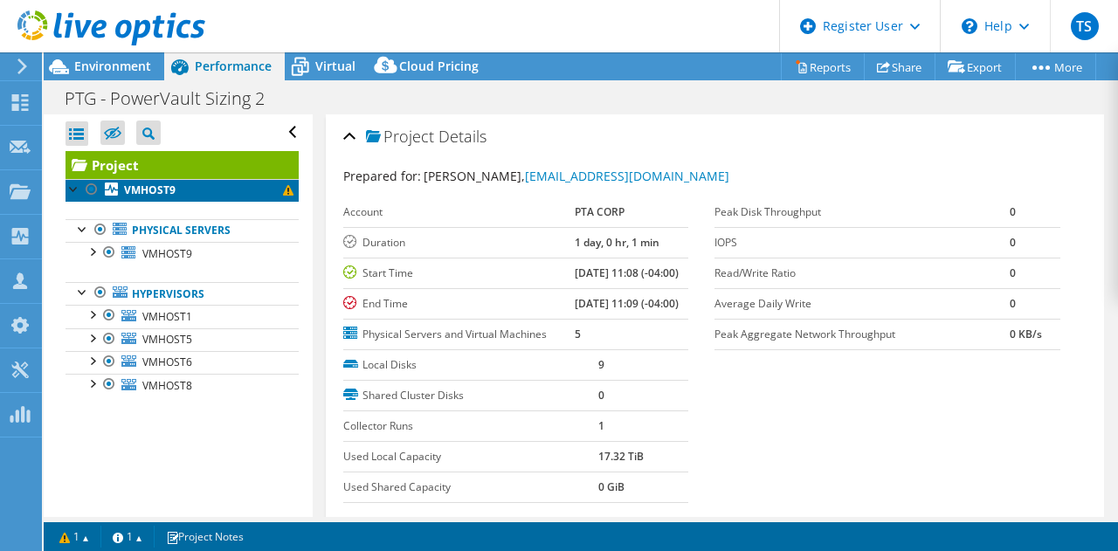
click at [283, 188] on span at bounding box center [288, 190] width 10 height 10
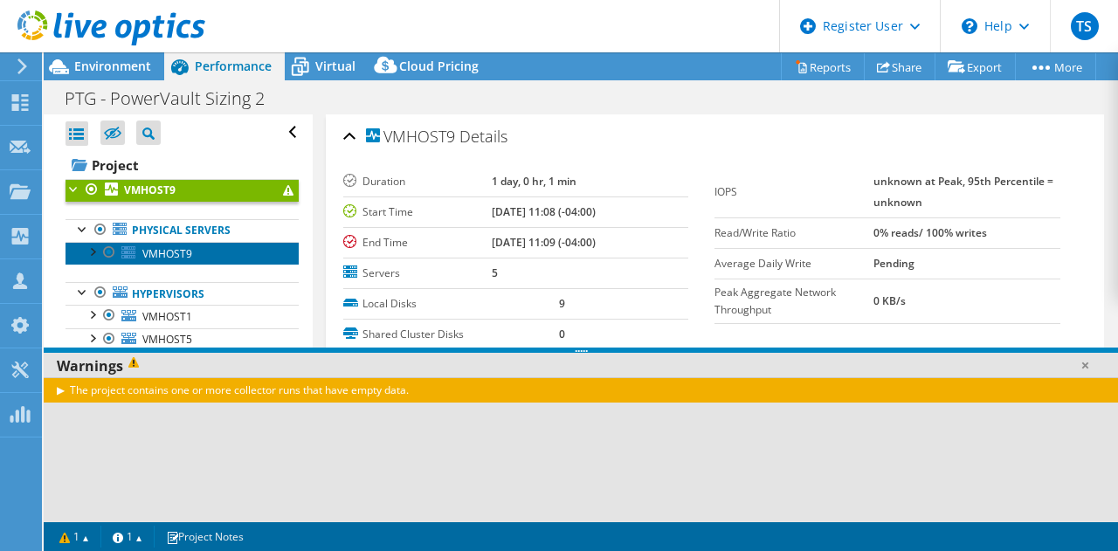
click at [201, 254] on link "VMHOST9" at bounding box center [182, 253] width 233 height 23
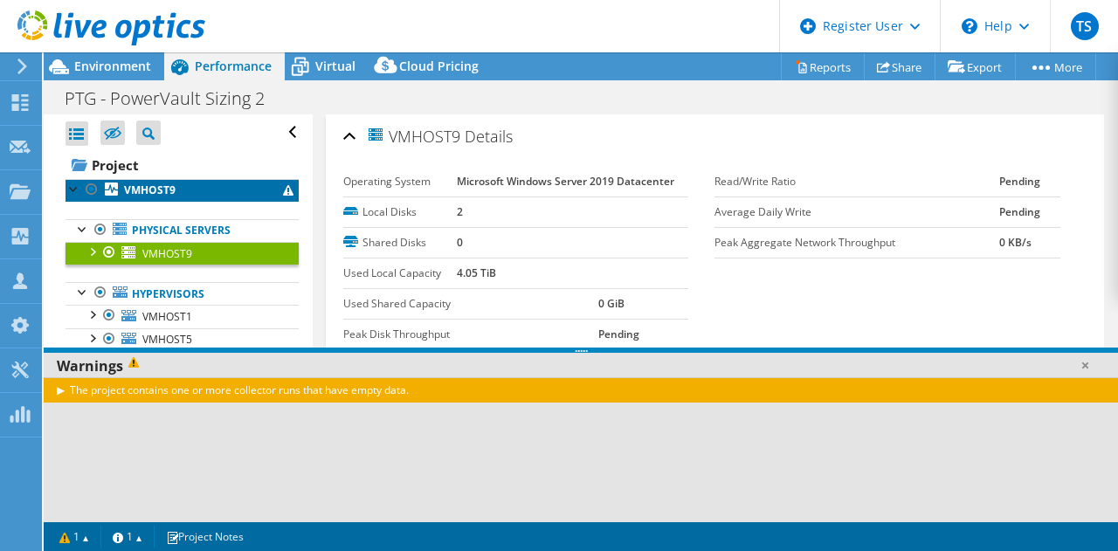
click at [189, 188] on link "VMHOST9" at bounding box center [182, 190] width 233 height 23
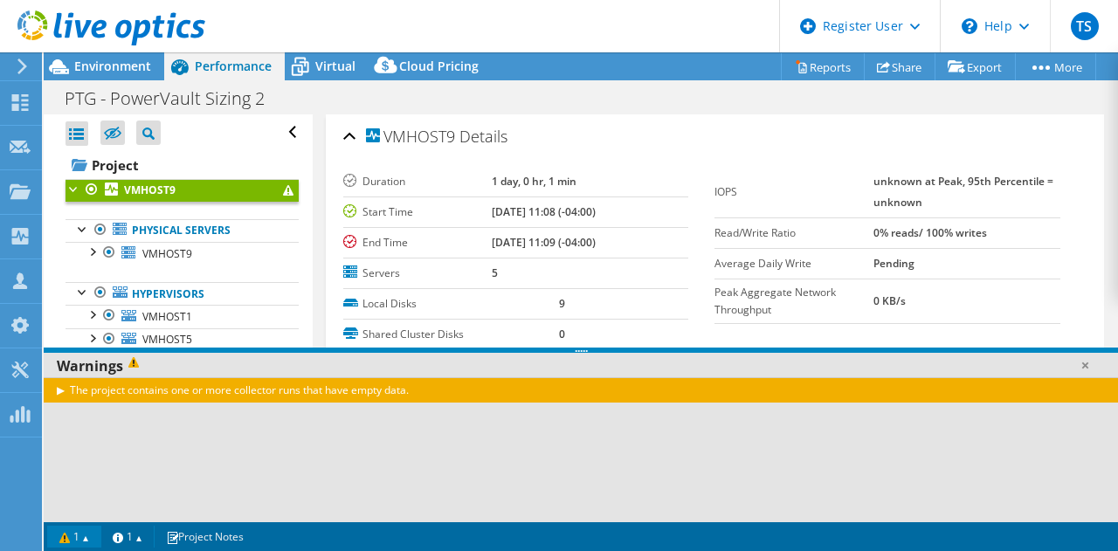
click at [86, 541] on link "1" at bounding box center [74, 537] width 54 height 22
click at [89, 538] on link "1" at bounding box center [74, 537] width 54 height 22
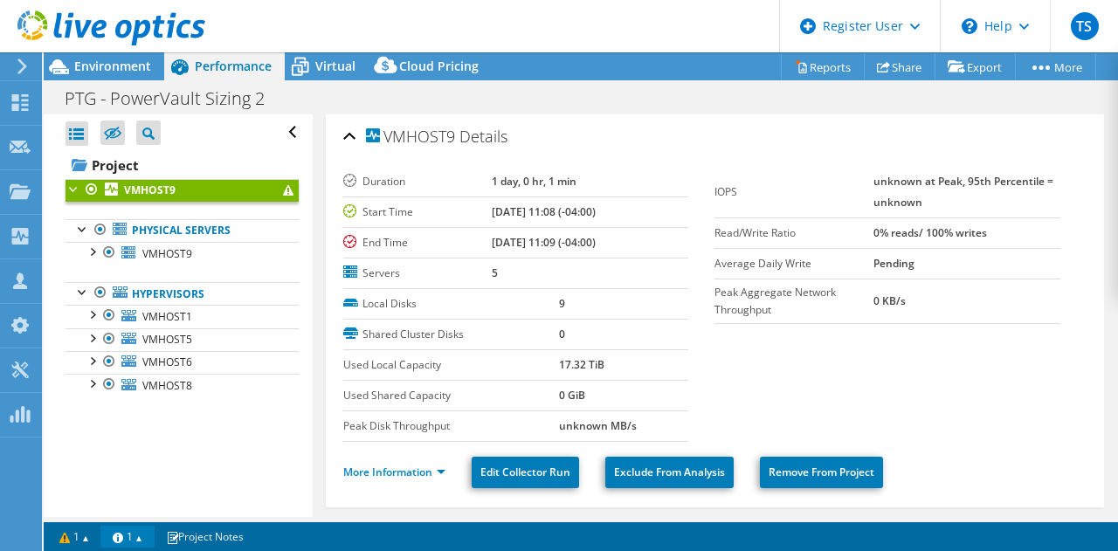
click at [129, 537] on link "1" at bounding box center [127, 537] width 54 height 22
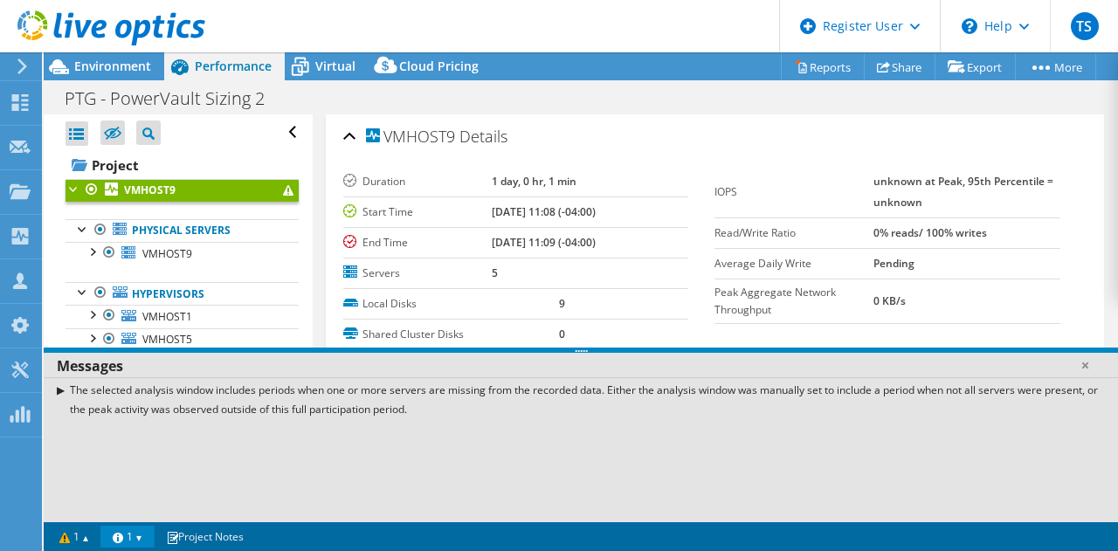
click at [127, 529] on link "1" at bounding box center [127, 537] width 54 height 22
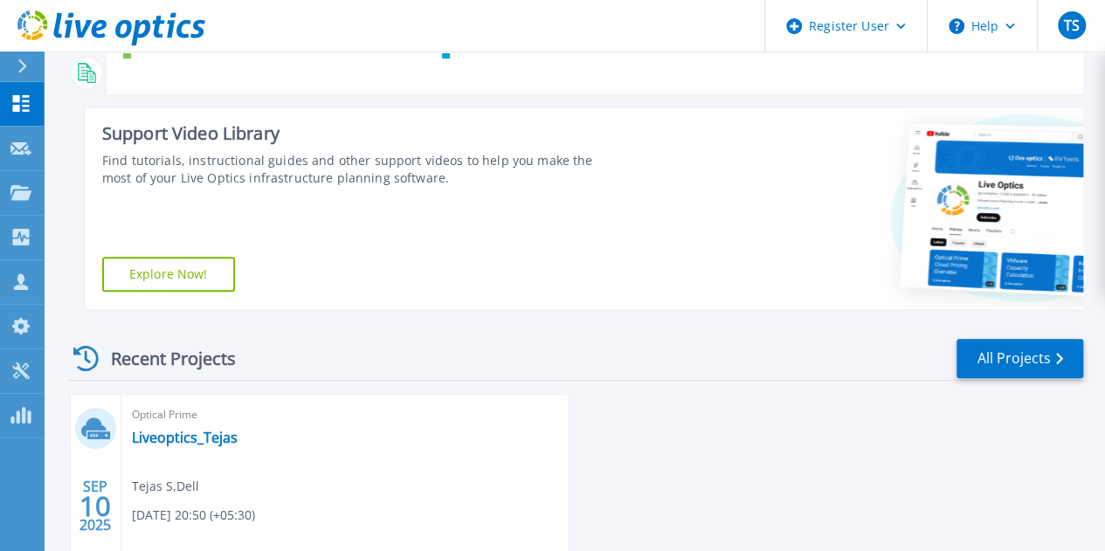
scroll to position [238, 0]
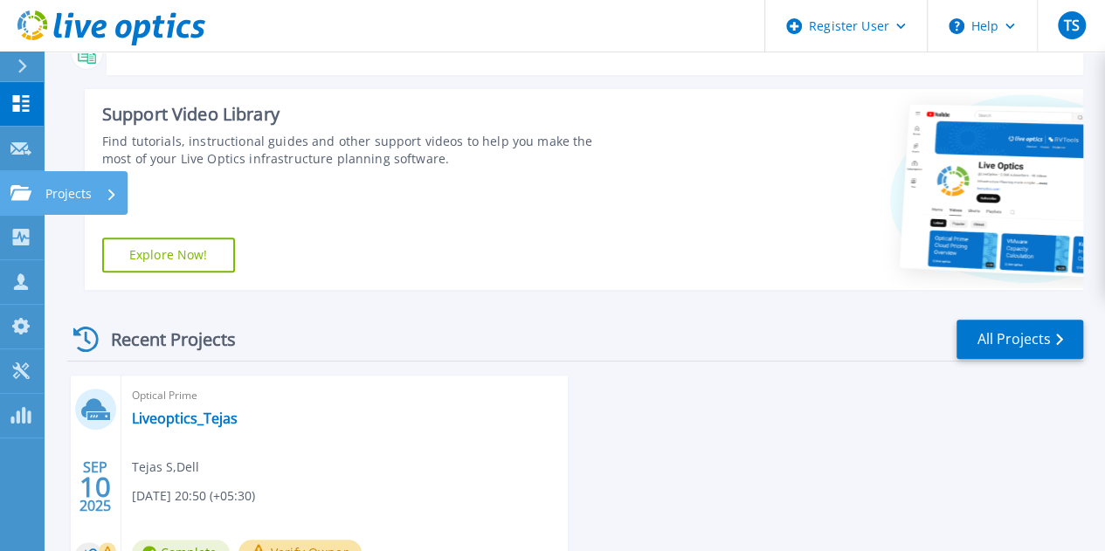
click at [17, 185] on icon at bounding box center [20, 192] width 21 height 15
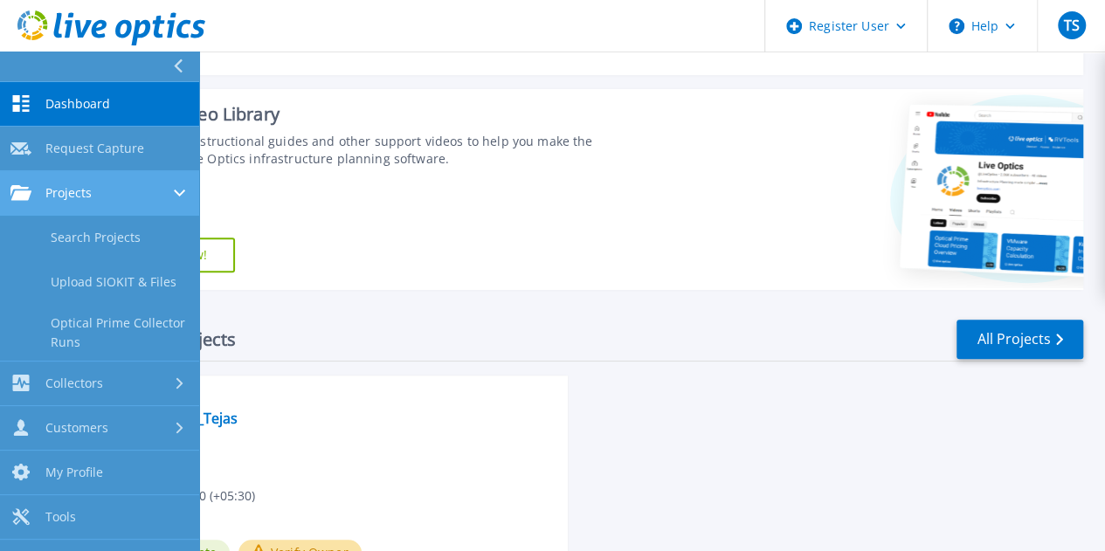
click at [148, 186] on div "Projects" at bounding box center [99, 193] width 178 height 16
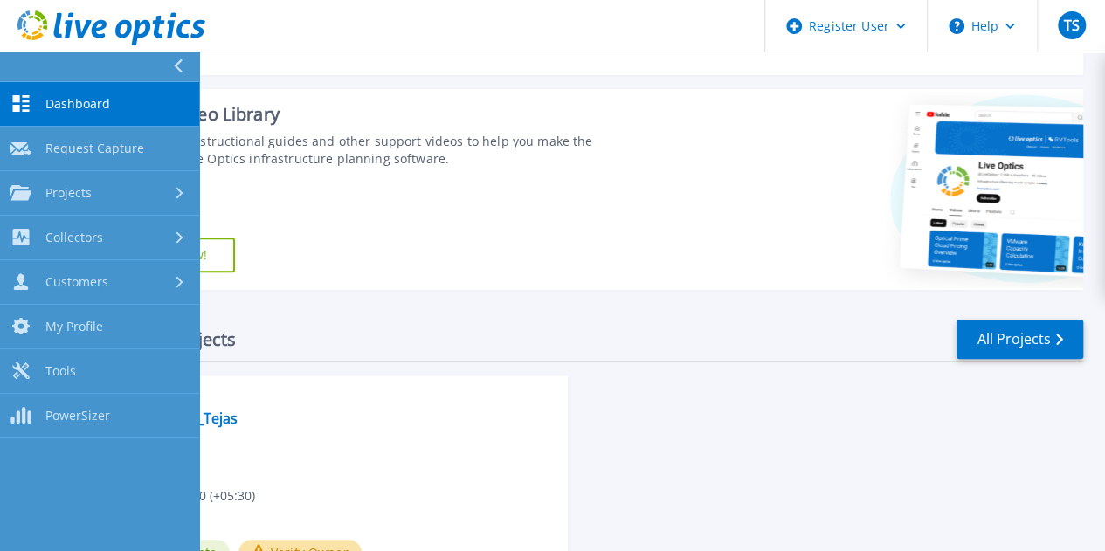
scroll to position [390, 0]
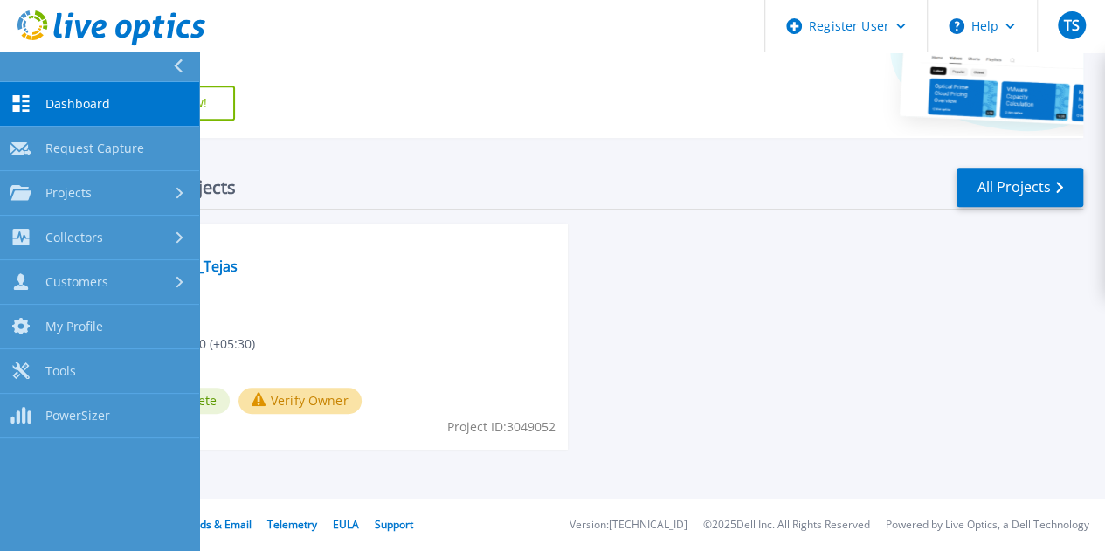
click at [169, 70] on button at bounding box center [99, 67] width 199 height 31
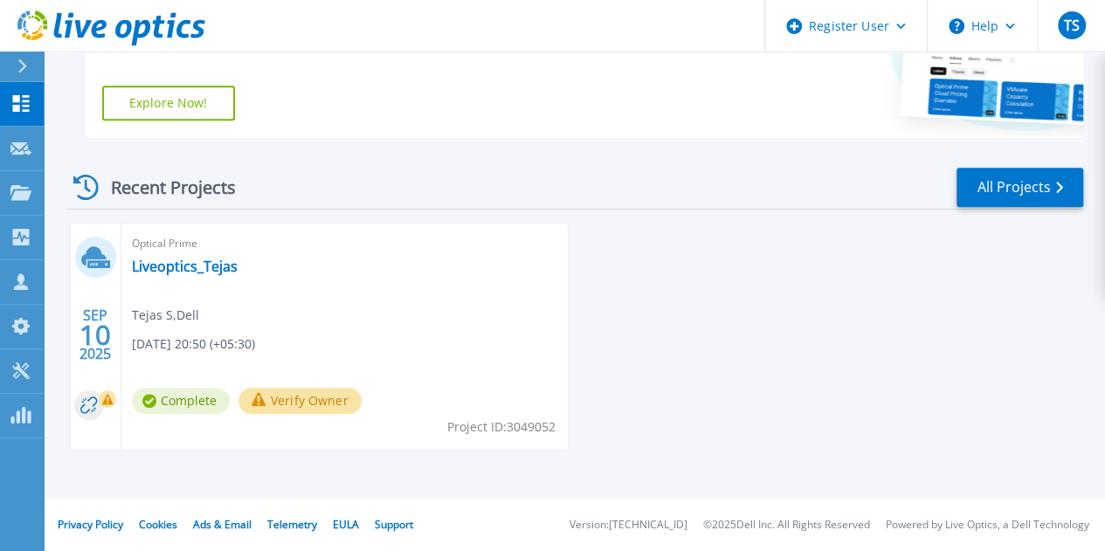
click at [250, 407] on button "Verify Owner" at bounding box center [300, 401] width 123 height 26
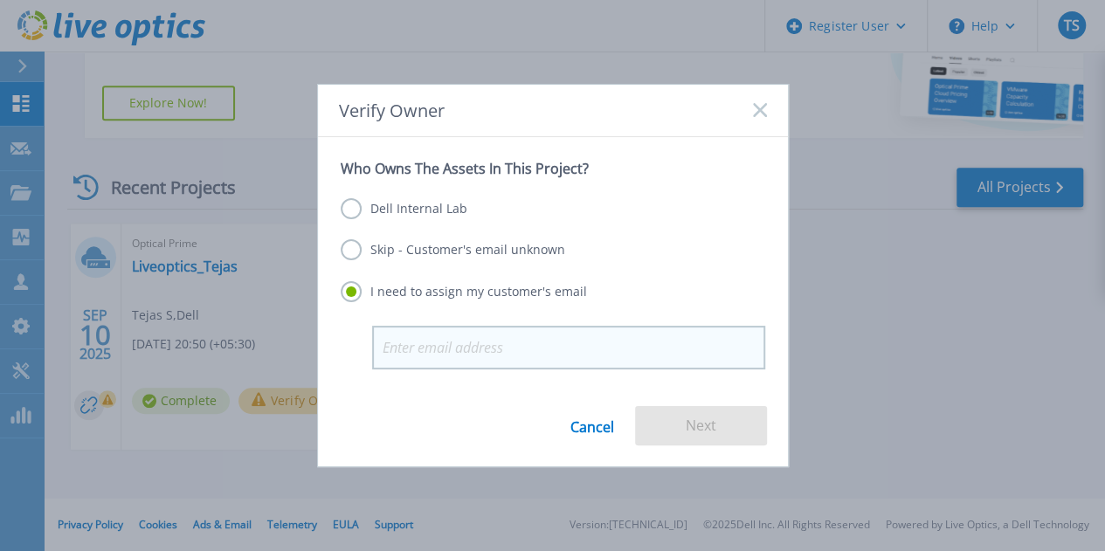
click at [414, 358] on input "email" at bounding box center [568, 348] width 393 height 44
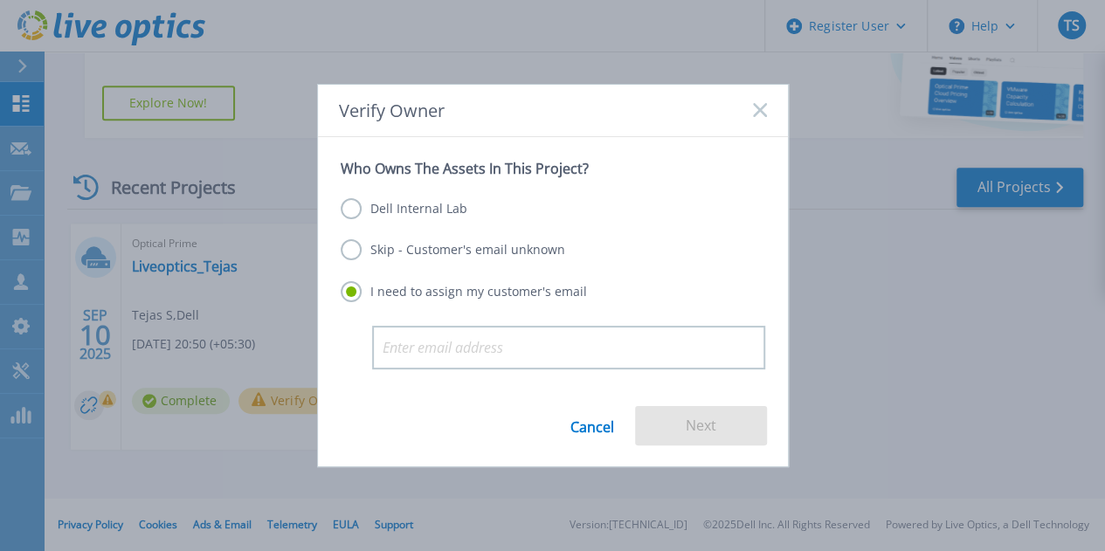
click at [405, 213] on label "Dell Internal Lab" at bounding box center [404, 208] width 127 height 21
click at [0, 0] on input "Dell Internal Lab" at bounding box center [0, 0] width 0 height 0
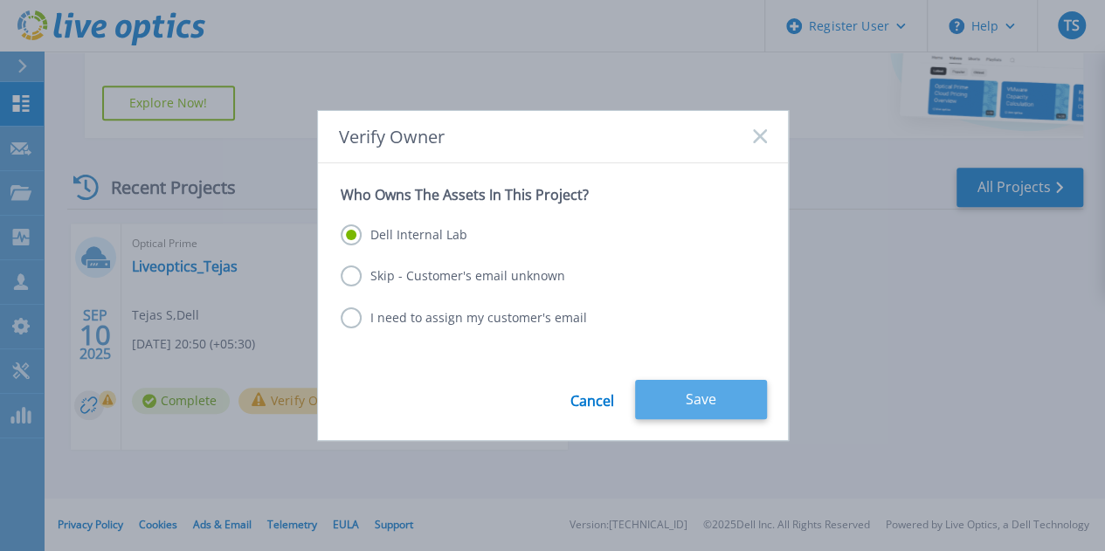
click at [688, 397] on button "Save" at bounding box center [701, 399] width 132 height 39
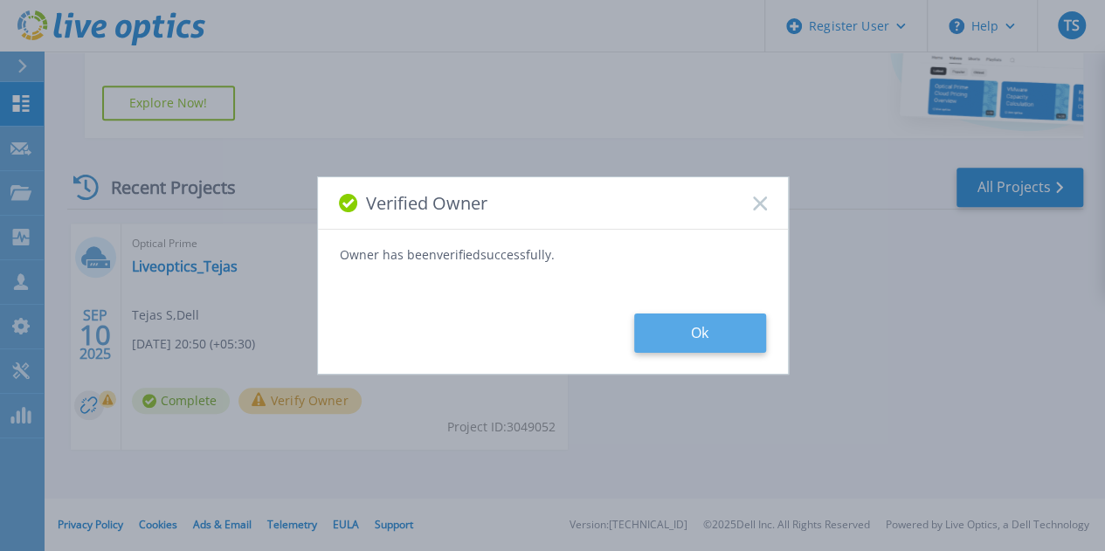
click at [708, 332] on button "Ok" at bounding box center [700, 333] width 132 height 39
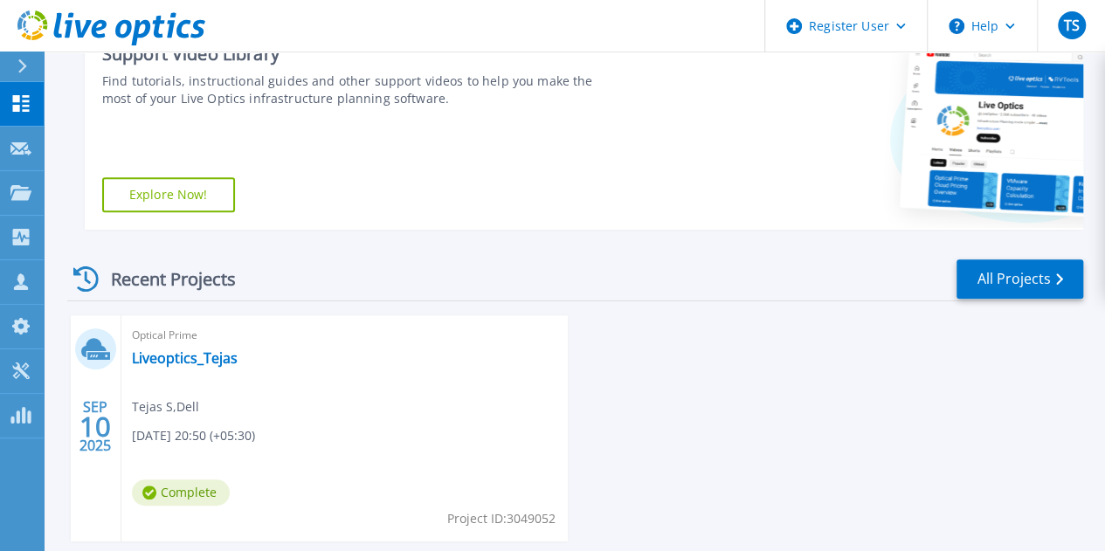
scroll to position [303, 0]
